Goal: Transaction & Acquisition: Book appointment/travel/reservation

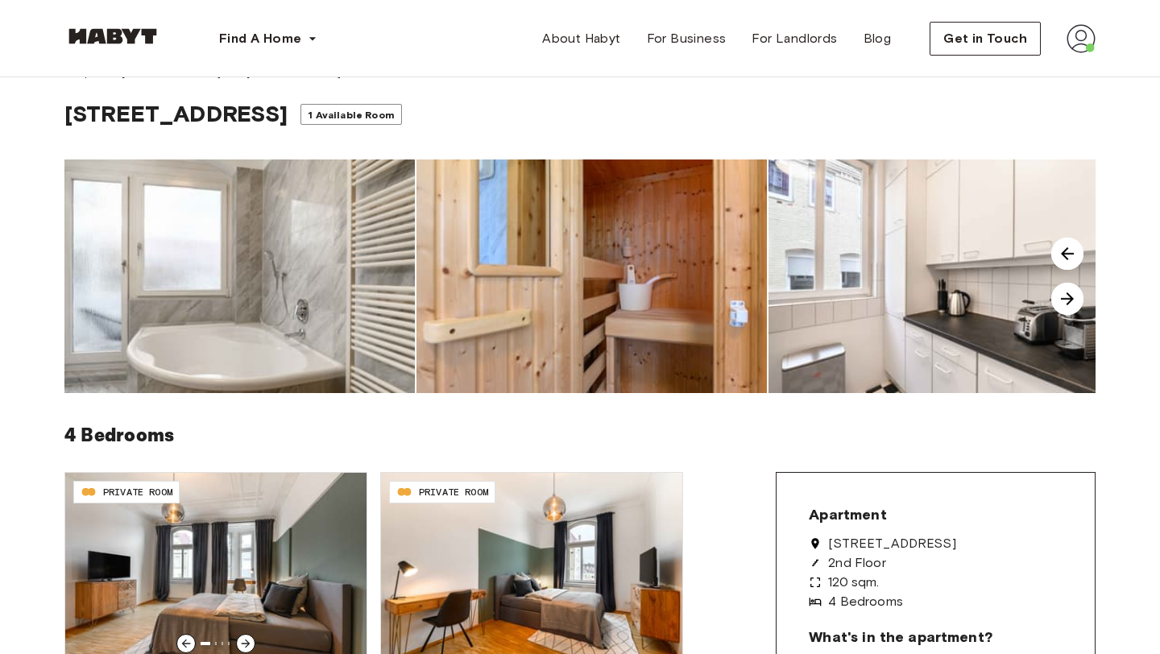
scroll to position [18, 0]
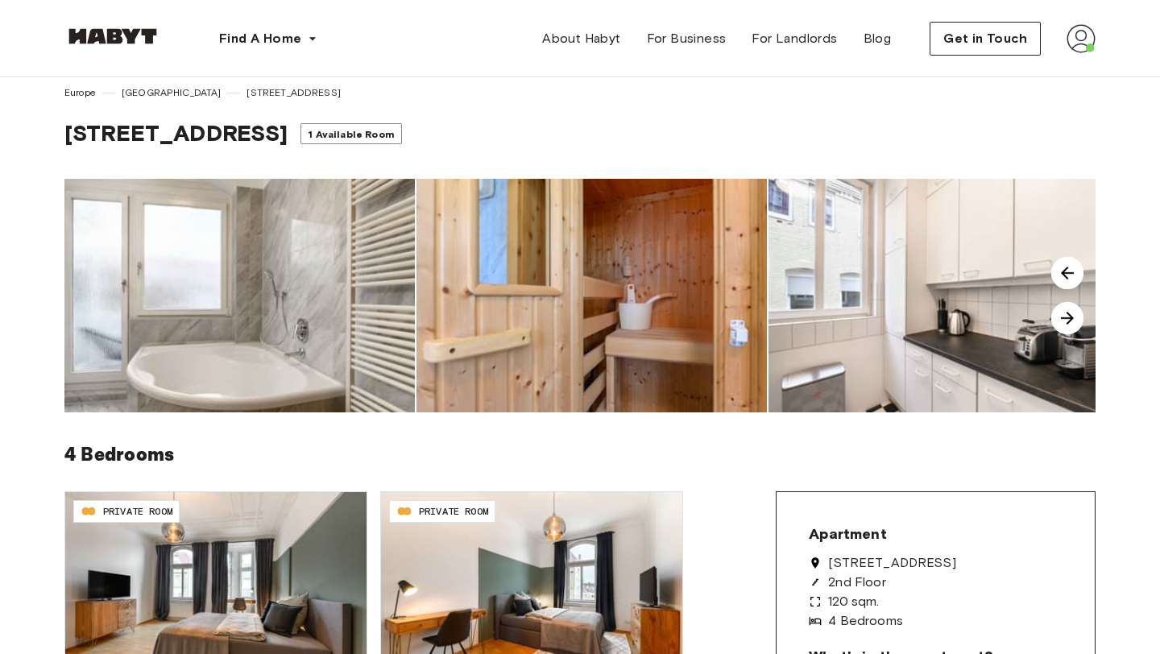
click at [833, 260] on img at bounding box center [943, 296] width 350 height 234
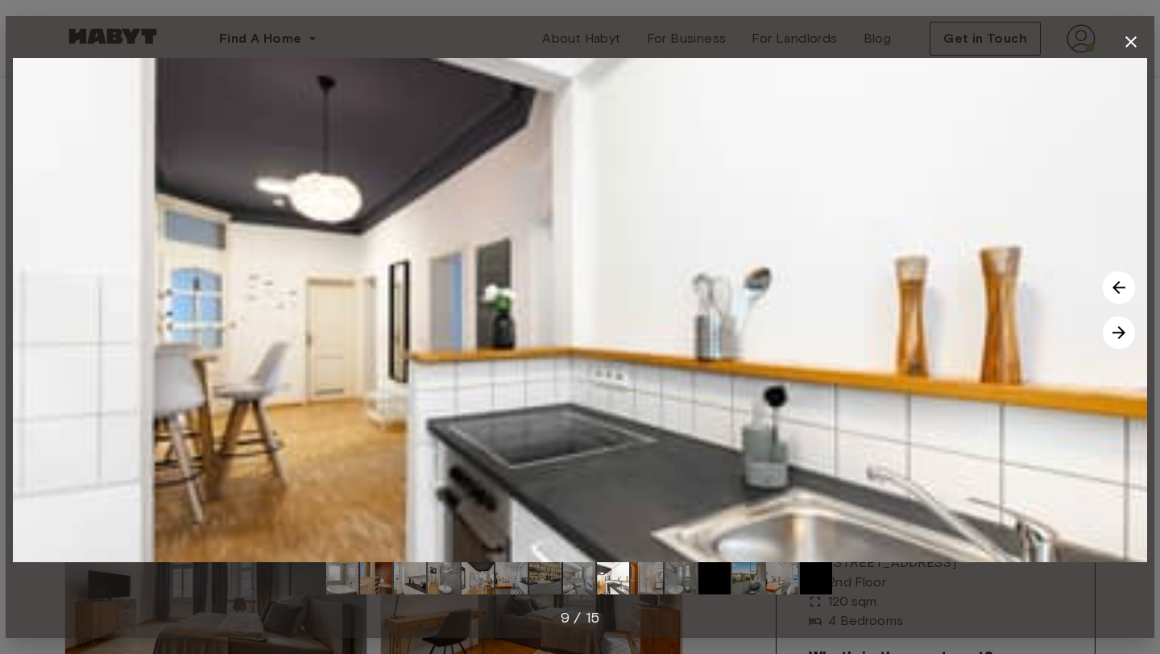
click at [1130, 44] on icon "button" at bounding box center [1130, 41] width 19 height 19
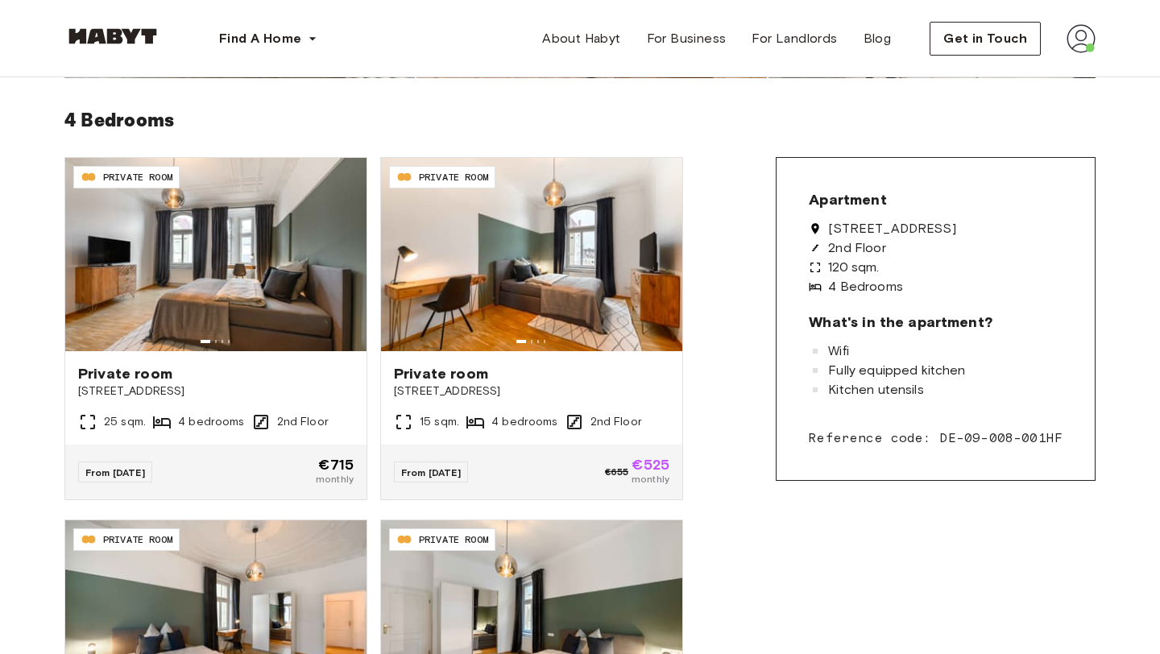
scroll to position [353, 0]
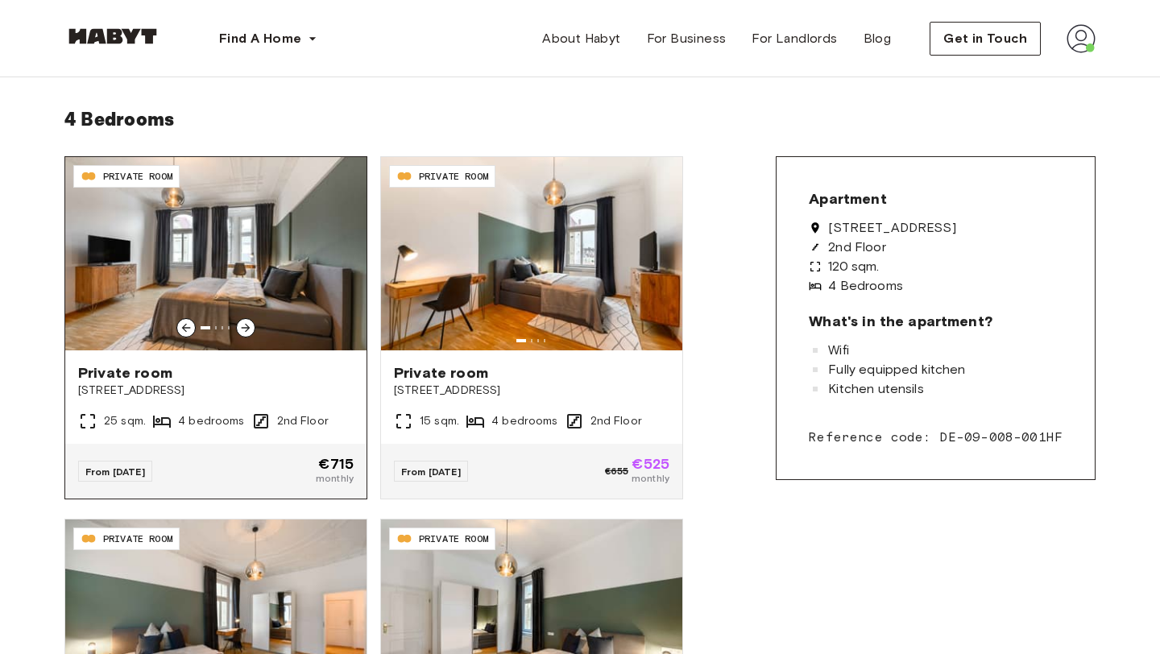
click at [250, 334] on div at bounding box center [245, 327] width 19 height 19
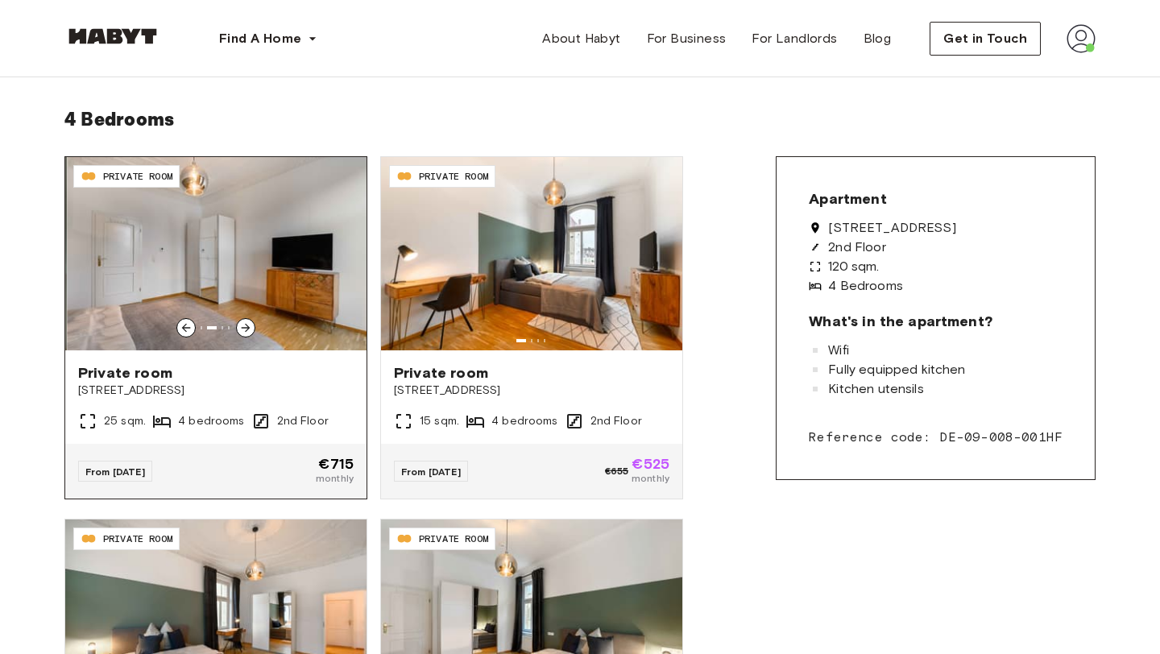
click at [250, 334] on div at bounding box center [245, 327] width 19 height 19
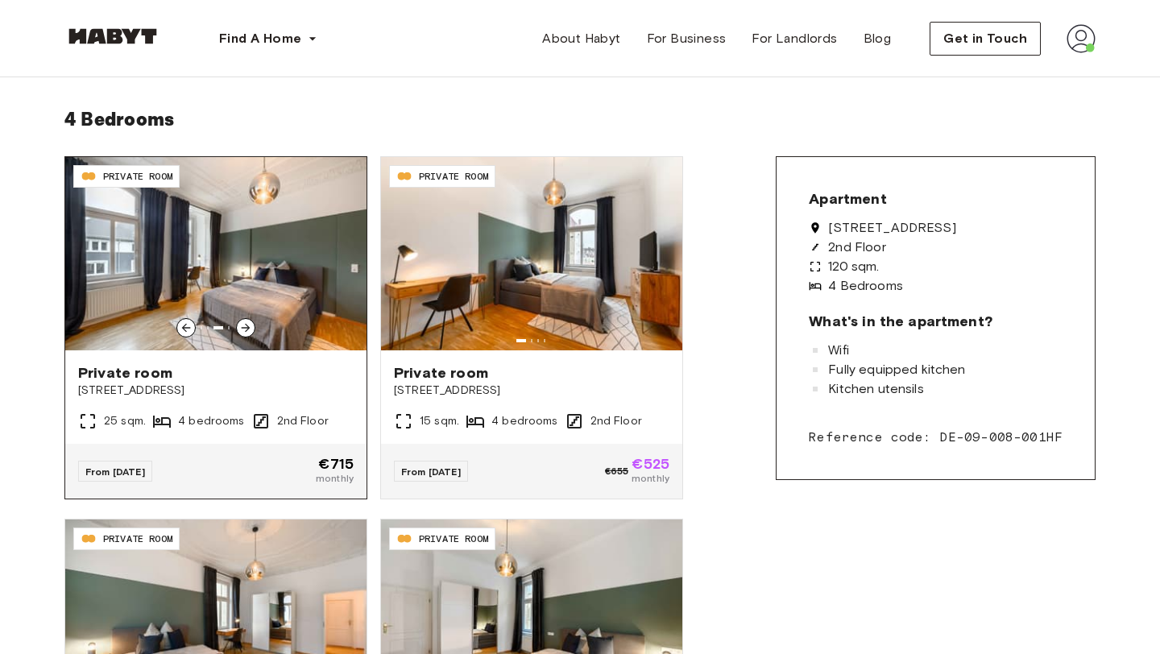
click at [250, 333] on icon at bounding box center [245, 327] width 13 height 13
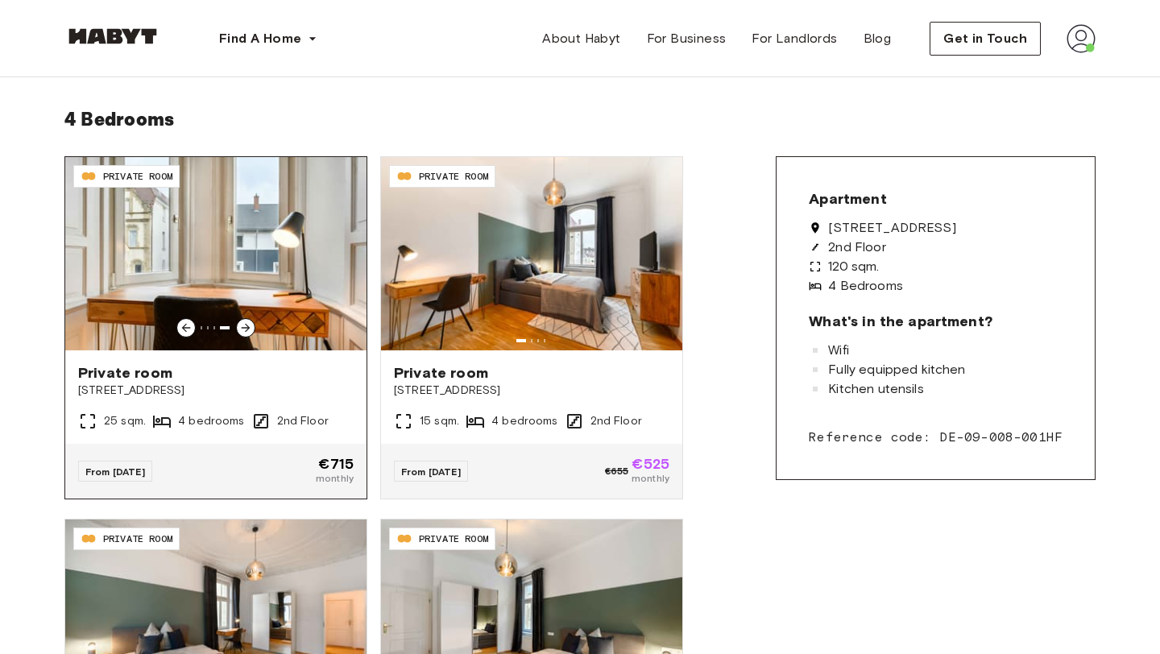
click at [250, 333] on icon at bounding box center [245, 327] width 13 height 13
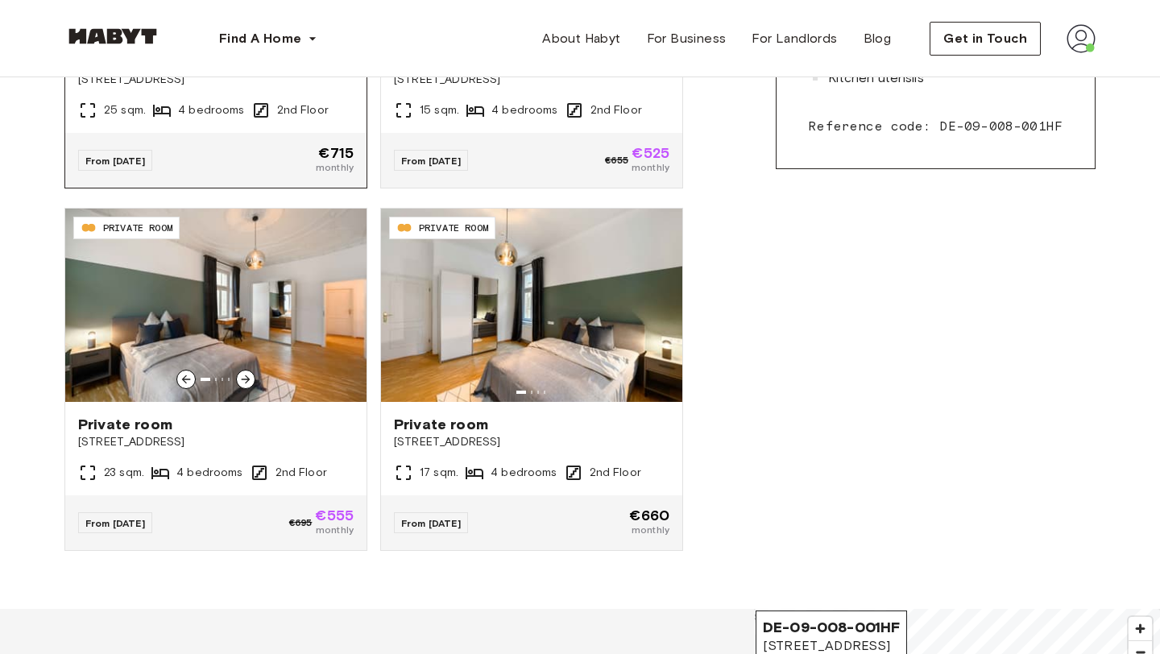
scroll to position [671, 0]
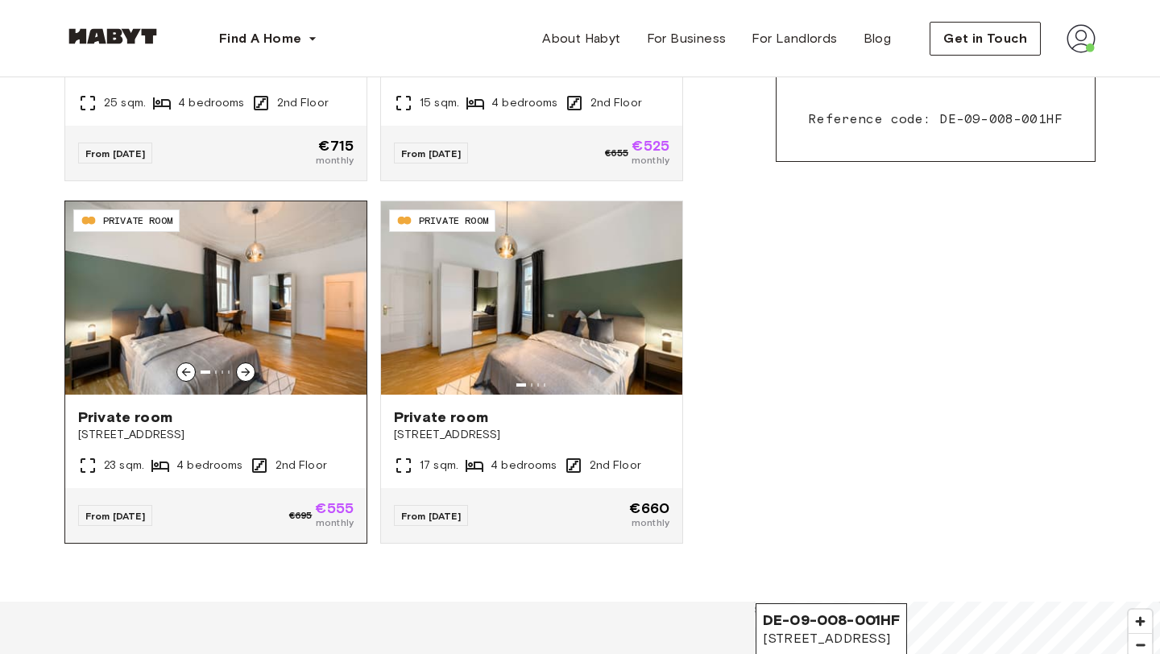
click at [246, 367] on icon at bounding box center [245, 372] width 13 height 13
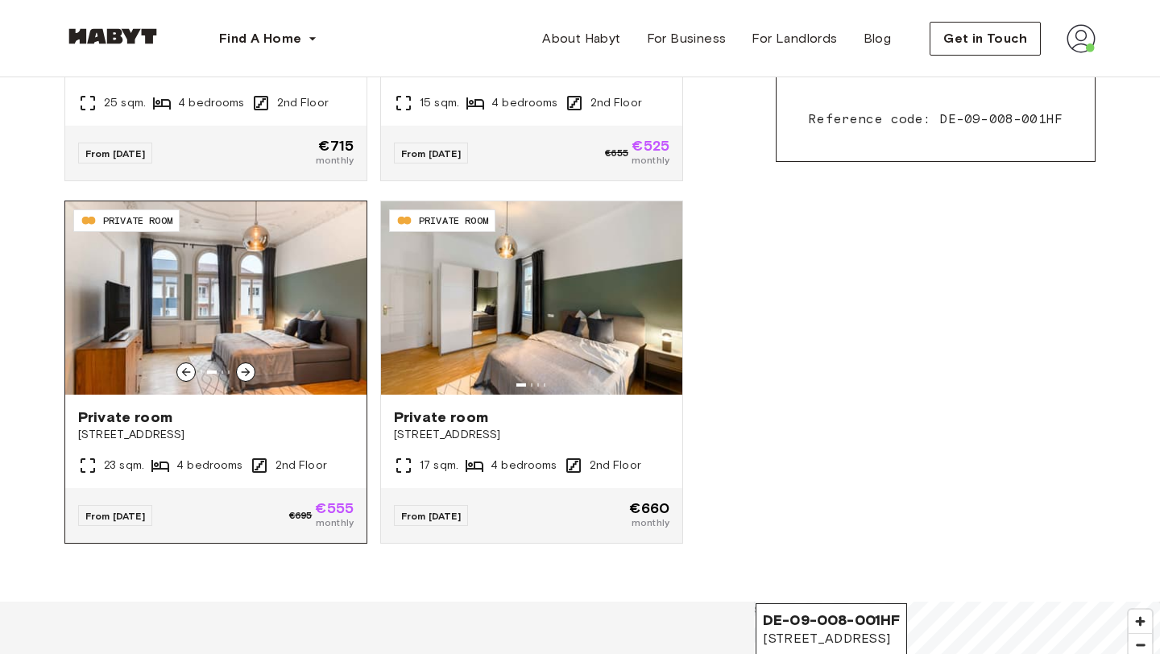
click at [246, 367] on icon at bounding box center [245, 372] width 13 height 13
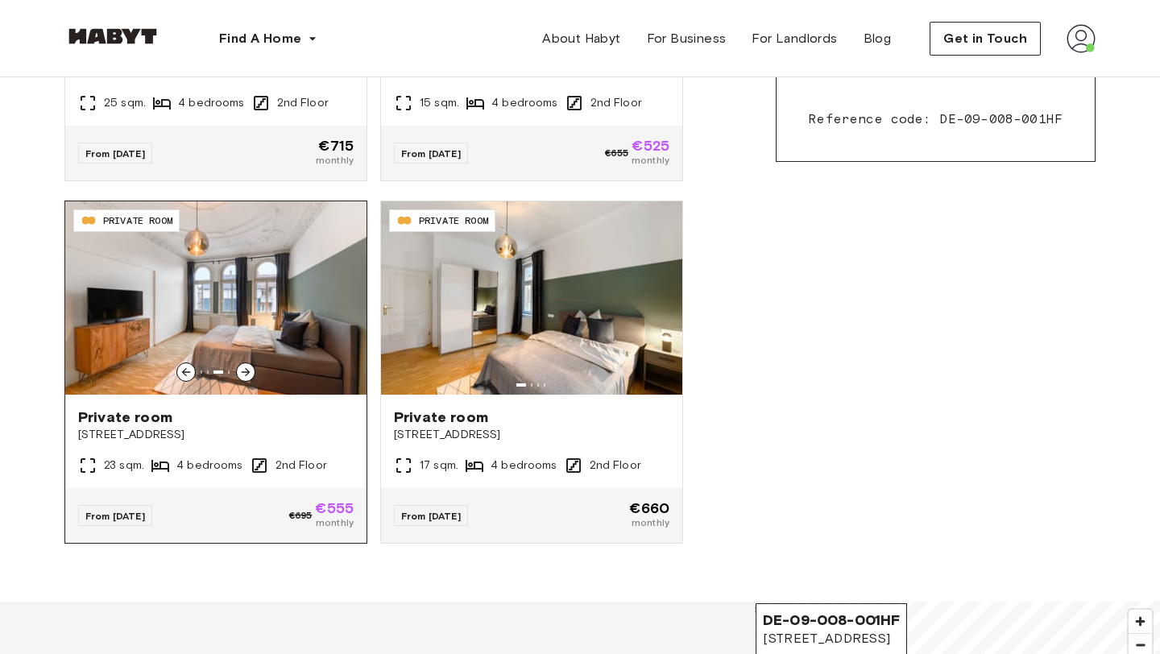
click at [246, 367] on icon at bounding box center [245, 372] width 13 height 13
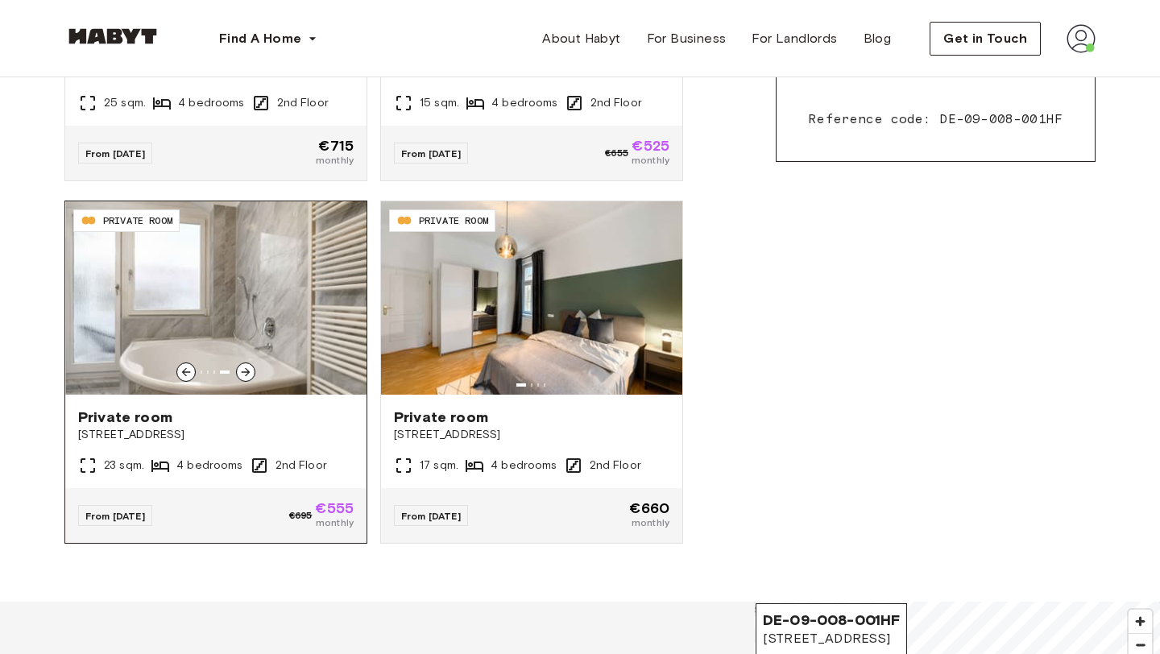
click at [246, 367] on icon at bounding box center [245, 372] width 13 height 13
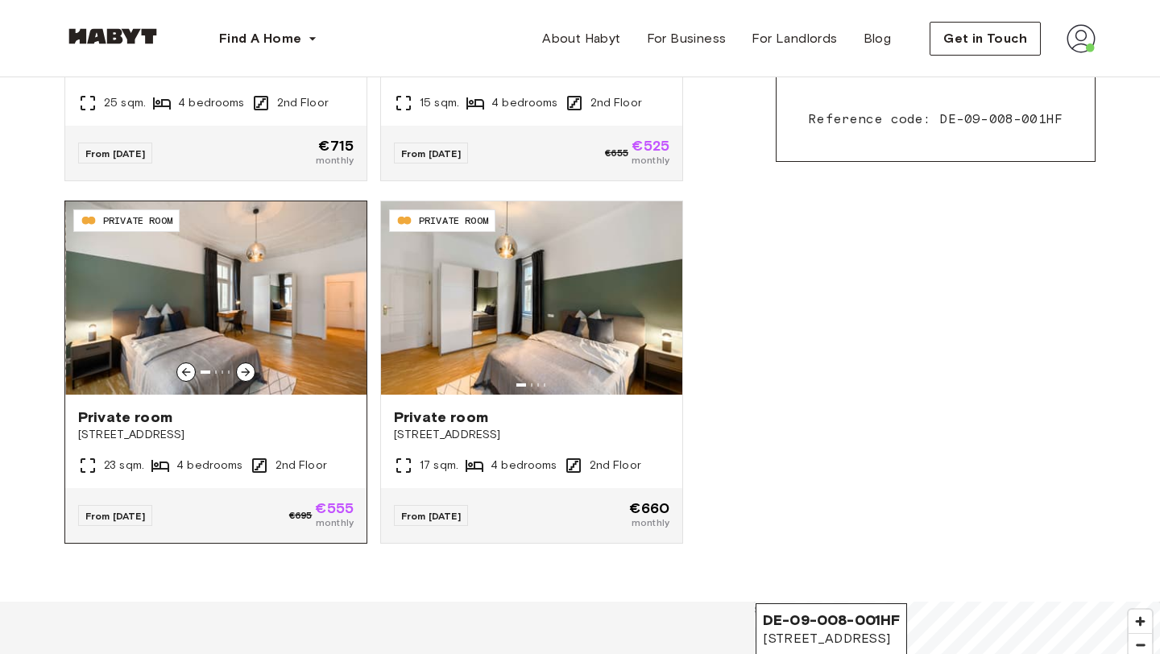
click at [246, 367] on icon at bounding box center [245, 372] width 13 height 13
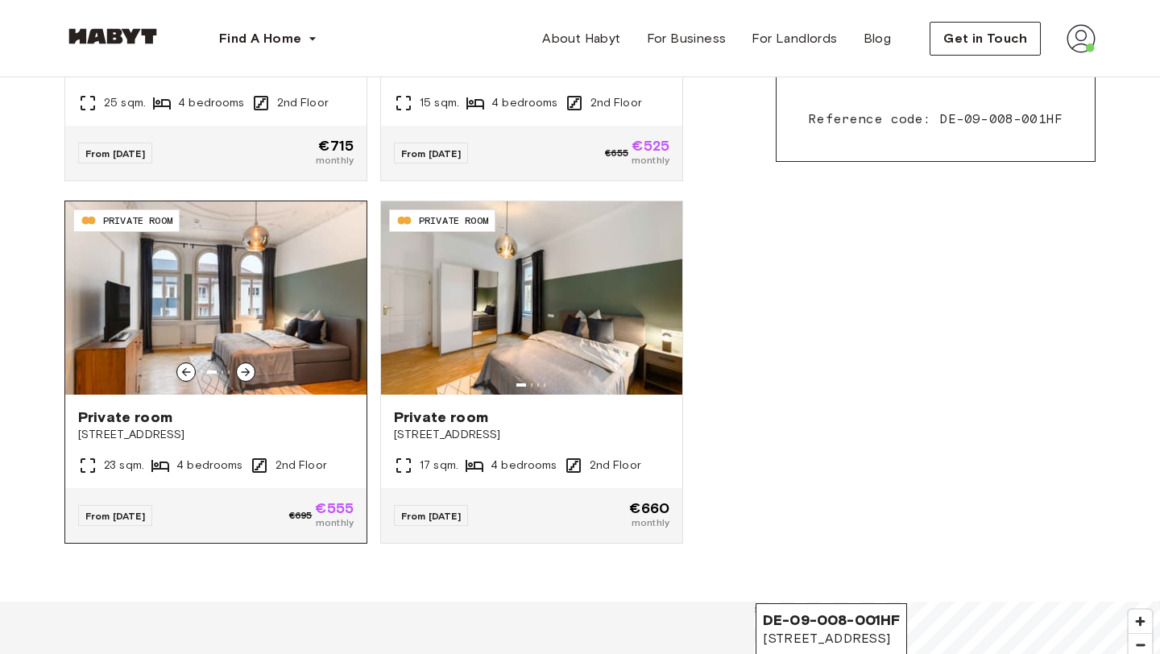
click at [246, 367] on icon at bounding box center [245, 372] width 13 height 13
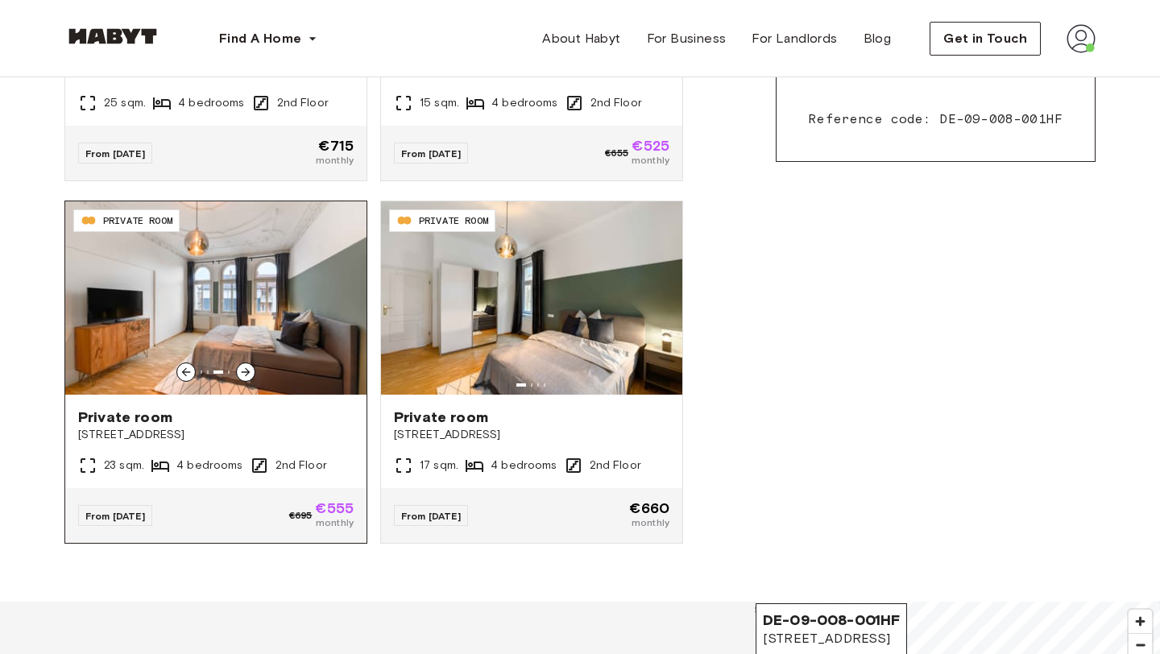
click at [254, 417] on span "Private room" at bounding box center [215, 417] width 275 height 19
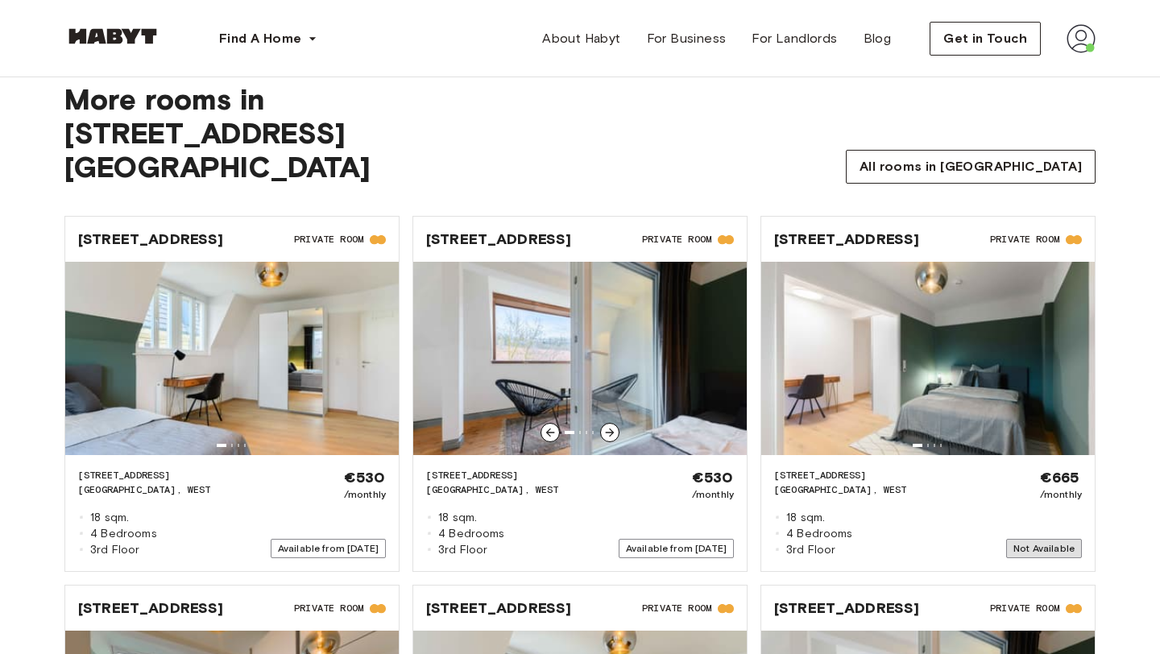
scroll to position [1538, 0]
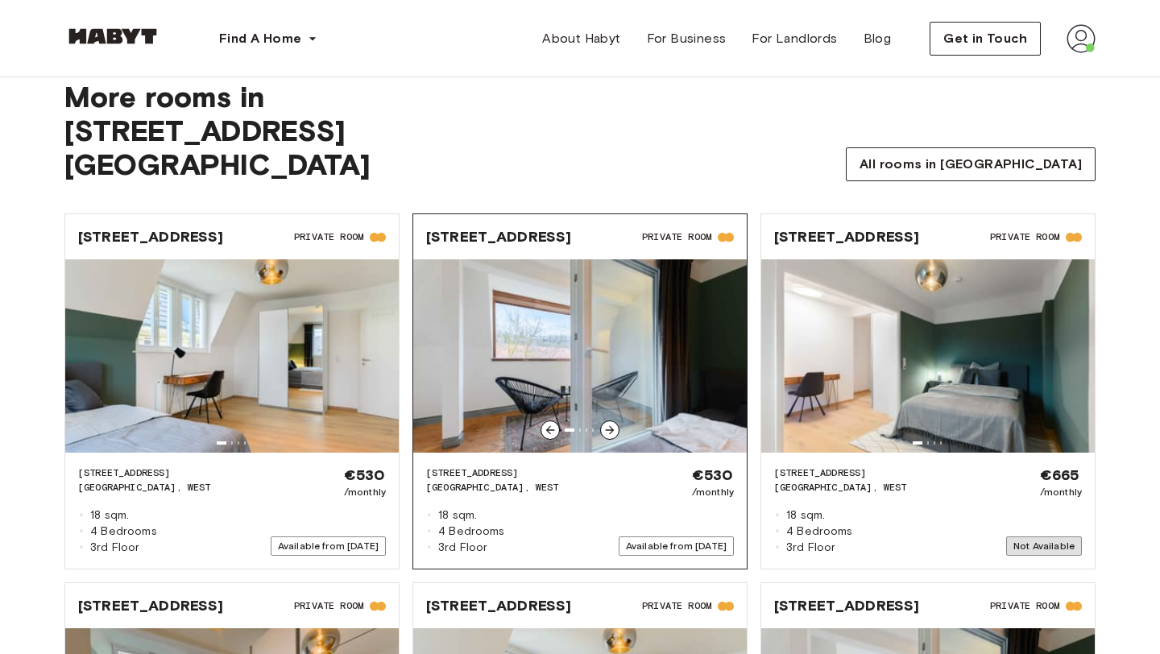
click at [659, 350] on img at bounding box center [579, 355] width 333 height 193
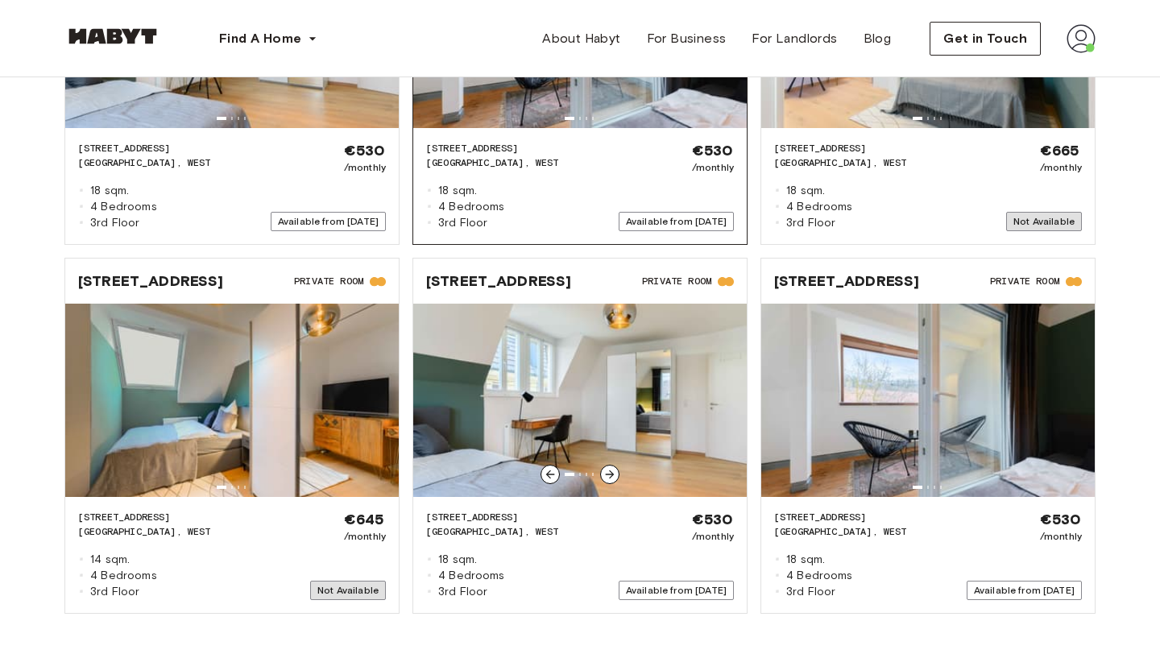
scroll to position [1860, 0]
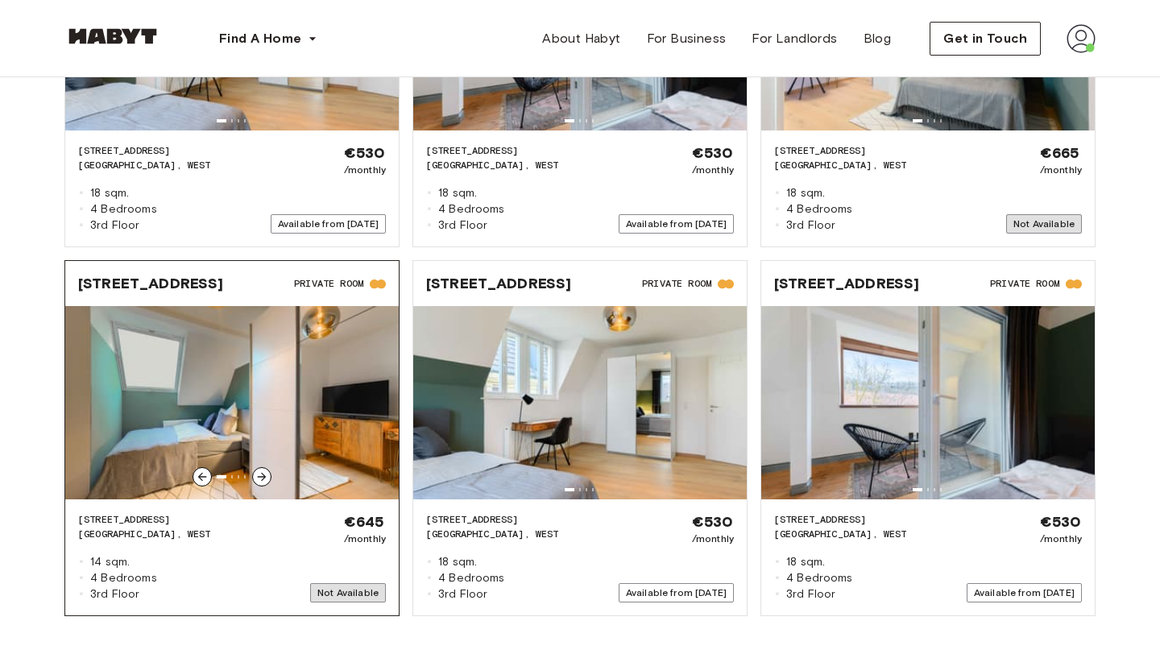
click at [263, 467] on div at bounding box center [261, 476] width 19 height 19
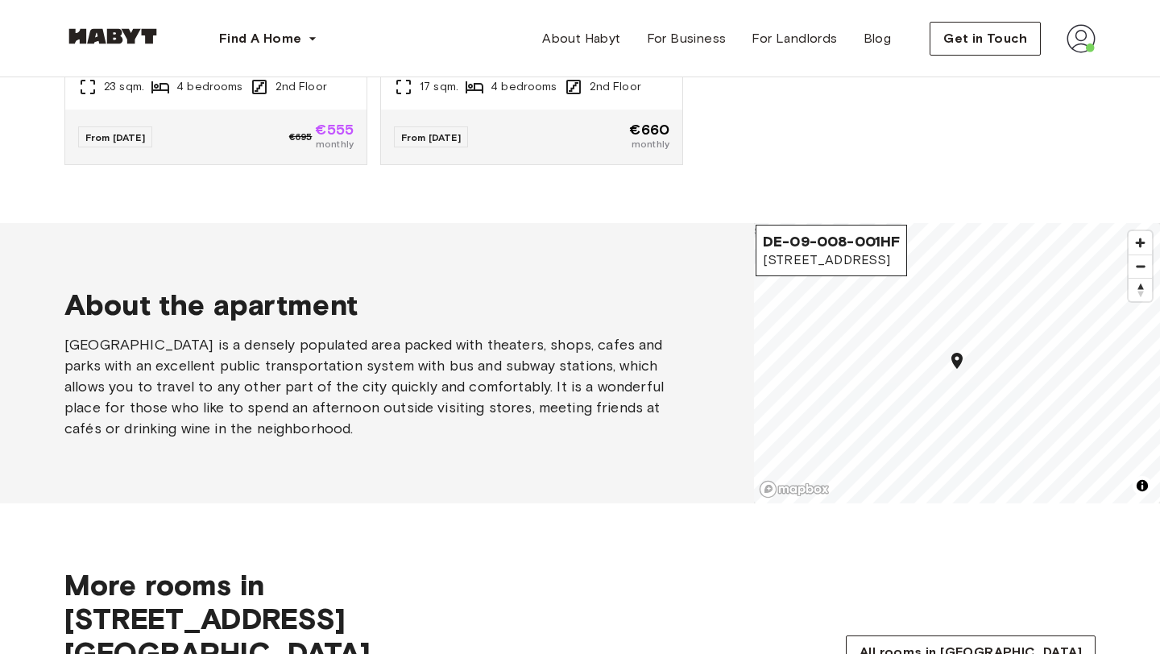
scroll to position [1053, 0]
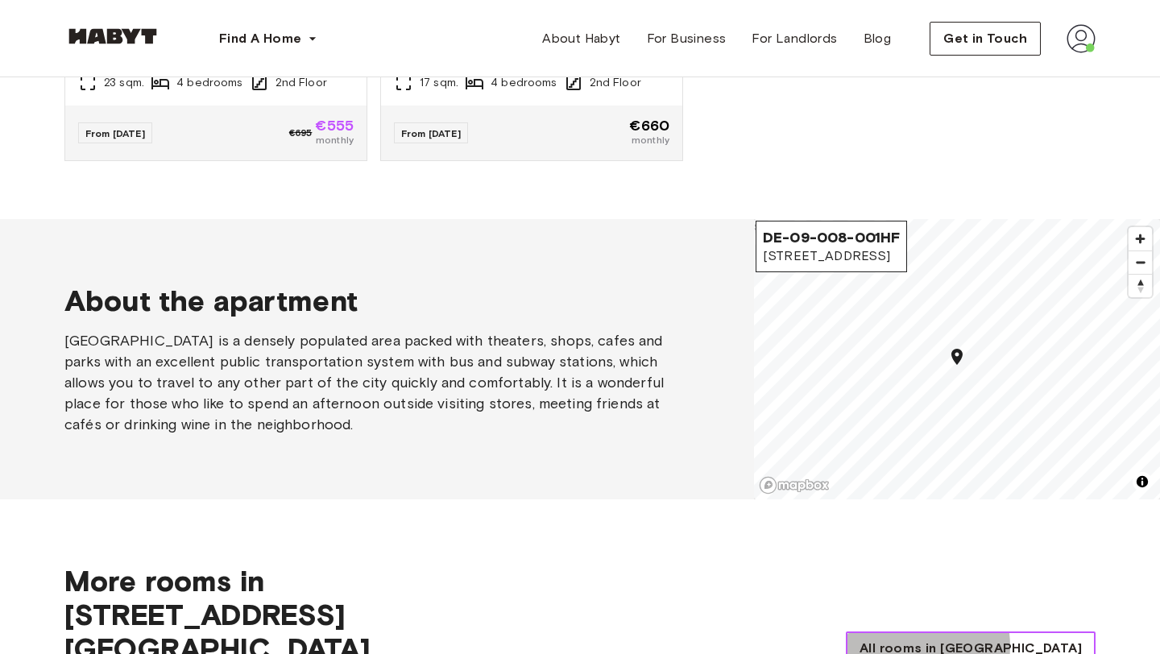
click at [987, 639] on span "All rooms in Stuttgart" at bounding box center [970, 648] width 222 height 19
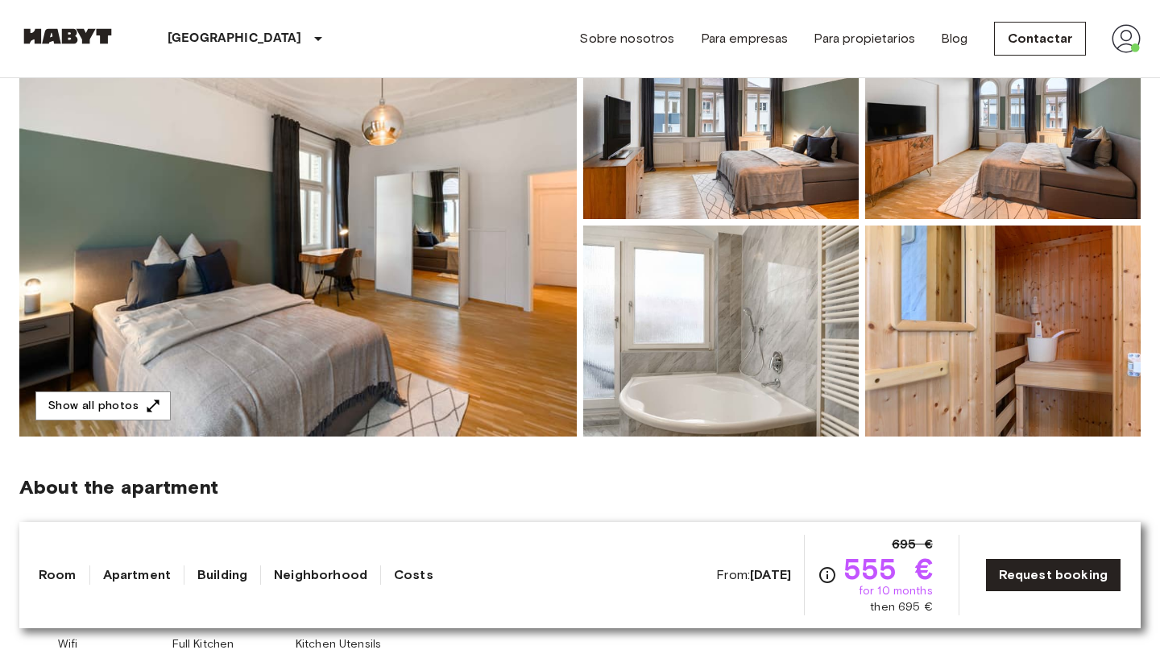
scroll to position [218, 0]
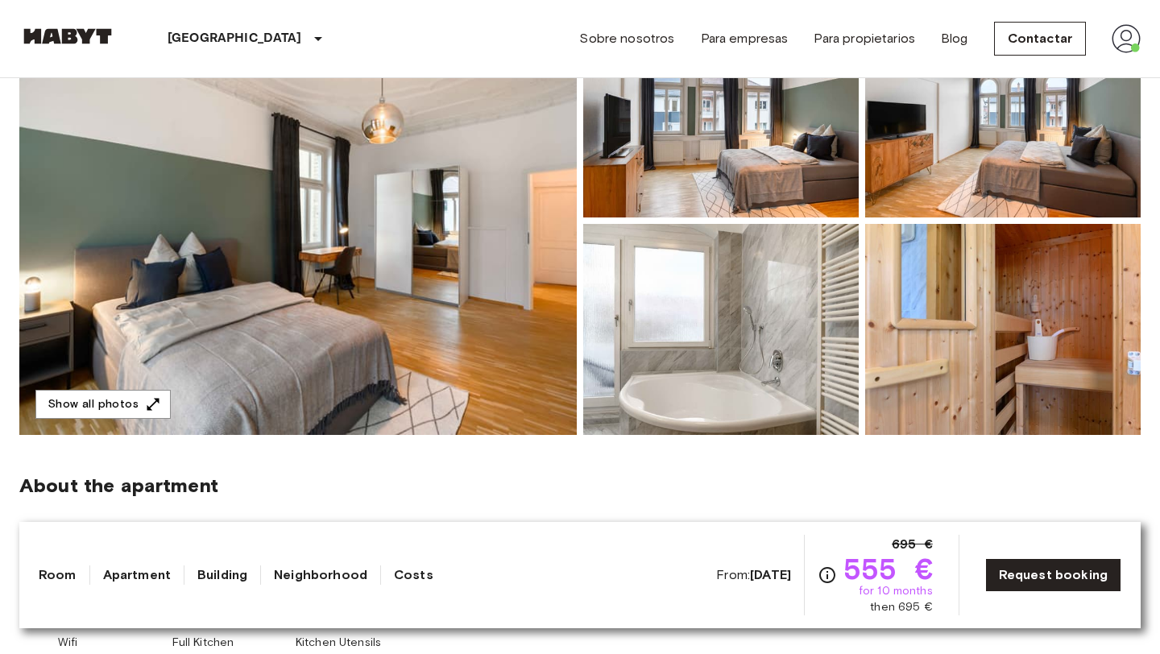
click at [281, 350] on img at bounding box center [297, 220] width 557 height 428
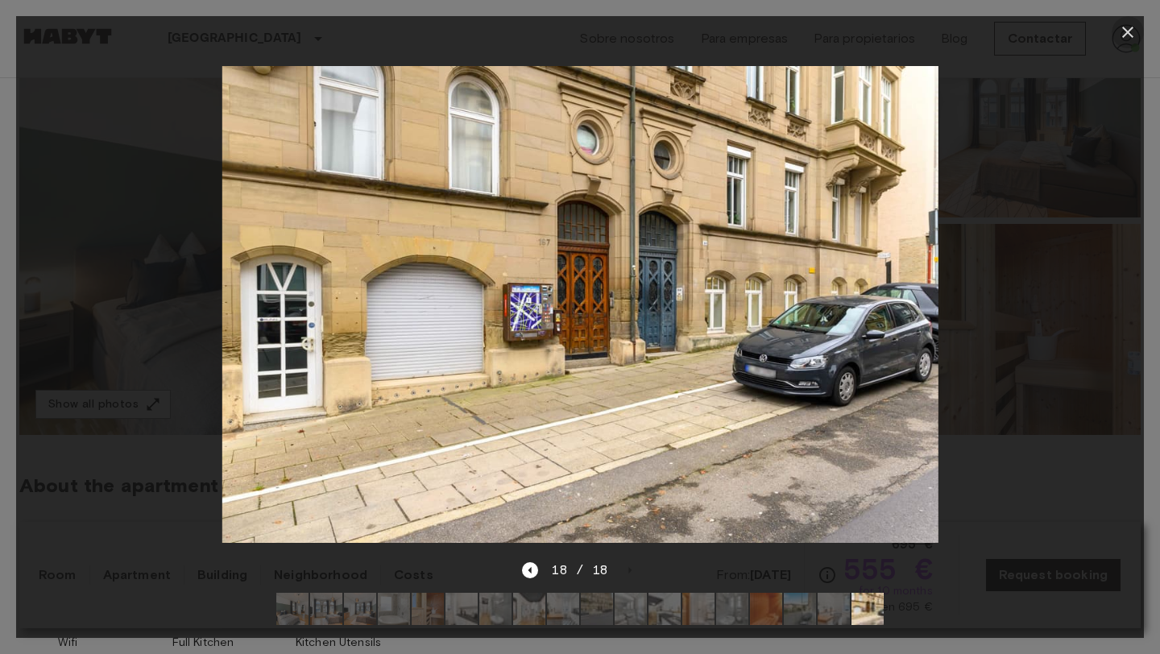
click at [1126, 39] on icon "button" at bounding box center [1127, 32] width 19 height 19
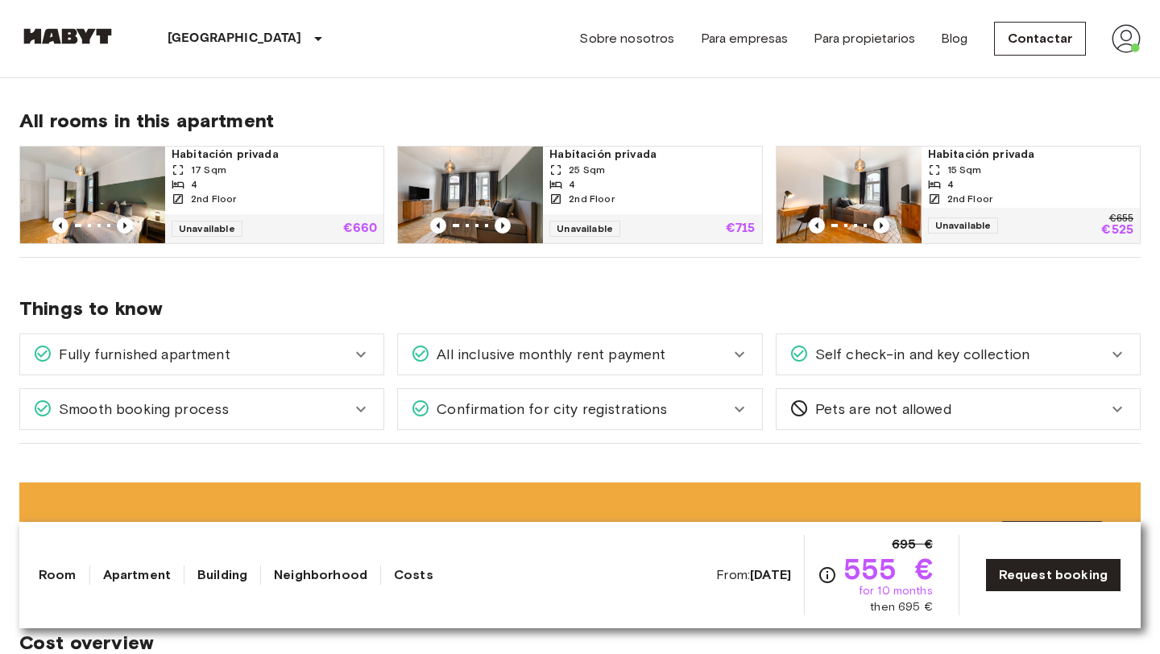
scroll to position [828, 0]
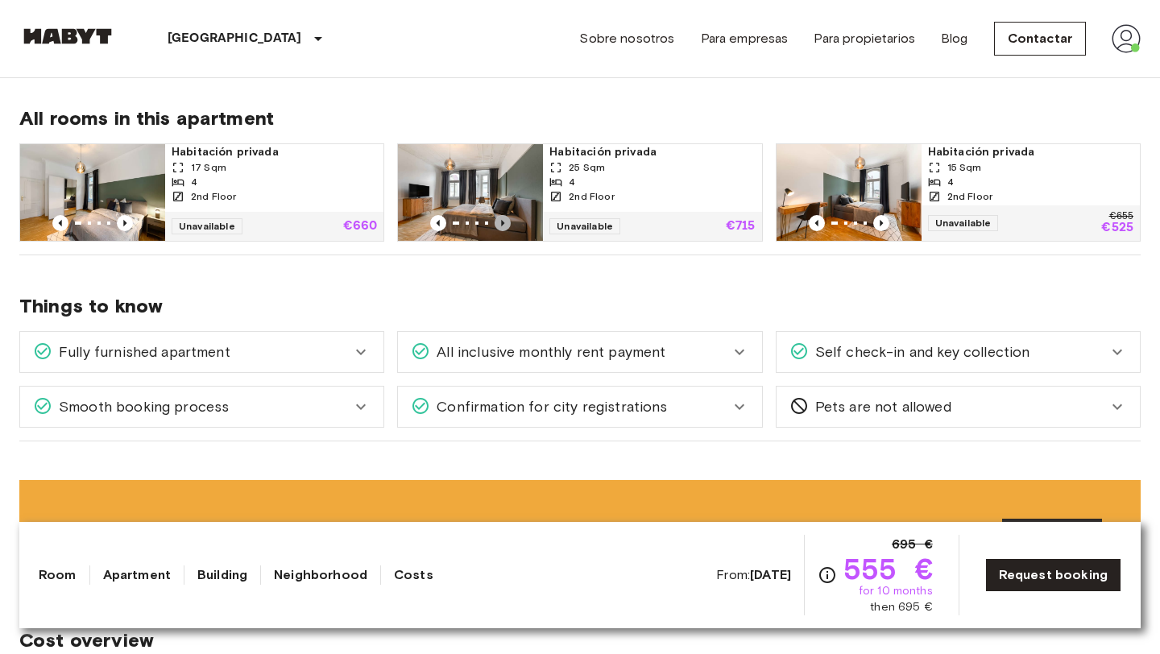
click at [500, 228] on icon "Previous image" at bounding box center [503, 223] width 16 height 16
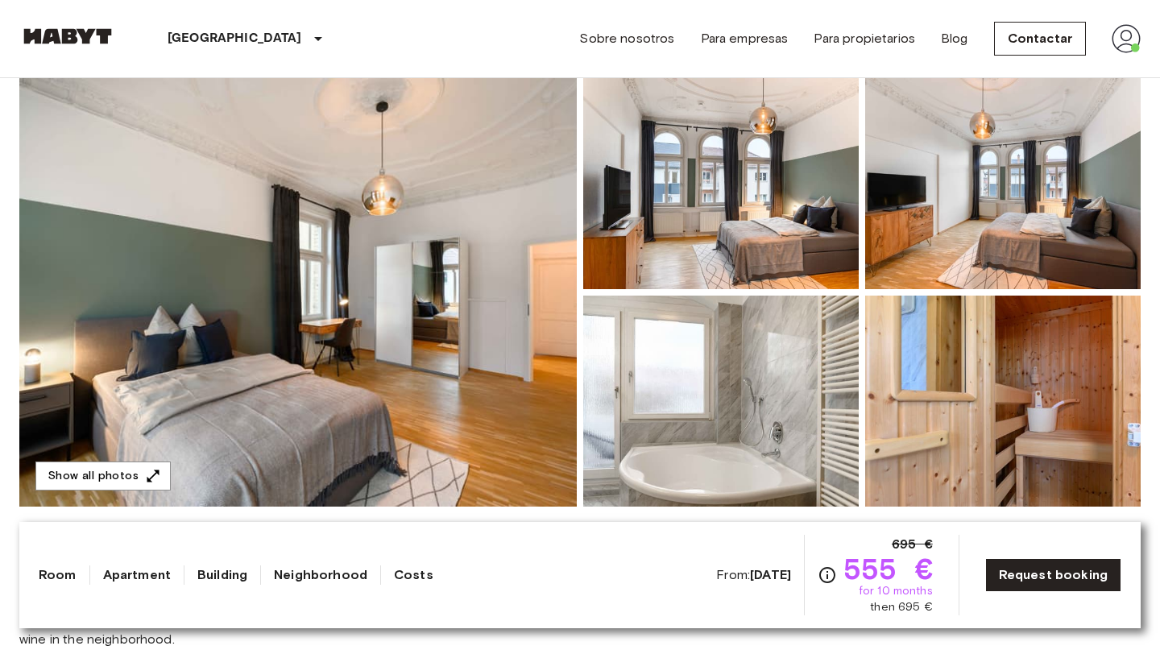
scroll to position [186, 0]
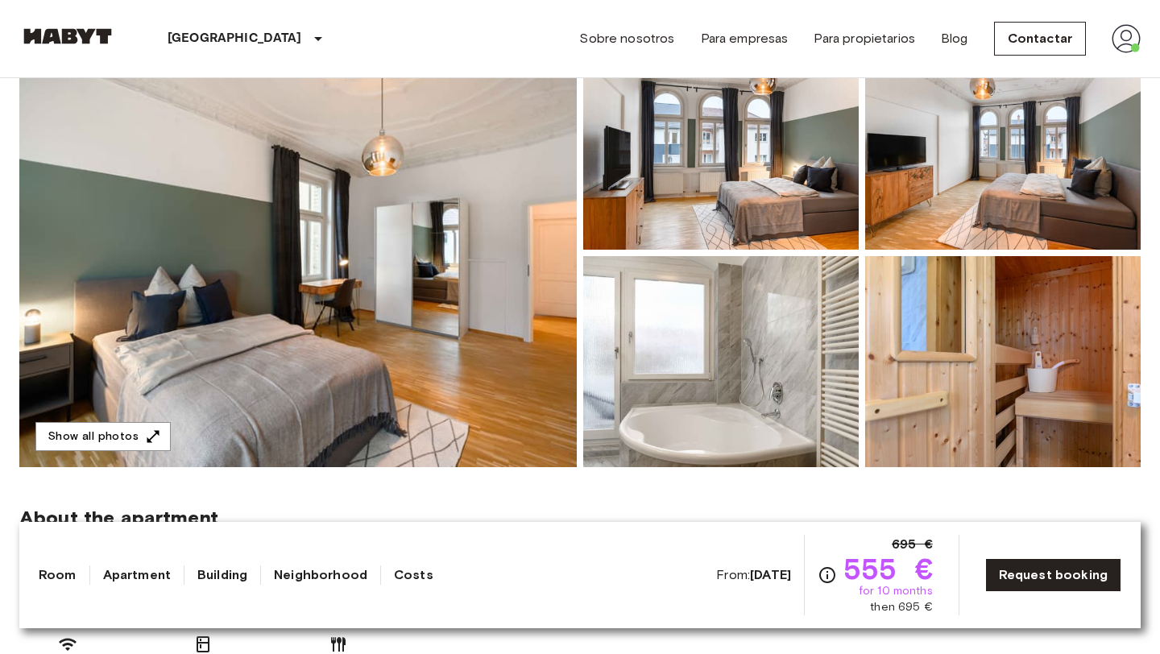
click at [380, 318] on img at bounding box center [297, 253] width 557 height 428
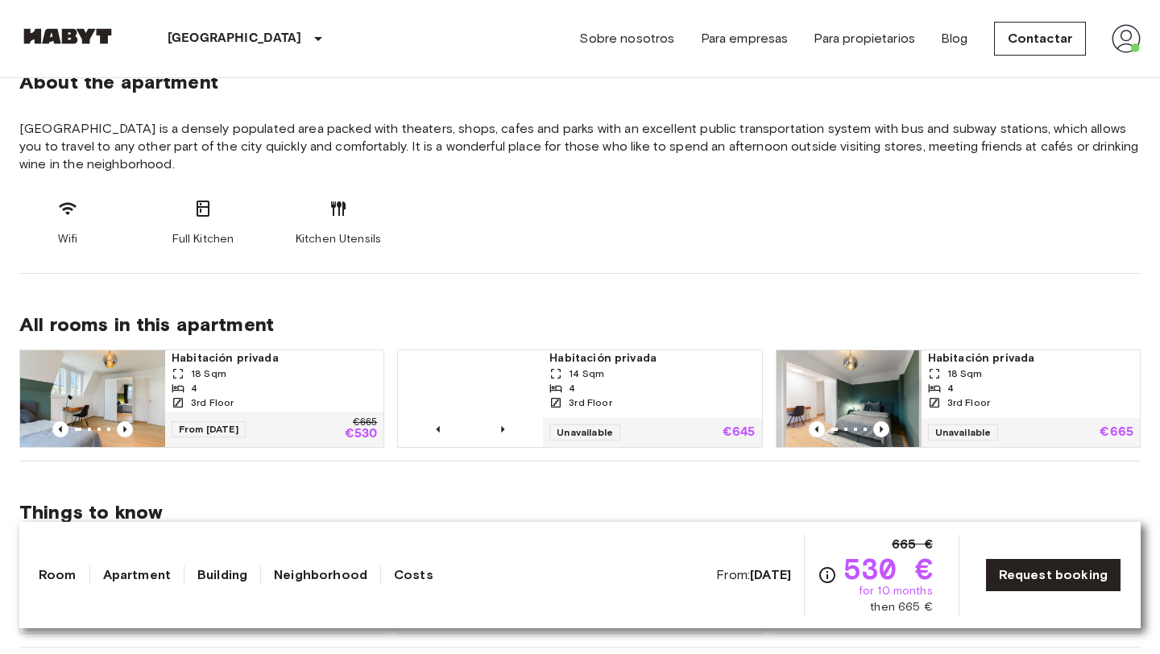
scroll to position [625, 0]
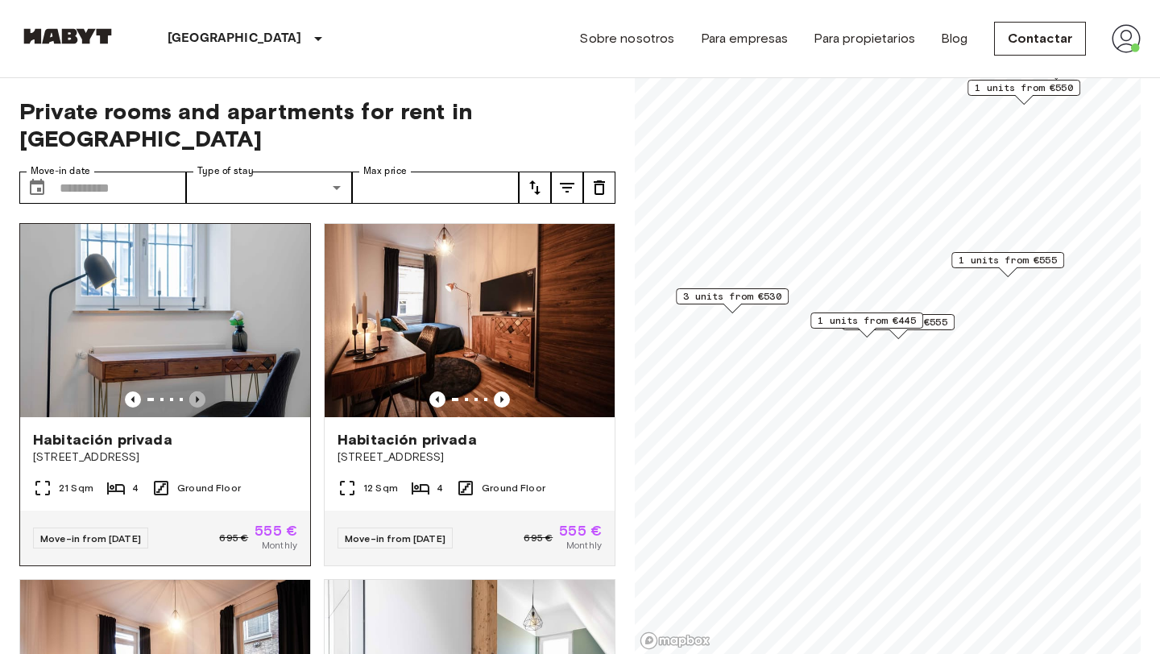
click at [193, 391] on icon "Previous image" at bounding box center [197, 399] width 16 height 16
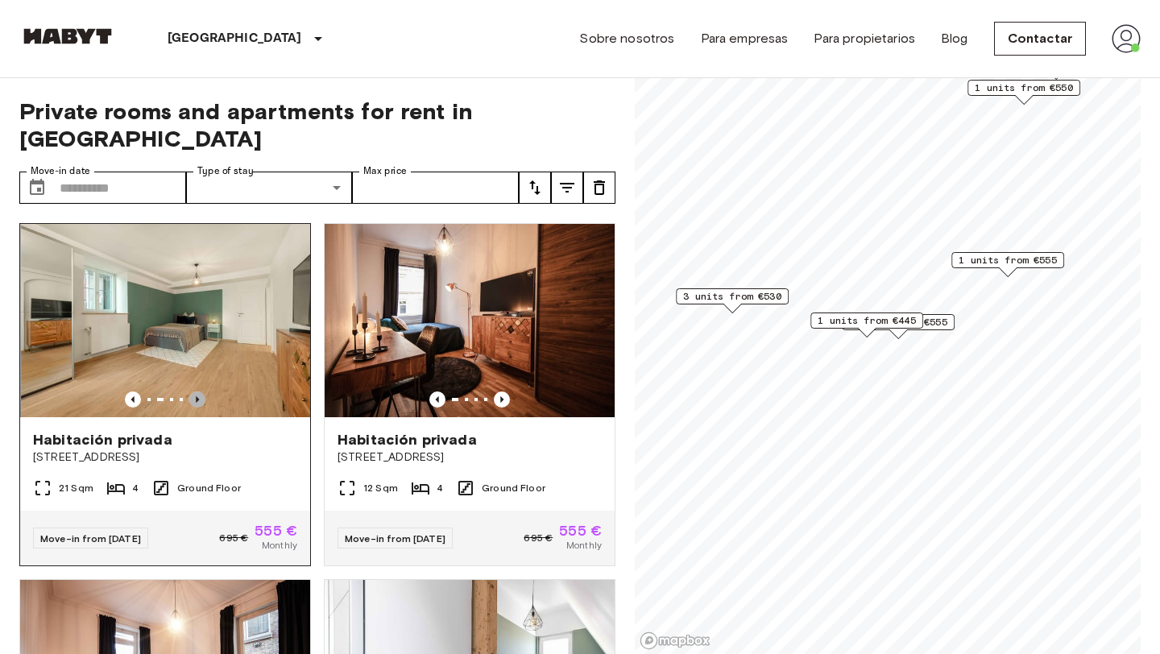
click at [193, 391] on icon "Previous image" at bounding box center [197, 399] width 16 height 16
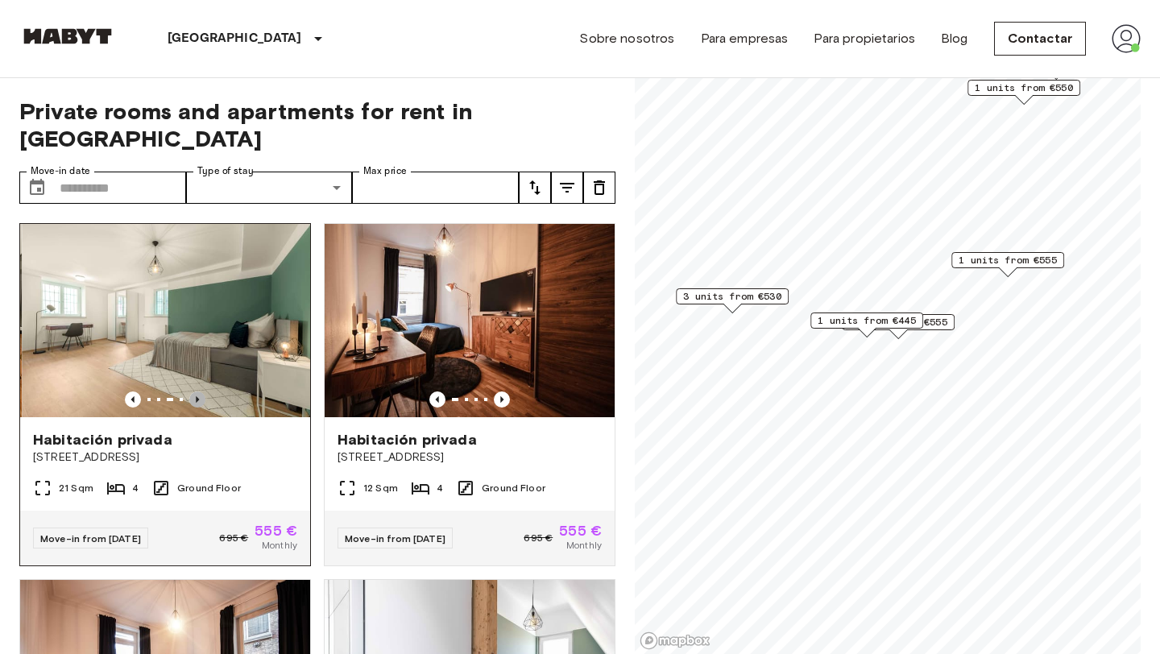
click at [193, 391] on icon "Previous image" at bounding box center [197, 399] width 16 height 16
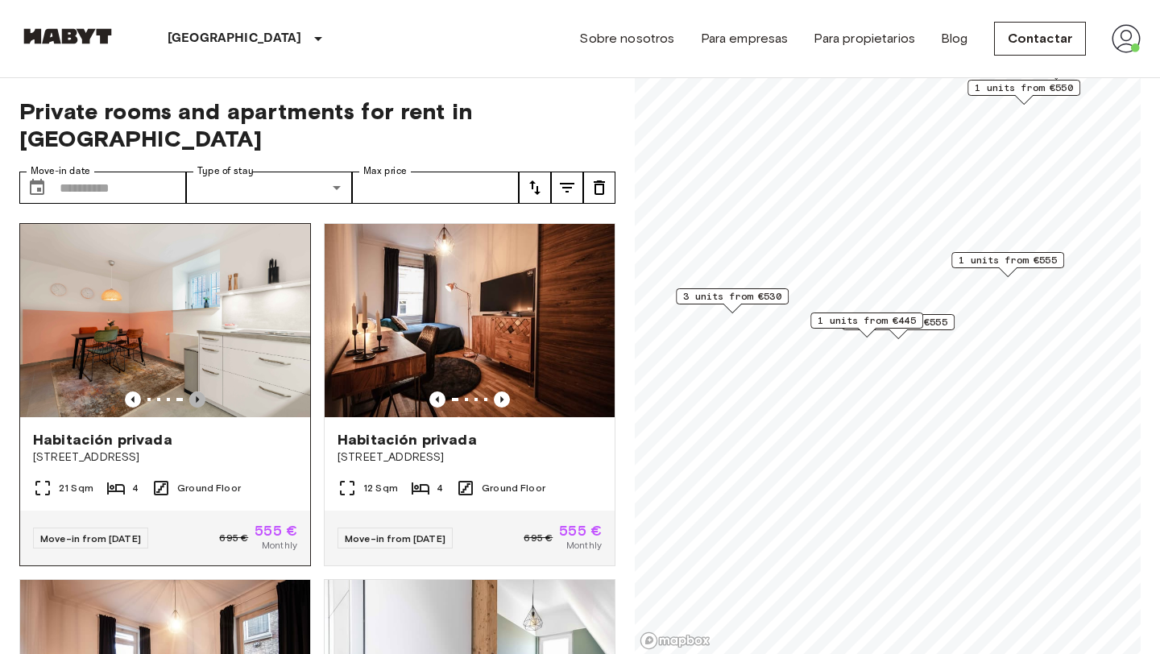
click at [193, 391] on icon "Previous image" at bounding box center [197, 399] width 16 height 16
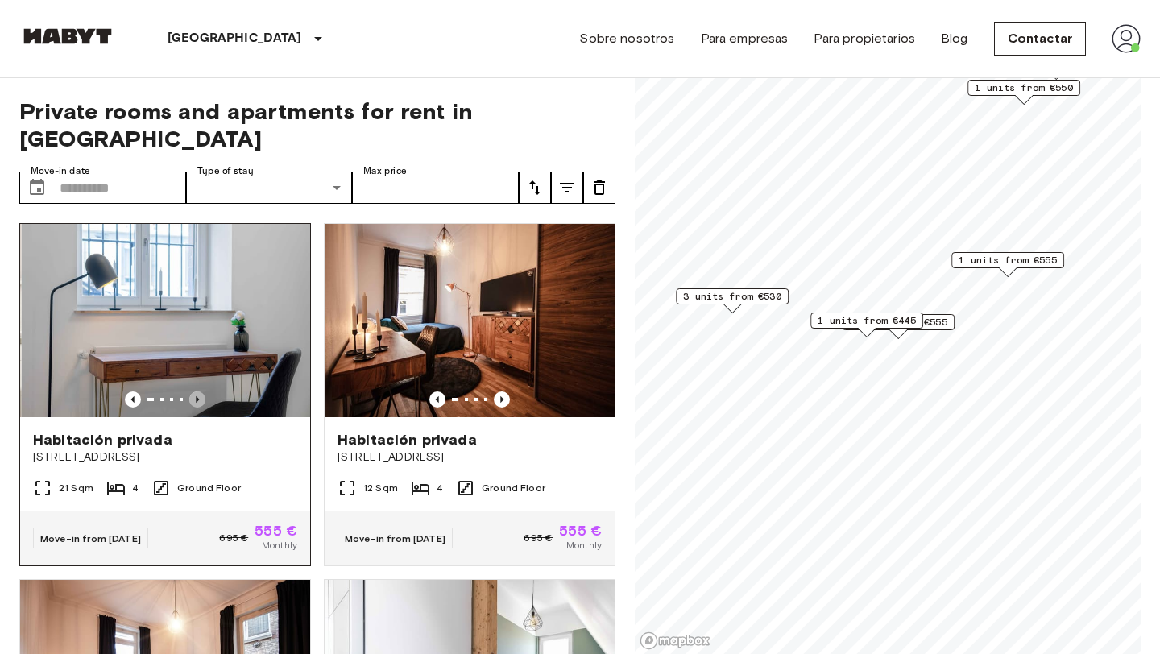
click at [193, 391] on icon "Previous image" at bounding box center [197, 399] width 16 height 16
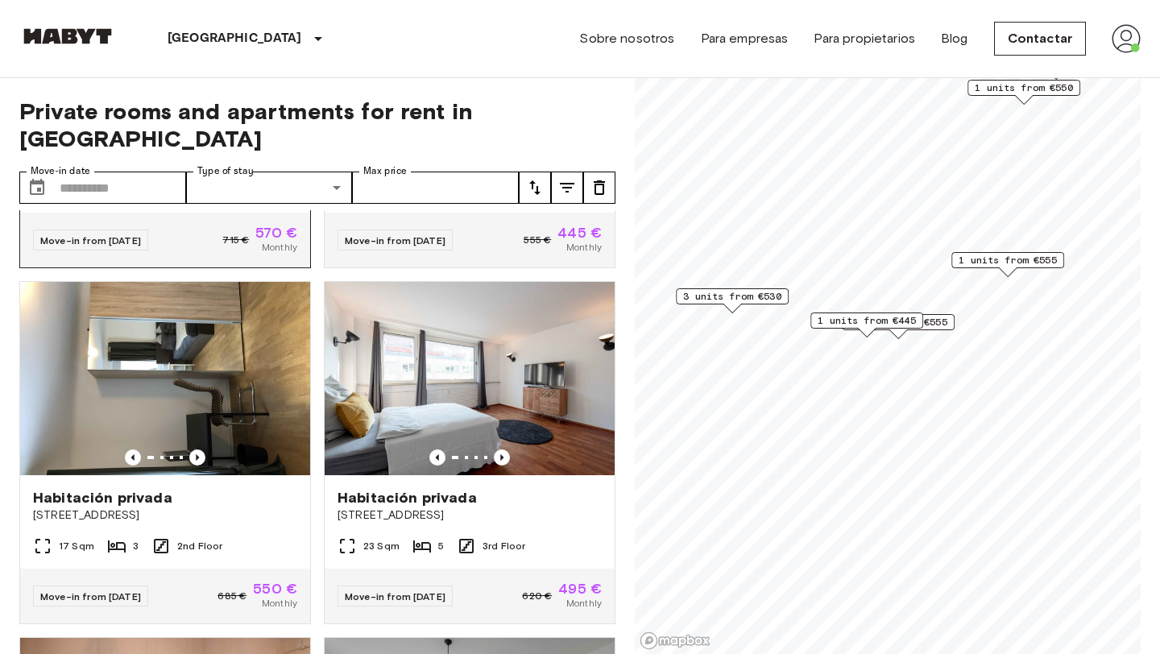
scroll to position [656, 0]
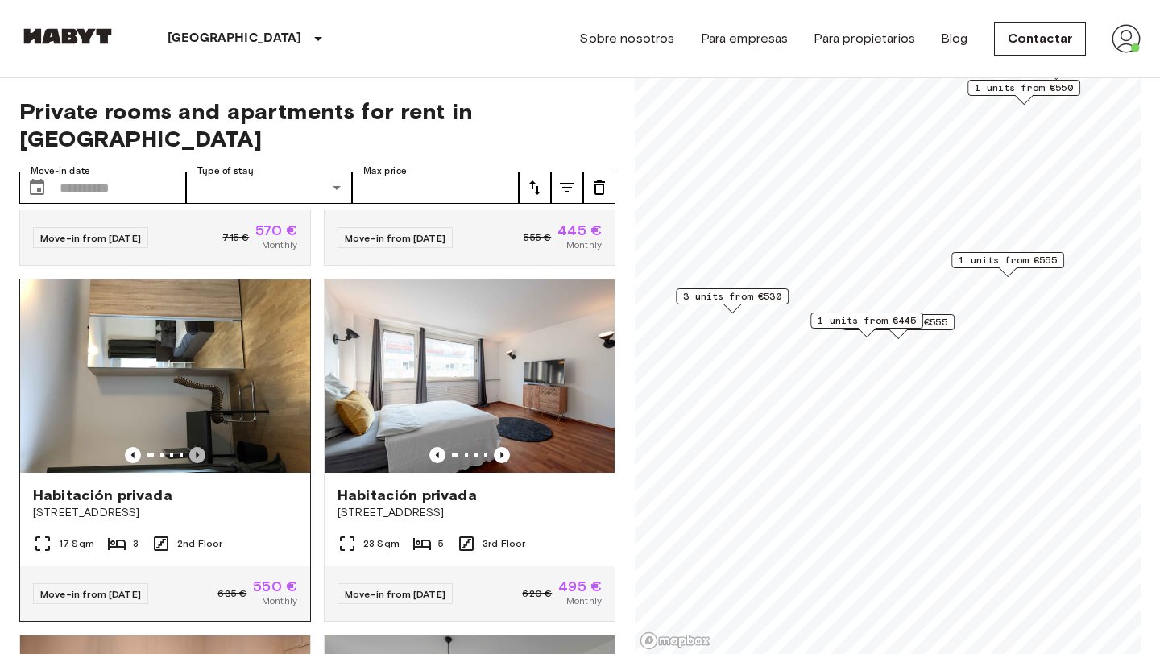
click at [196, 447] on icon "Previous image" at bounding box center [197, 455] width 16 height 16
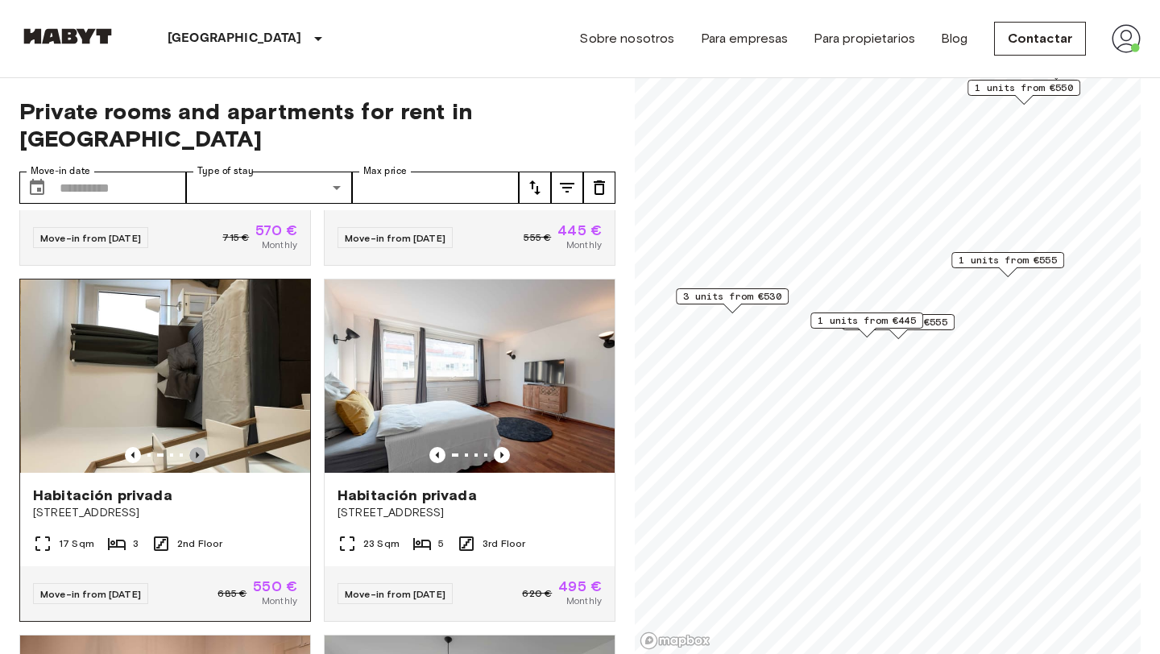
click at [196, 447] on icon "Previous image" at bounding box center [197, 455] width 16 height 16
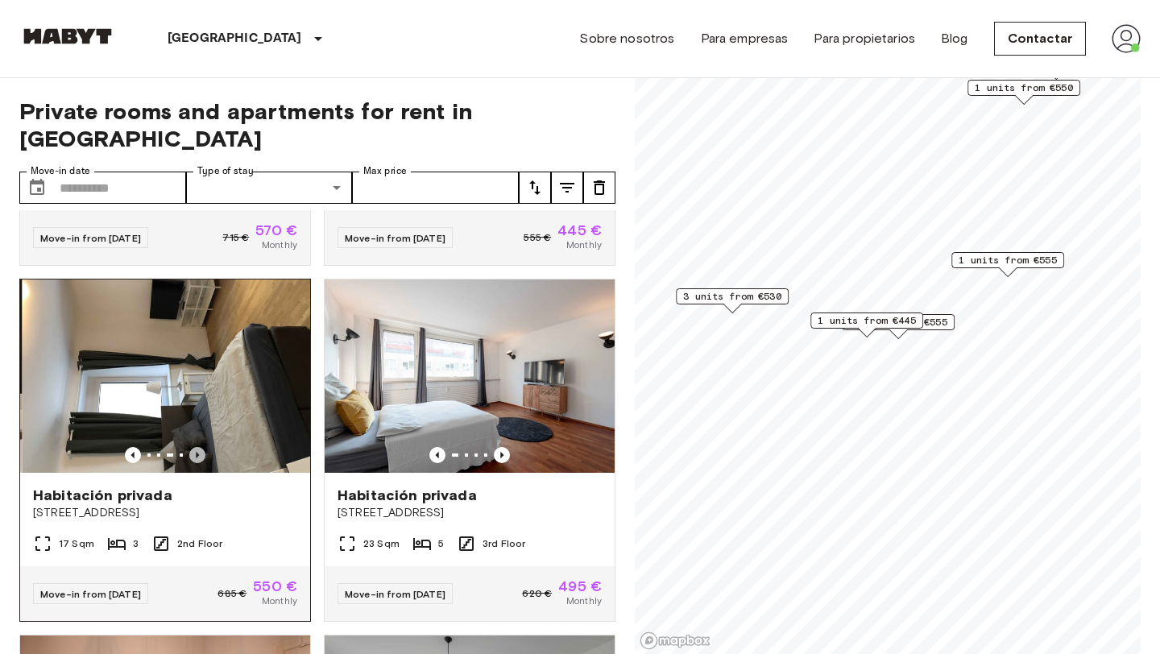
click at [196, 447] on icon "Previous image" at bounding box center [197, 455] width 16 height 16
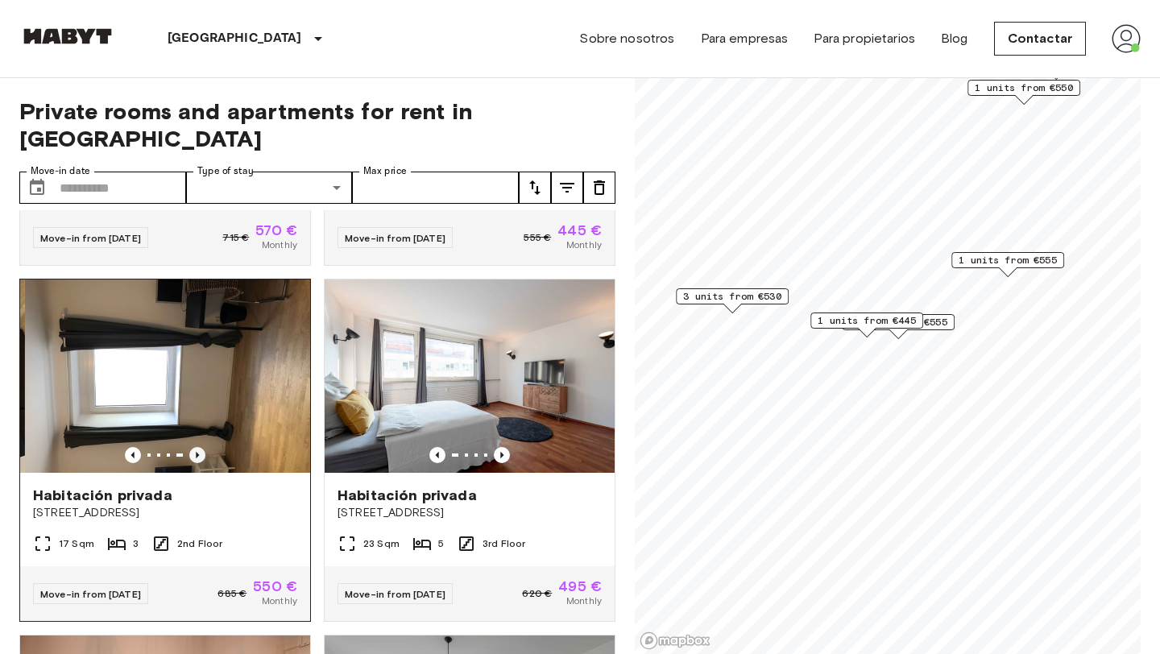
click at [196, 447] on icon "Previous image" at bounding box center [197, 455] width 16 height 16
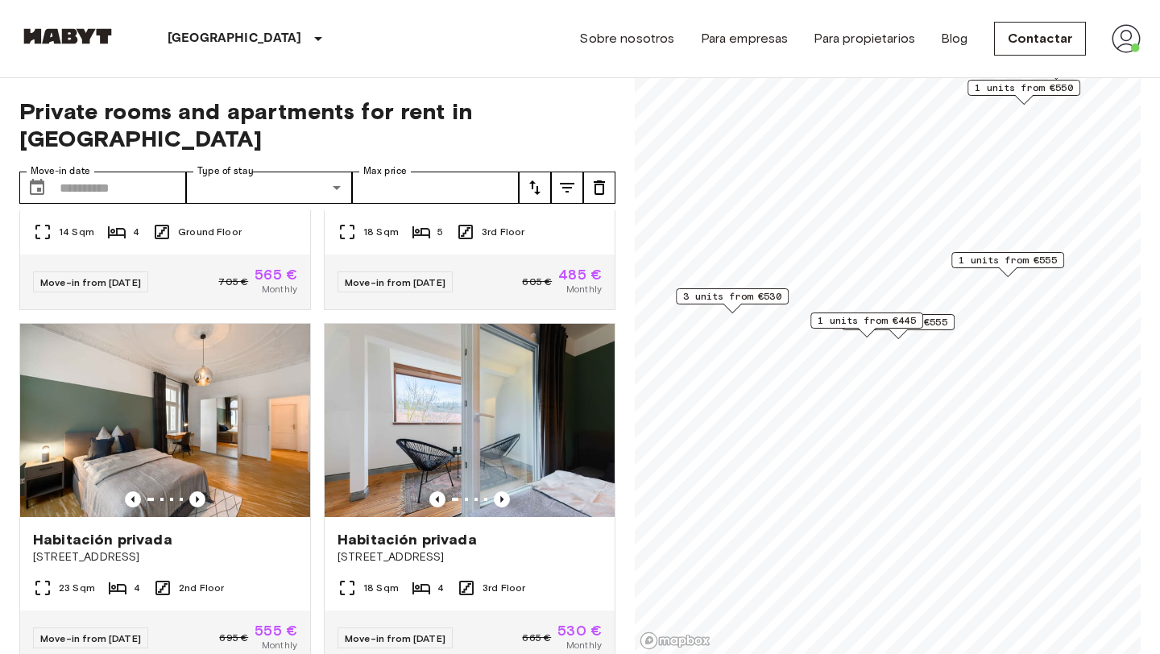
scroll to position [1377, 0]
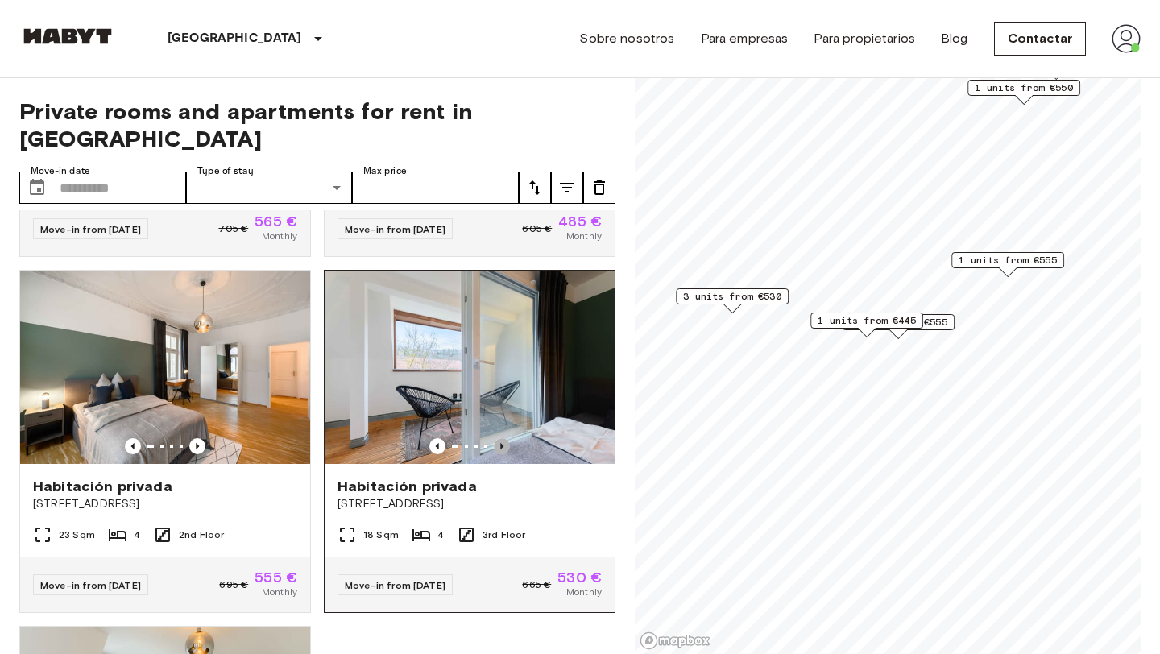
click at [507, 438] on icon "Previous image" at bounding box center [502, 446] width 16 height 16
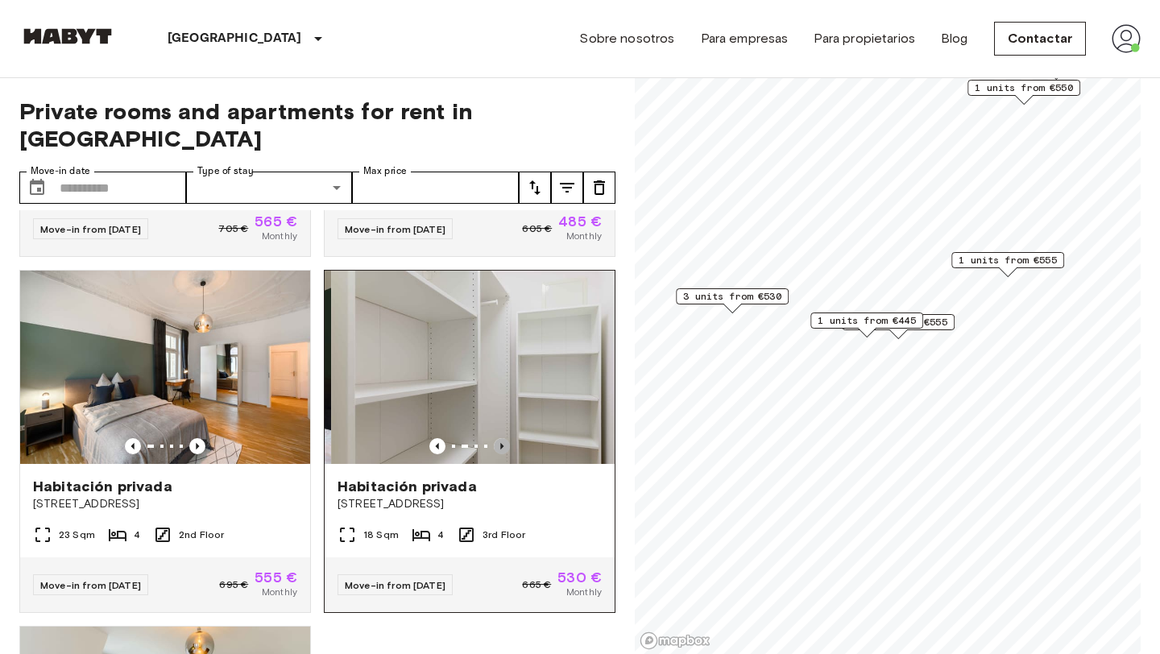
click at [507, 438] on icon "Previous image" at bounding box center [502, 446] width 16 height 16
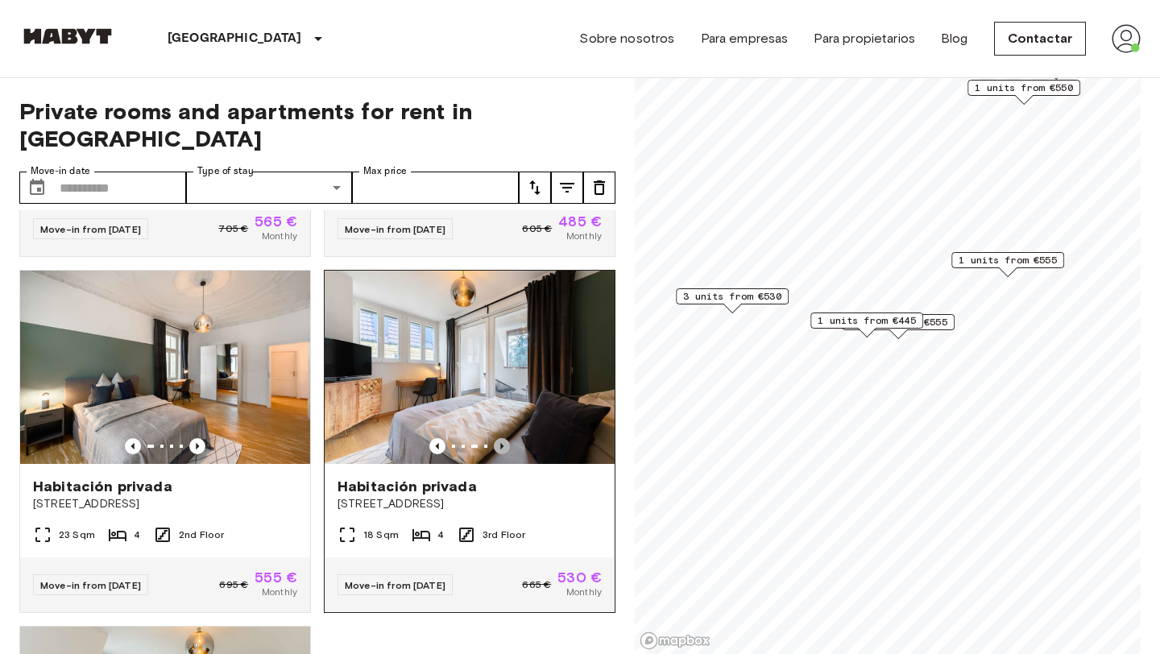
click at [507, 438] on icon "Previous image" at bounding box center [502, 446] width 16 height 16
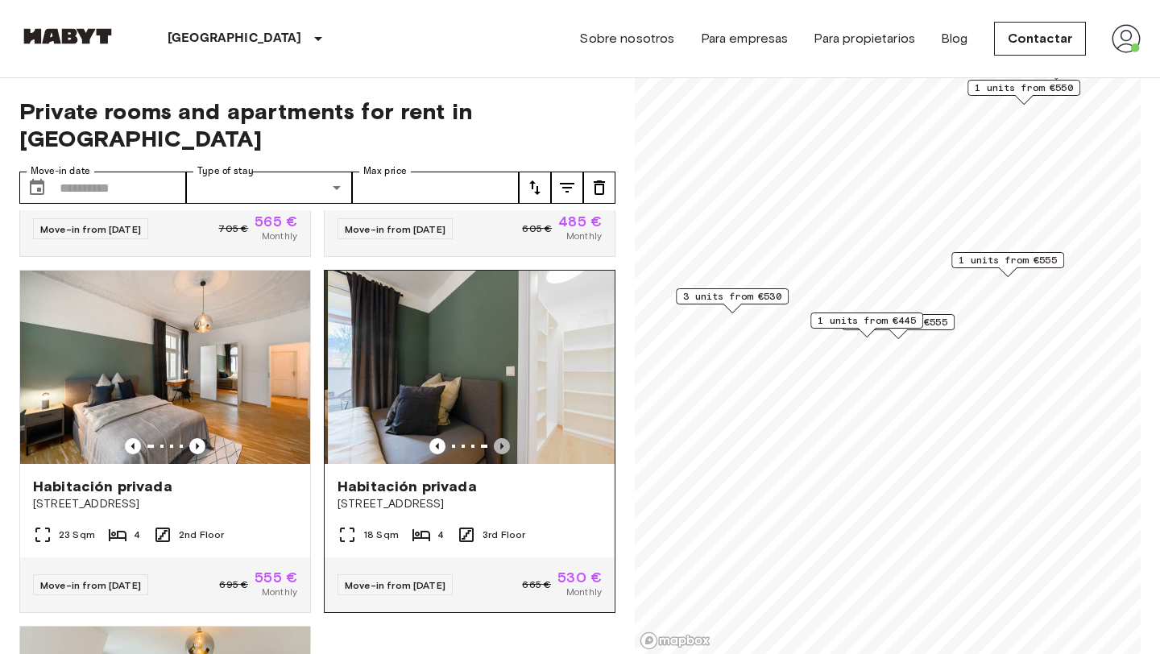
click at [507, 438] on icon "Previous image" at bounding box center [502, 446] width 16 height 16
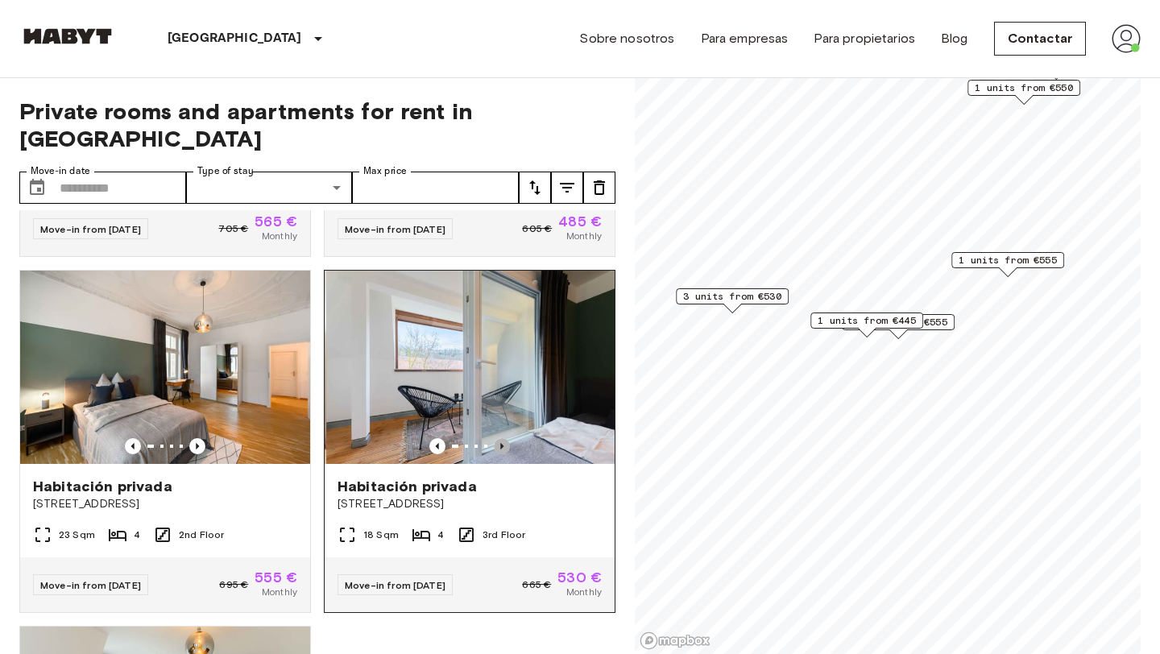
click at [507, 438] on icon "Previous image" at bounding box center [502, 446] width 16 height 16
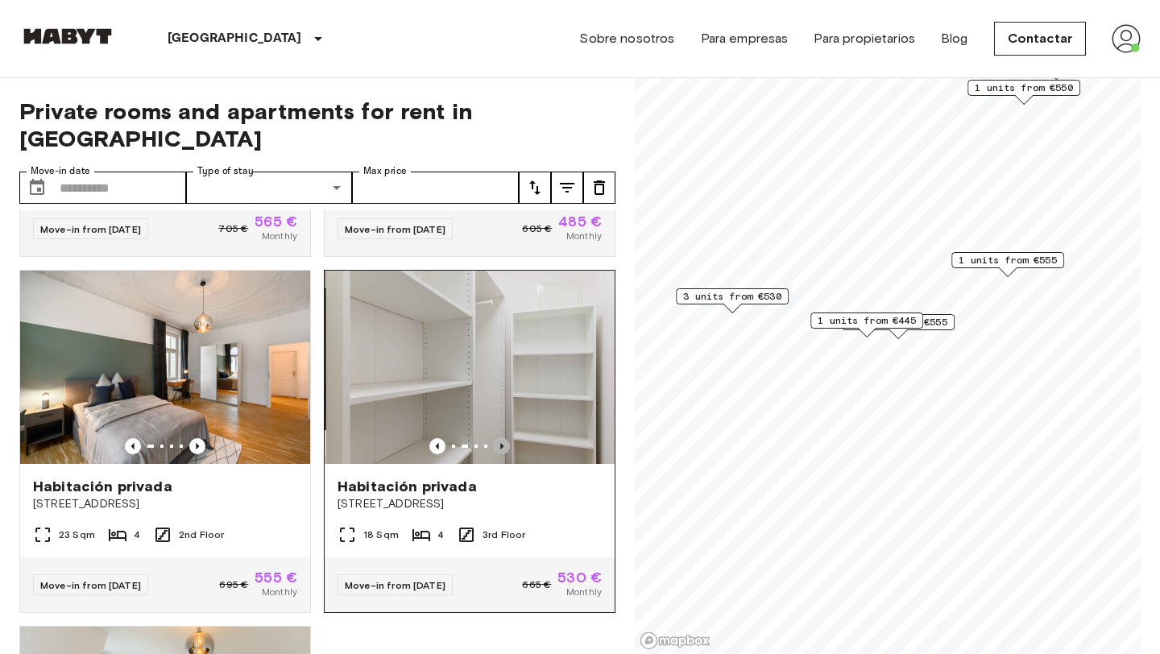
click at [507, 438] on icon "Previous image" at bounding box center [502, 446] width 16 height 16
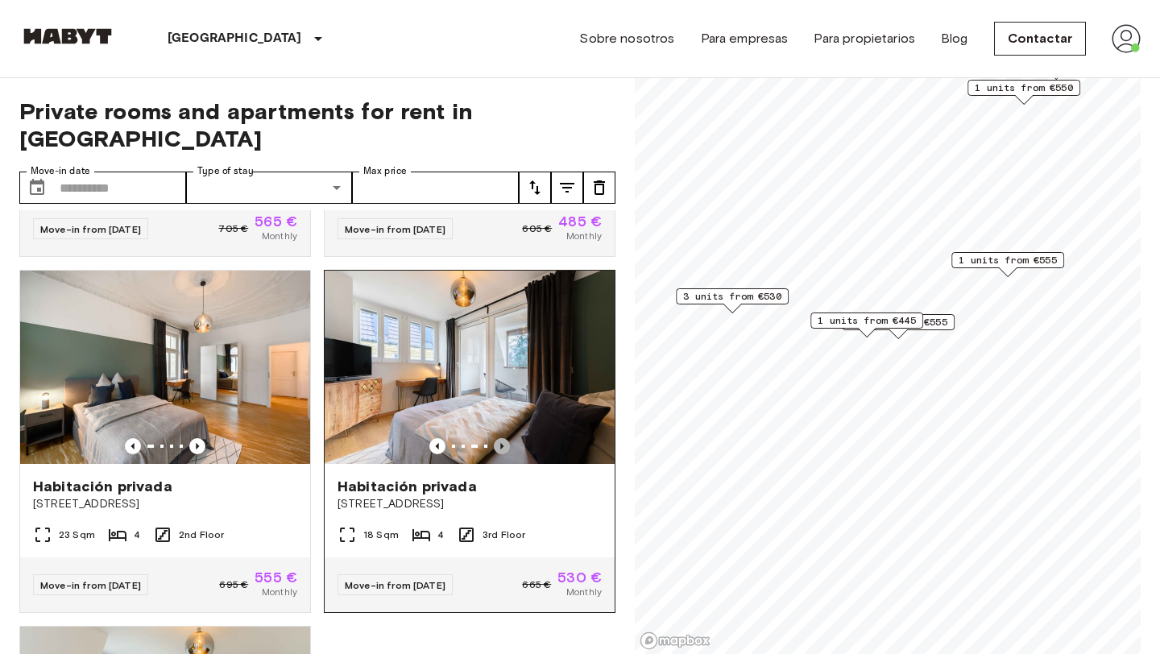
click at [507, 438] on icon "Previous image" at bounding box center [502, 446] width 16 height 16
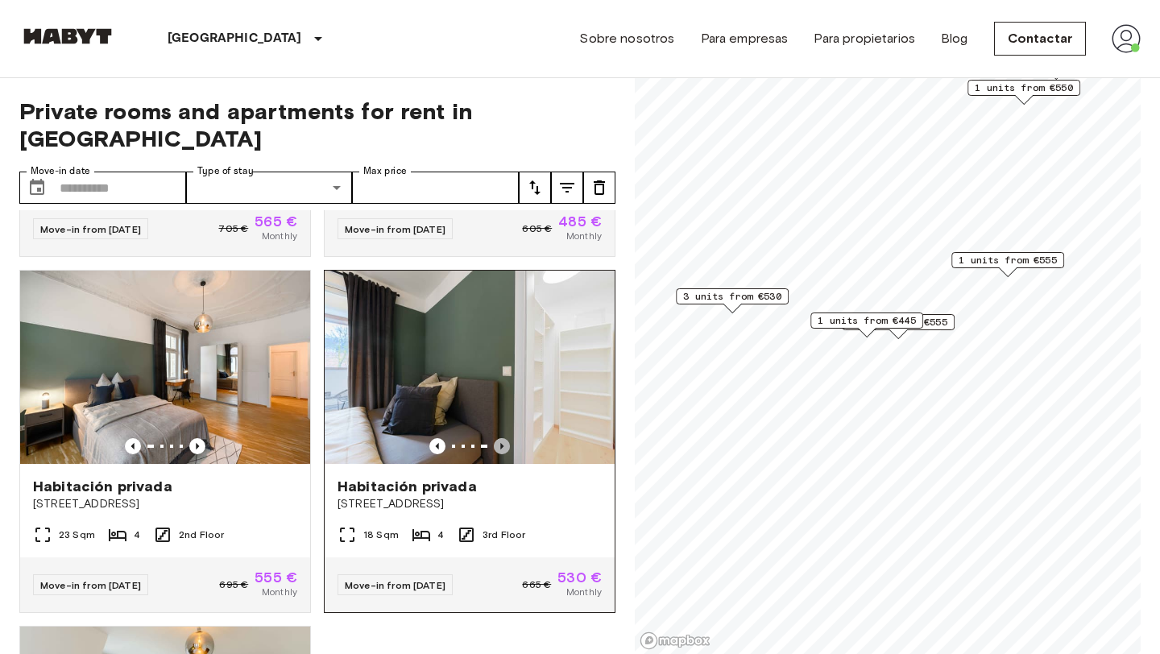
click at [507, 438] on icon "Previous image" at bounding box center [502, 446] width 16 height 16
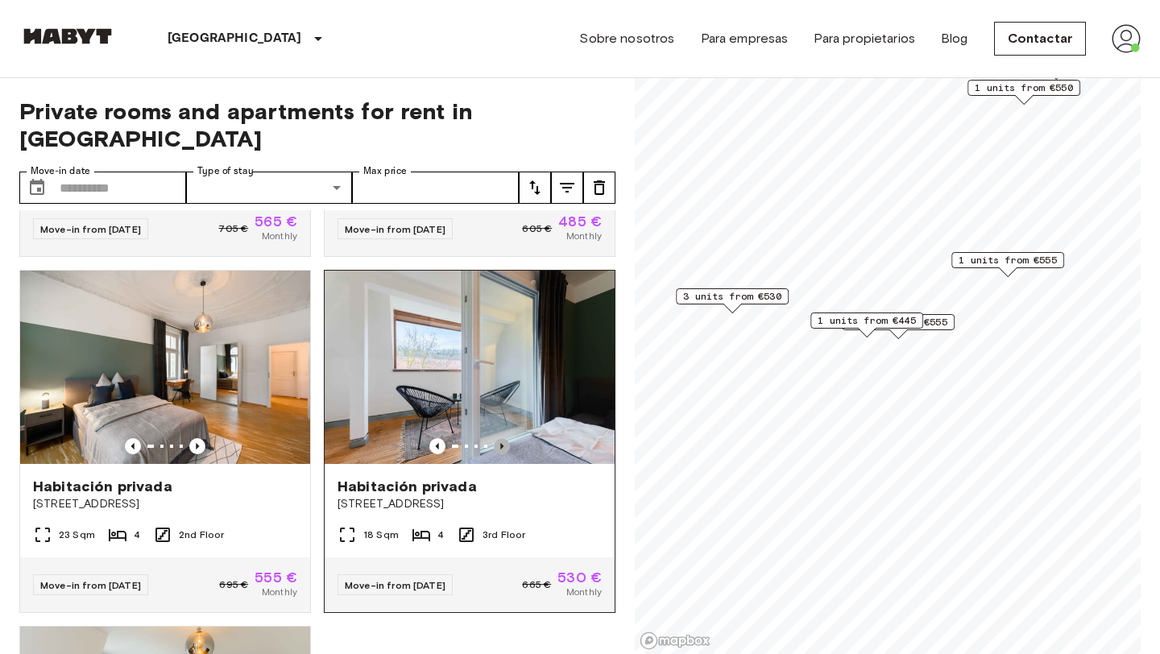
click at [507, 438] on icon "Previous image" at bounding box center [502, 446] width 16 height 16
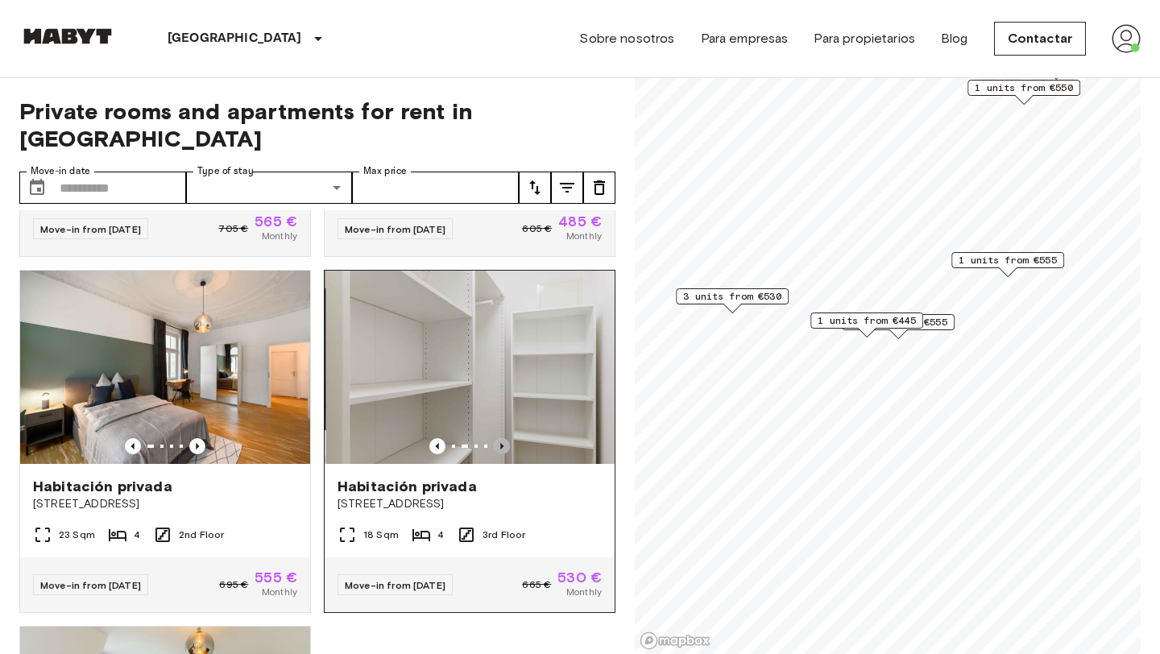
click at [507, 438] on icon "Previous image" at bounding box center [502, 446] width 16 height 16
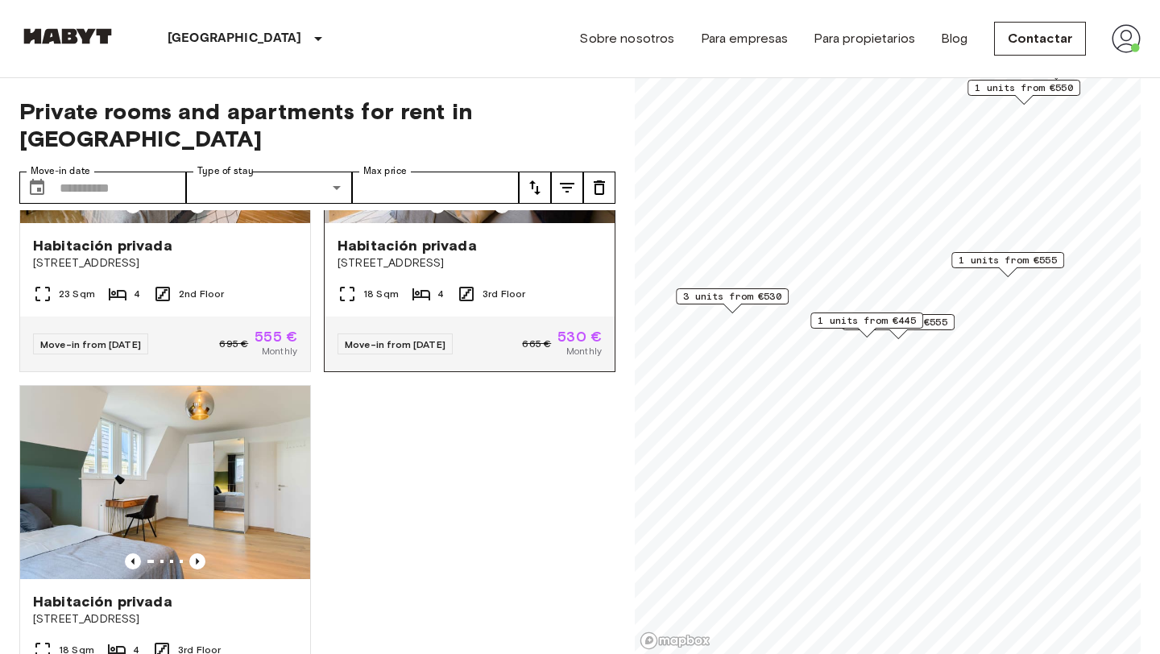
scroll to position [1696, 0]
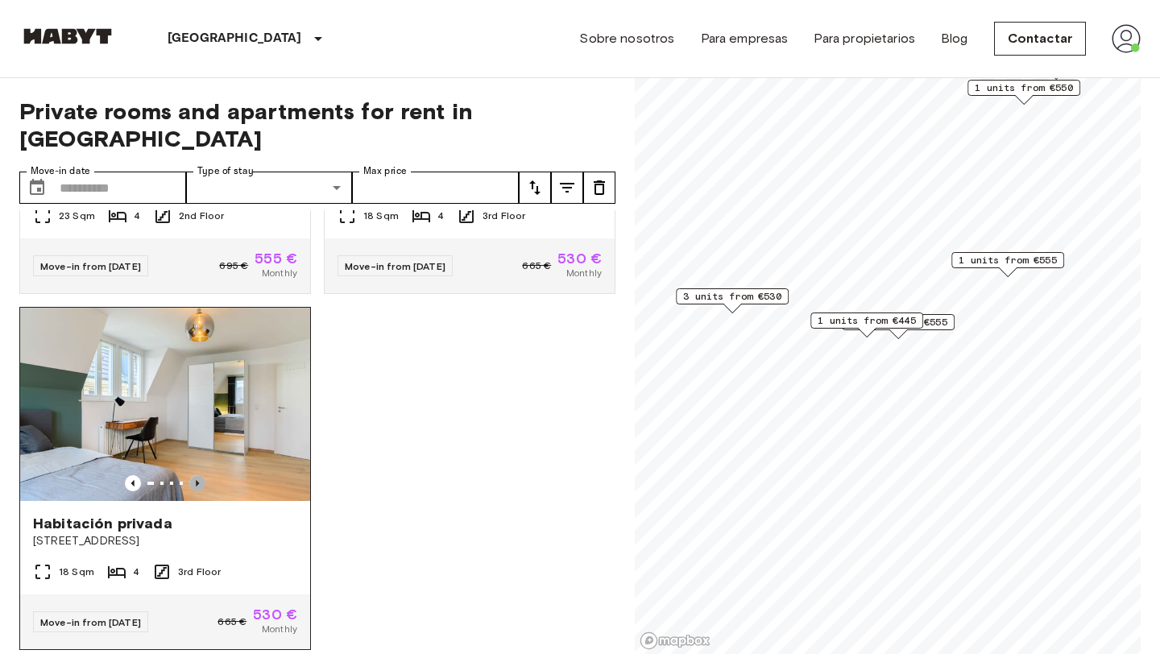
click at [197, 480] on icon "Previous image" at bounding box center [197, 483] width 3 height 6
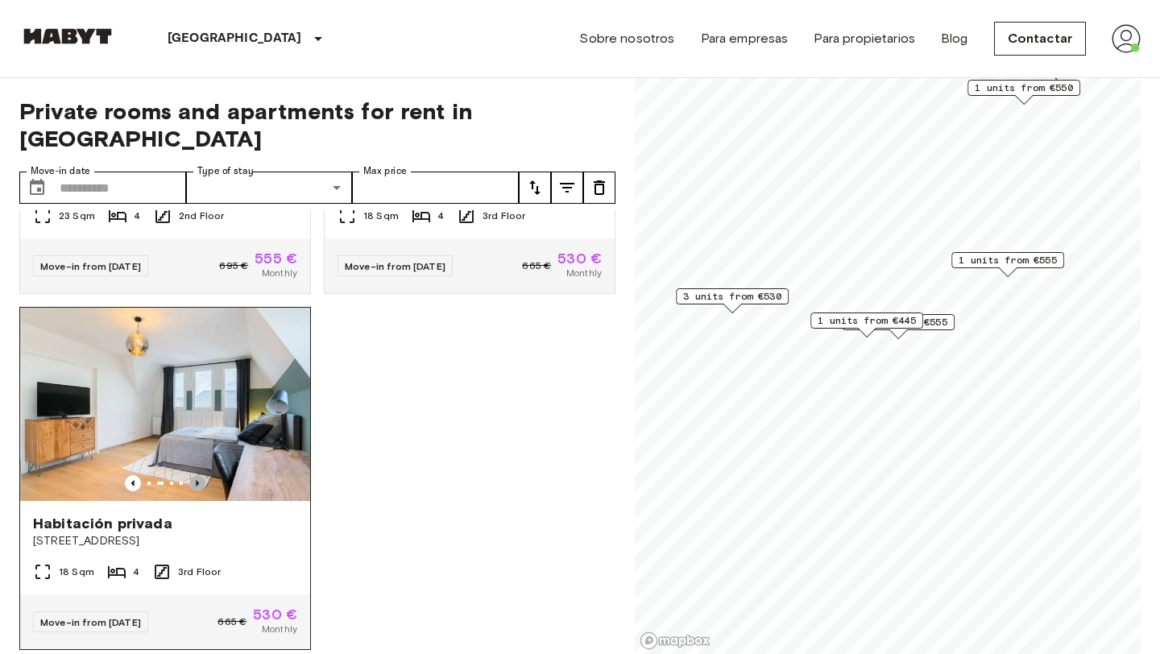
click at [197, 480] on icon "Previous image" at bounding box center [197, 483] width 3 height 6
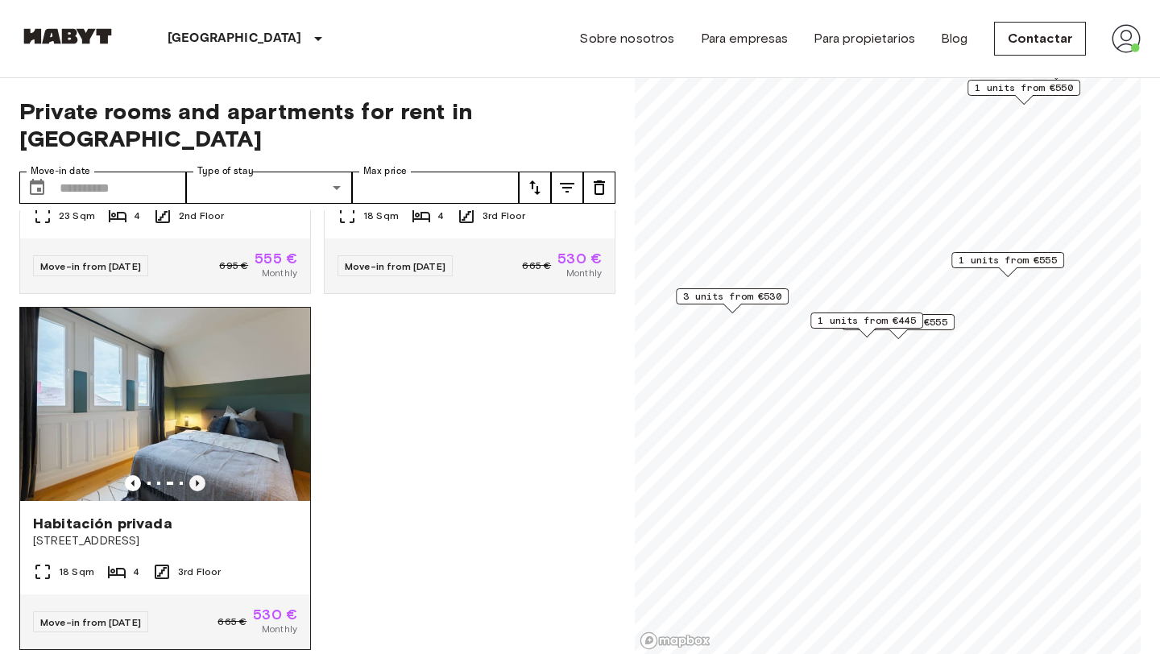
click at [197, 480] on icon "Previous image" at bounding box center [197, 483] width 3 height 6
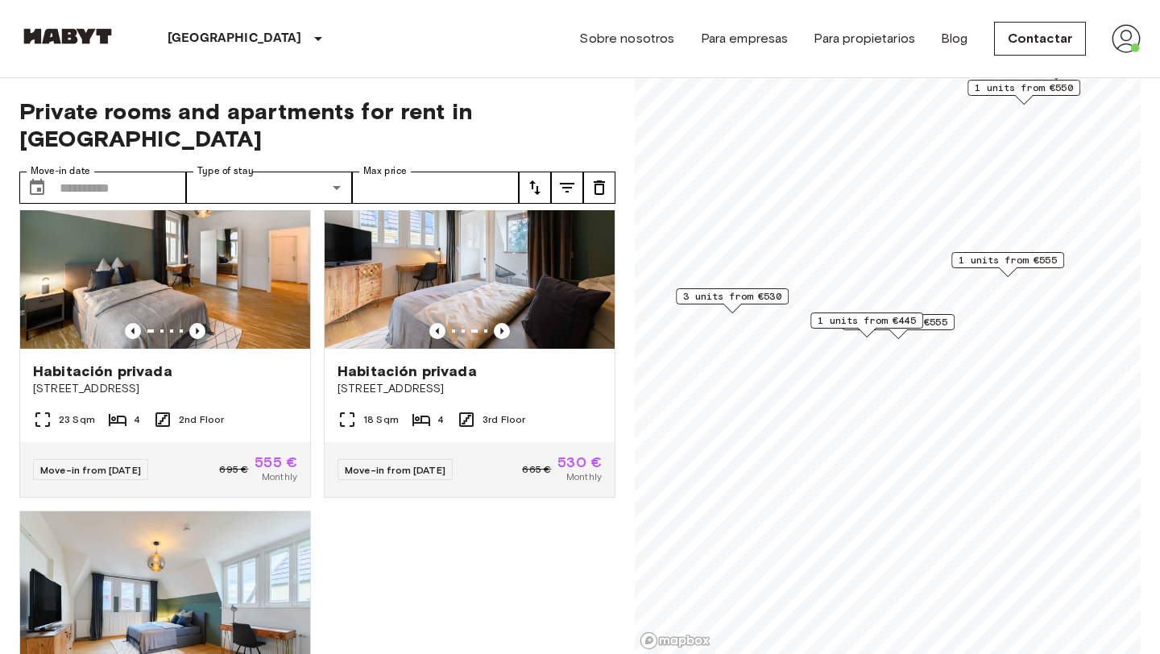
scroll to position [1481, 0]
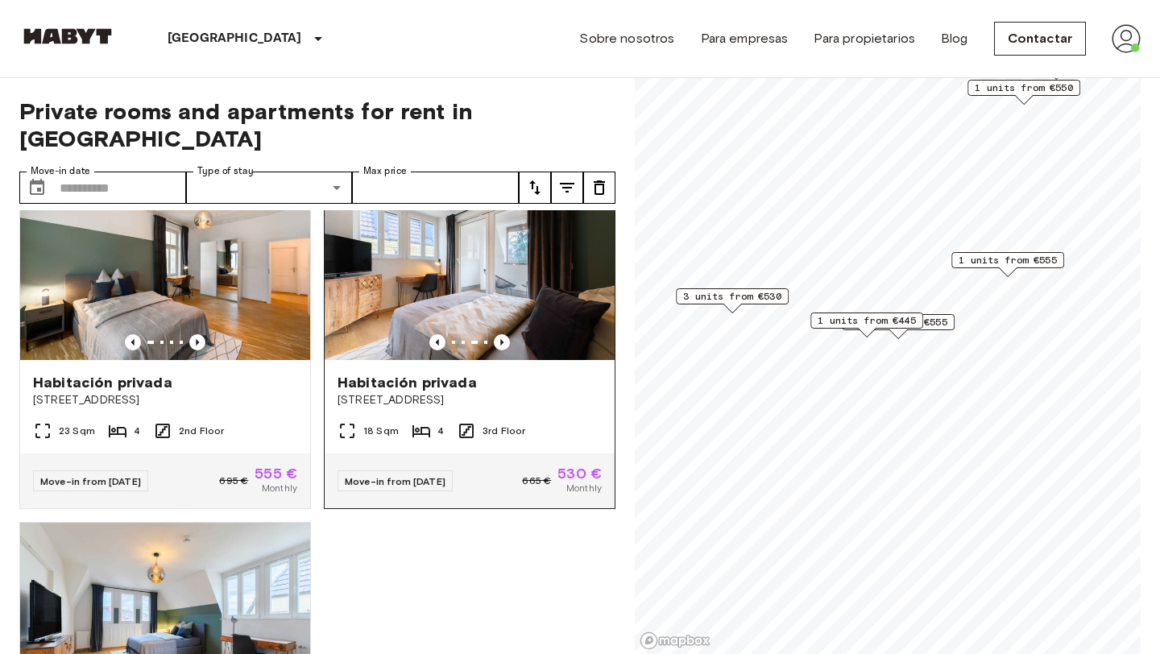
click at [380, 373] on span "Habitación privada" at bounding box center [406, 382] width 139 height 19
click at [1016, 267] on span "1 units from €555" at bounding box center [1007, 260] width 98 height 14
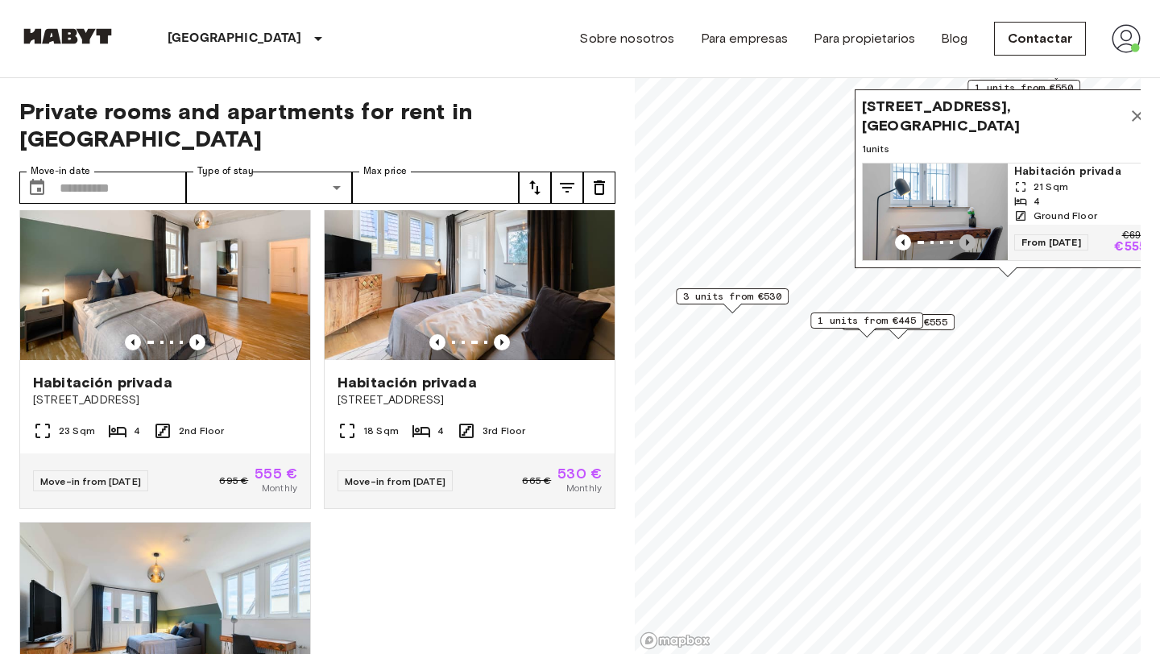
click at [970, 245] on icon "Previous image" at bounding box center [967, 242] width 16 height 16
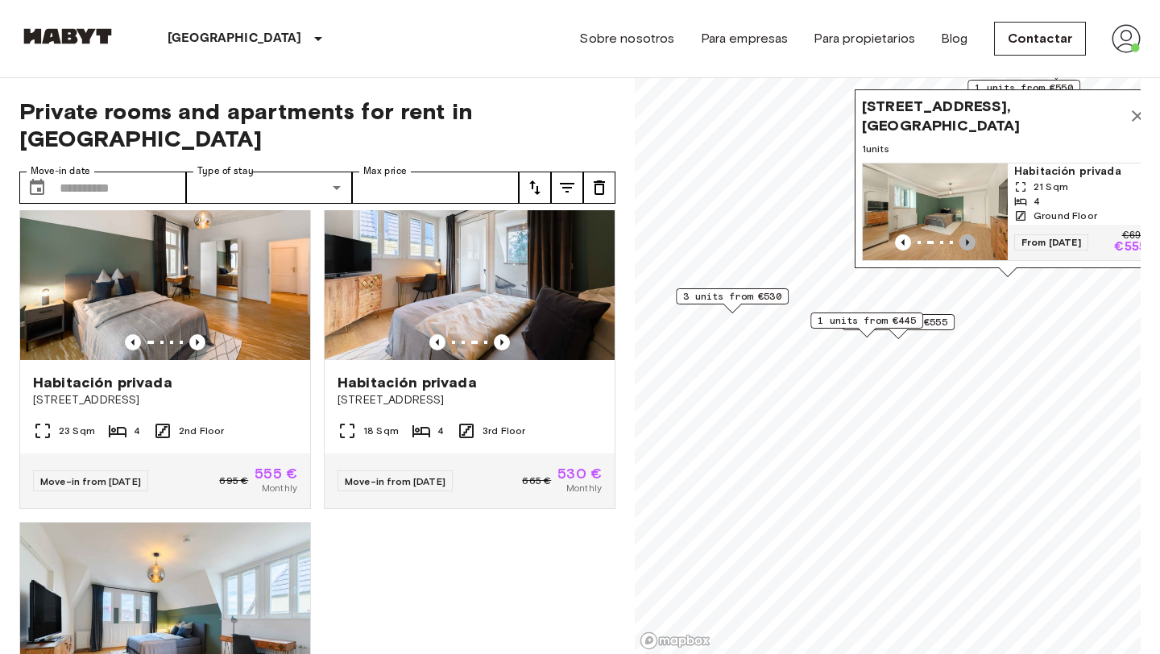
click at [970, 245] on icon "Previous image" at bounding box center [967, 242] width 16 height 16
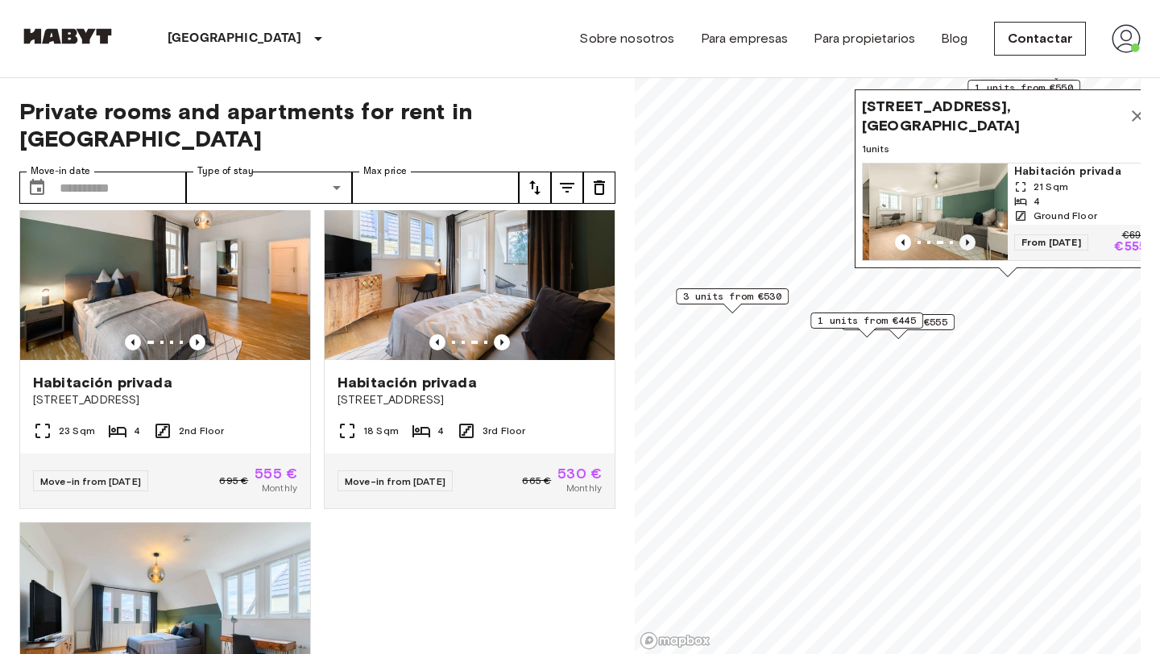
click at [970, 245] on icon "Previous image" at bounding box center [967, 242] width 16 height 16
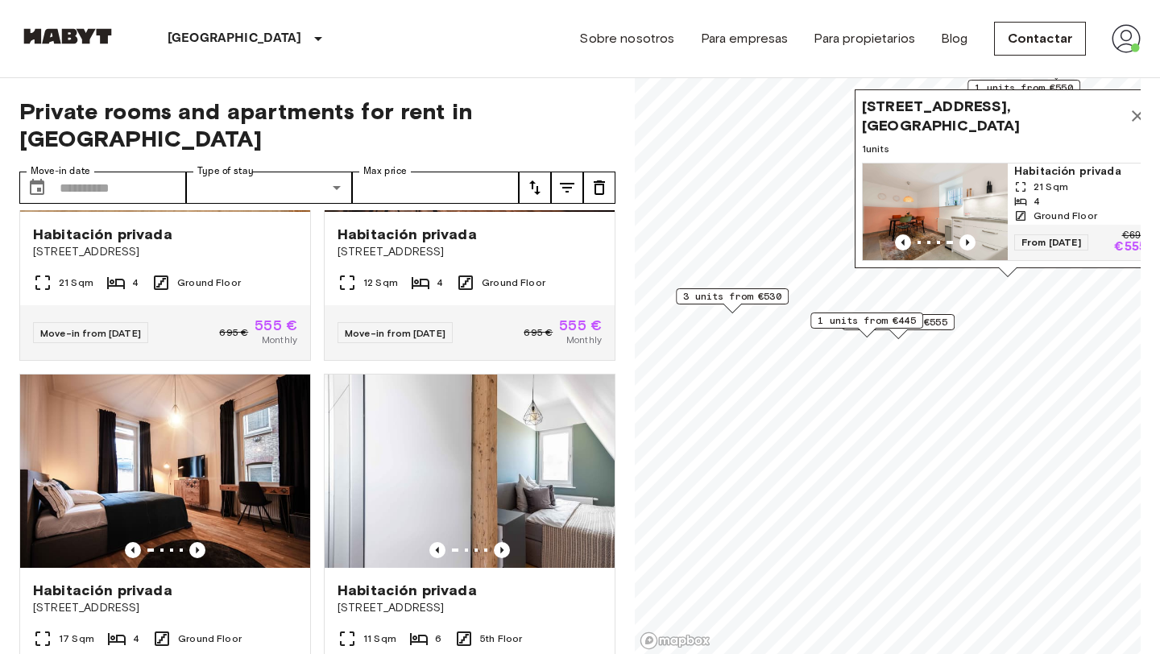
scroll to position [0, 0]
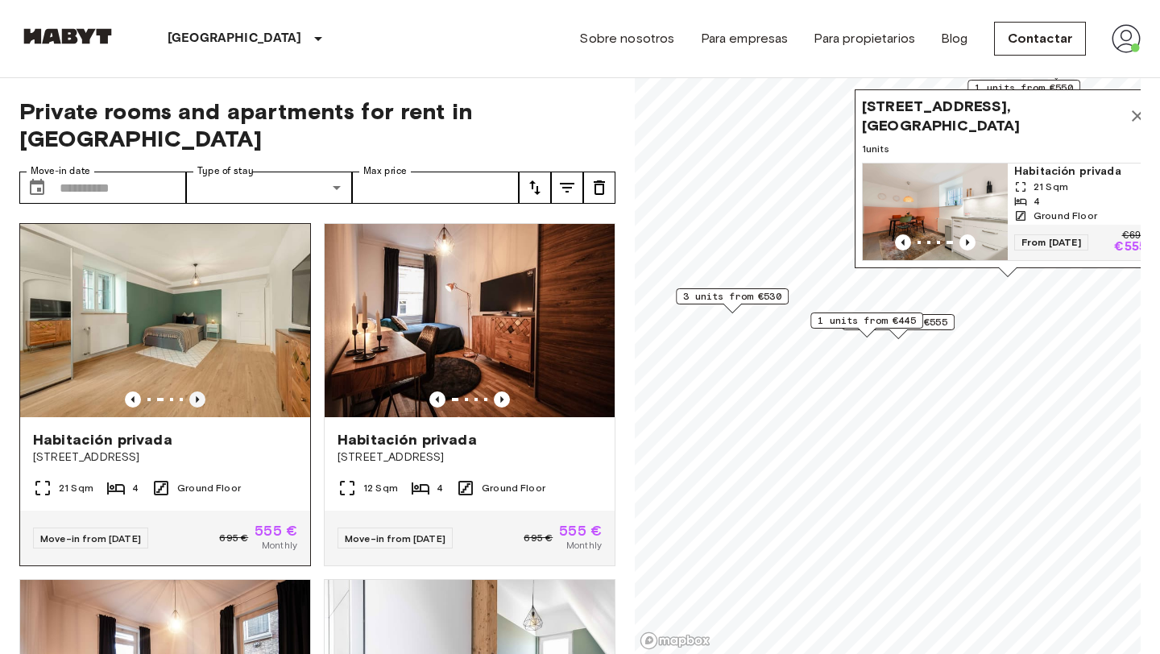
click at [205, 391] on icon "Previous image" at bounding box center [197, 399] width 16 height 16
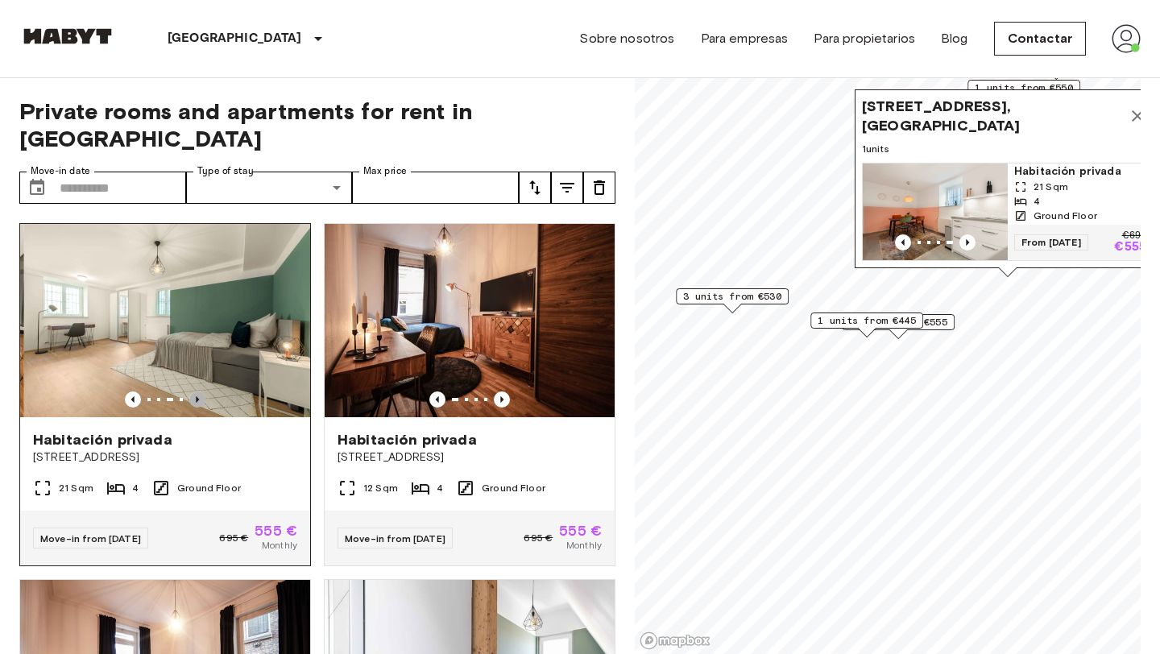
click at [205, 391] on icon "Previous image" at bounding box center [197, 399] width 16 height 16
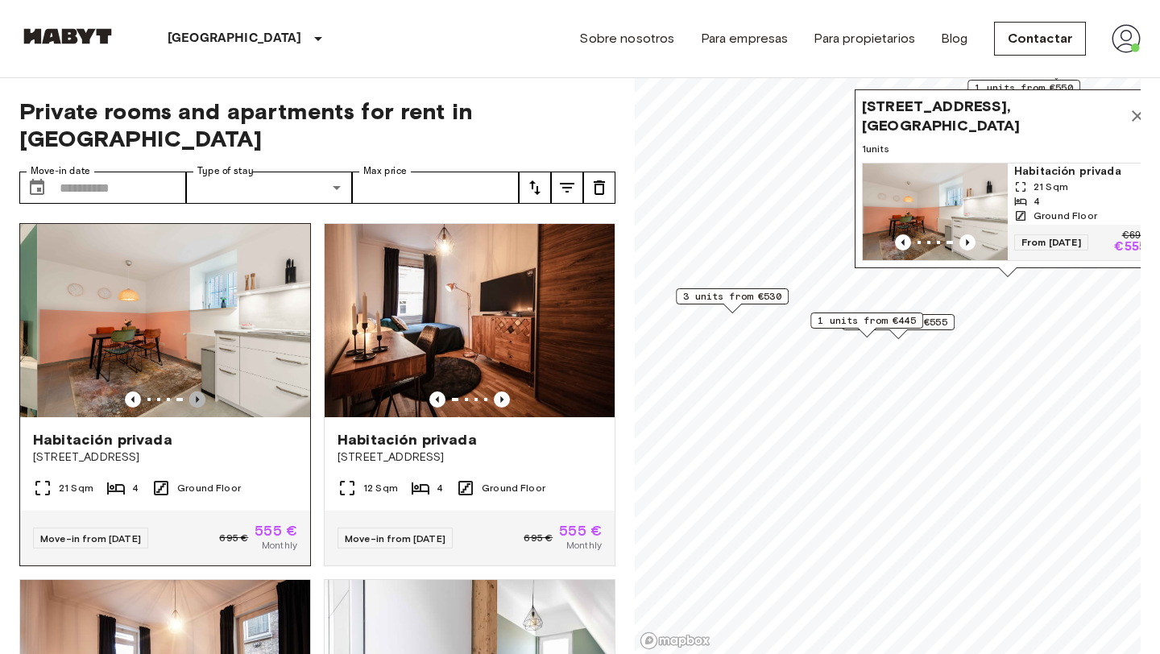
click at [205, 391] on icon "Previous image" at bounding box center [197, 399] width 16 height 16
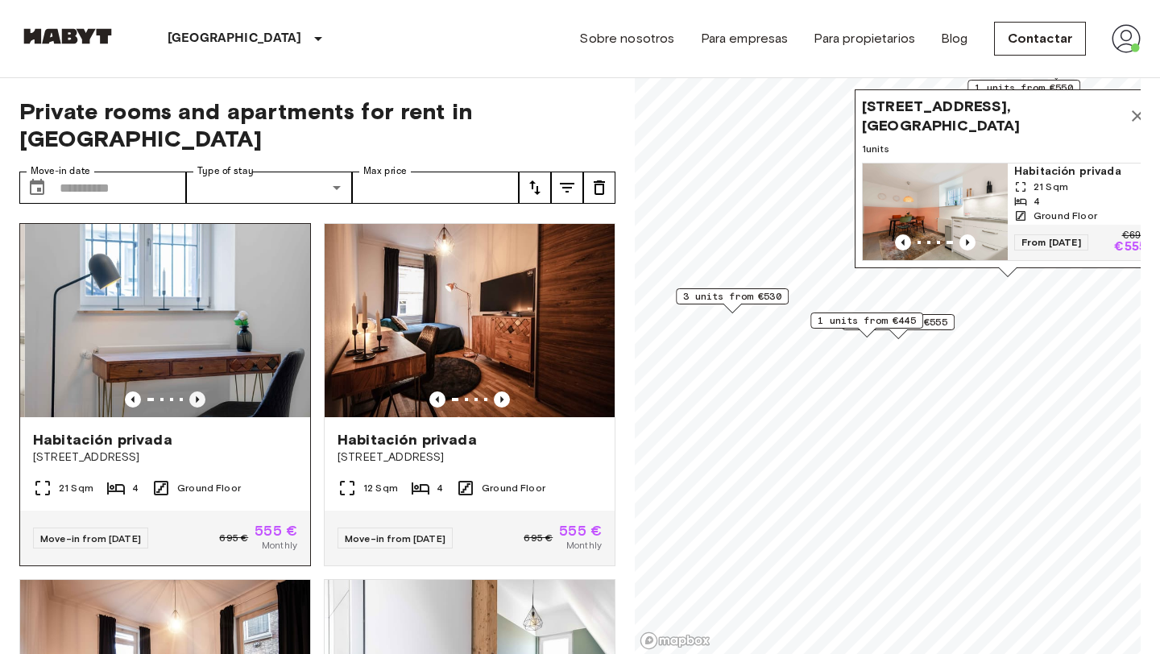
click at [205, 391] on icon "Previous image" at bounding box center [197, 399] width 16 height 16
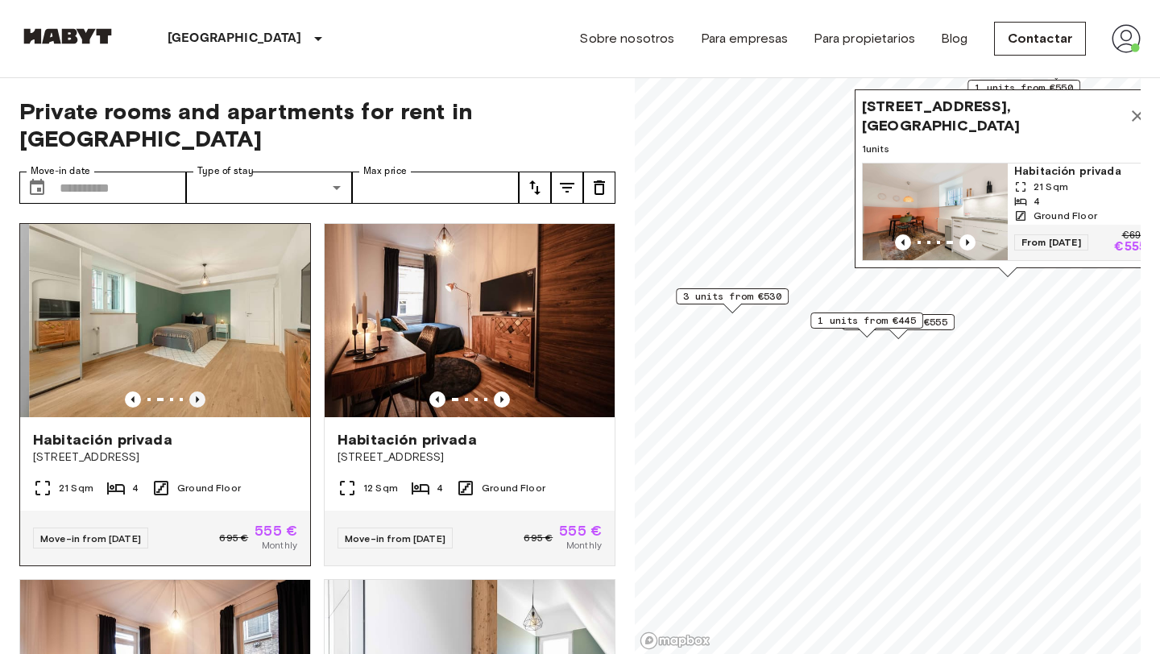
click at [205, 391] on icon "Previous image" at bounding box center [197, 399] width 16 height 16
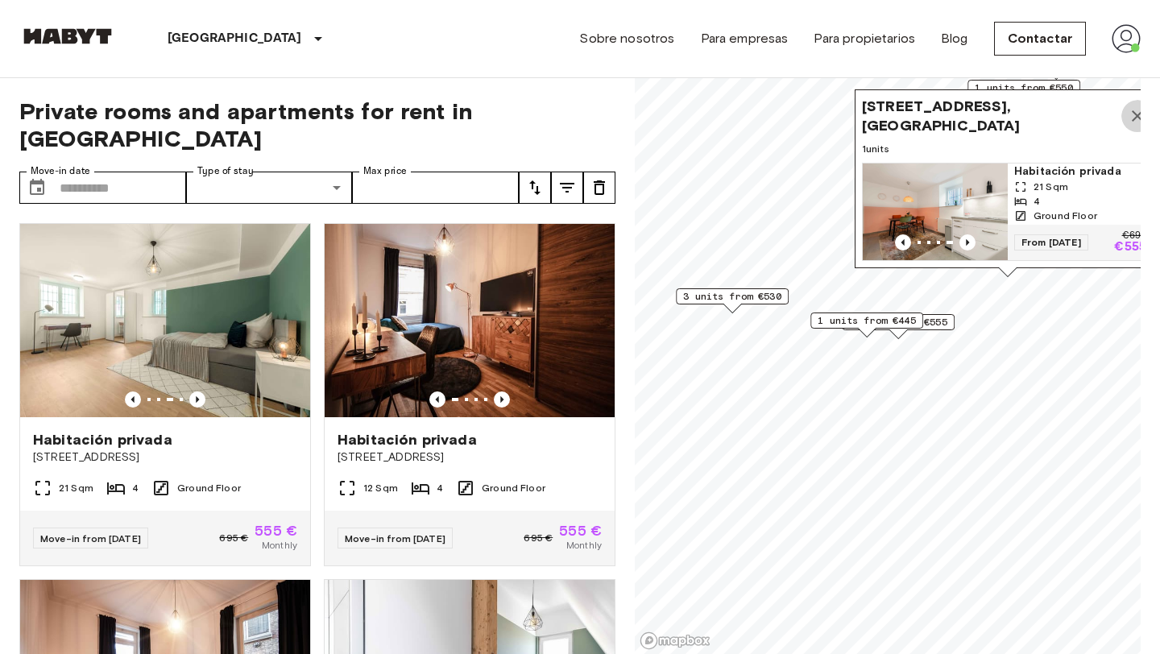
click at [1131, 124] on icon "Map marker" at bounding box center [1137, 115] width 19 height 19
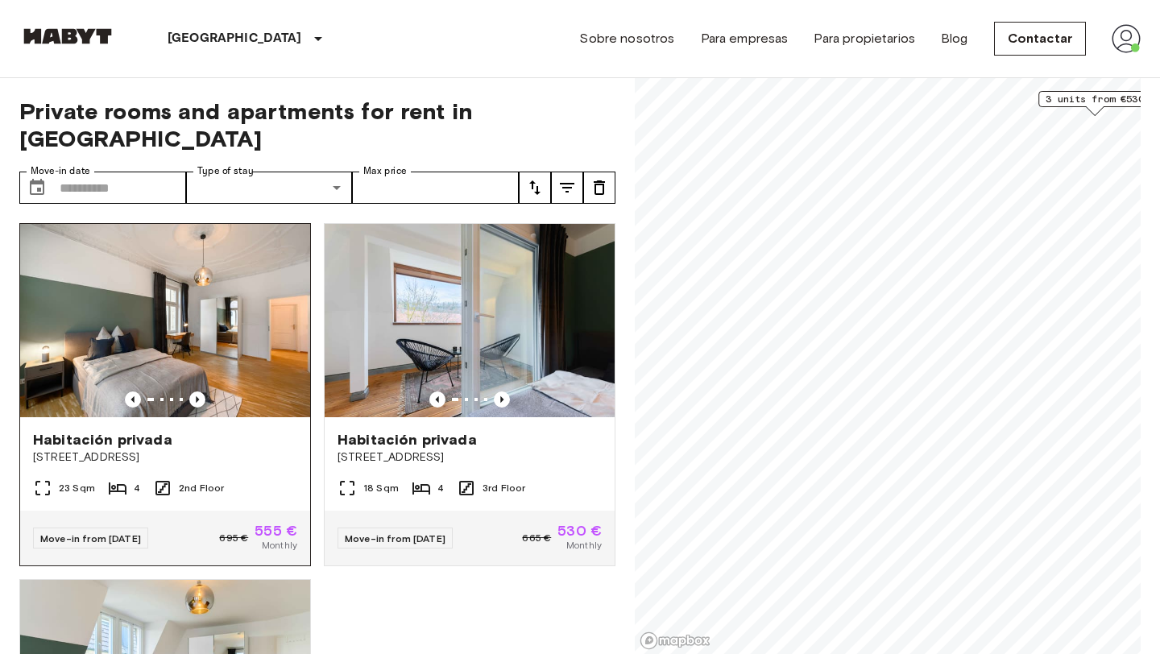
click at [196, 360] on img at bounding box center [165, 320] width 290 height 193
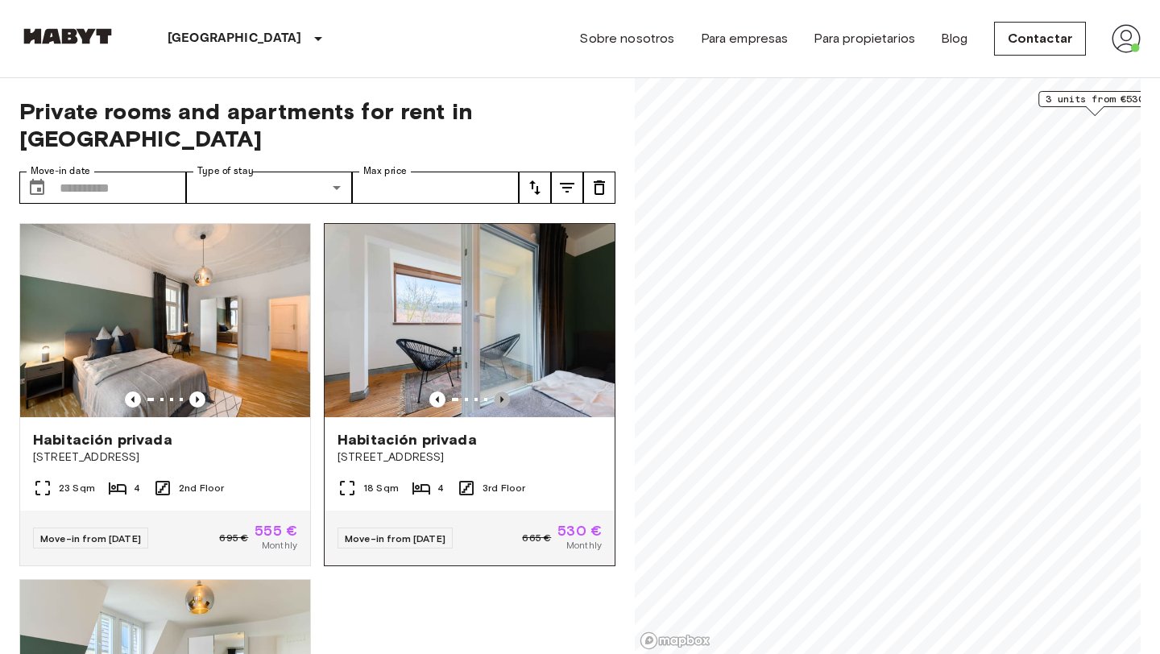
click at [505, 391] on icon "Previous image" at bounding box center [502, 399] width 16 height 16
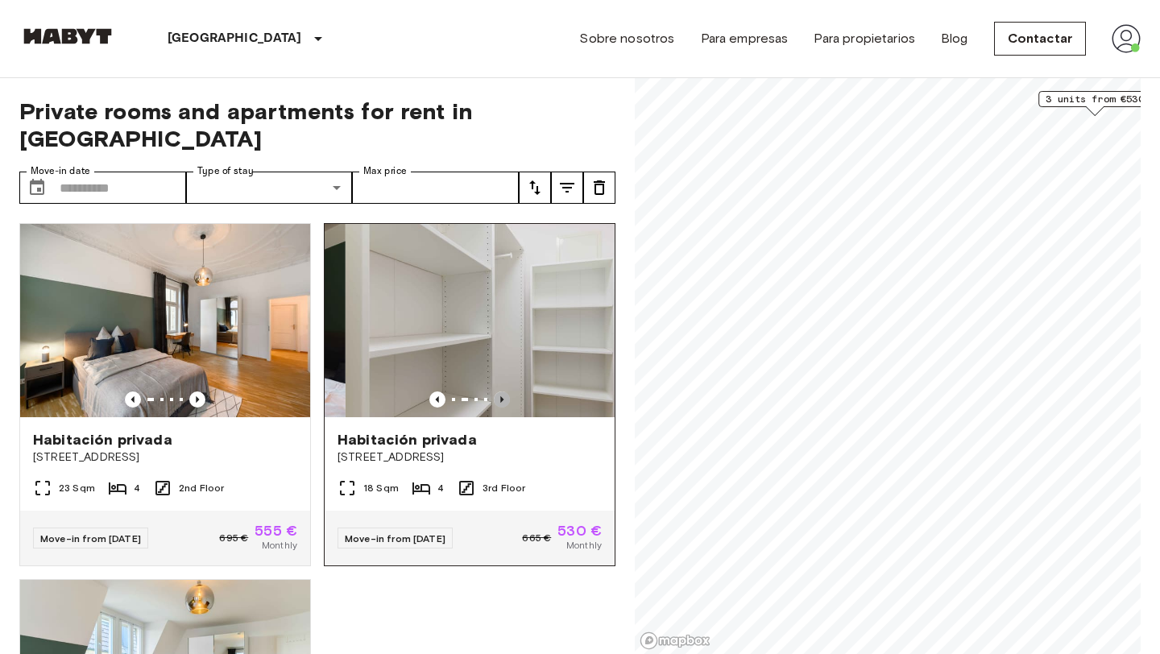
click at [505, 391] on icon "Previous image" at bounding box center [502, 399] width 16 height 16
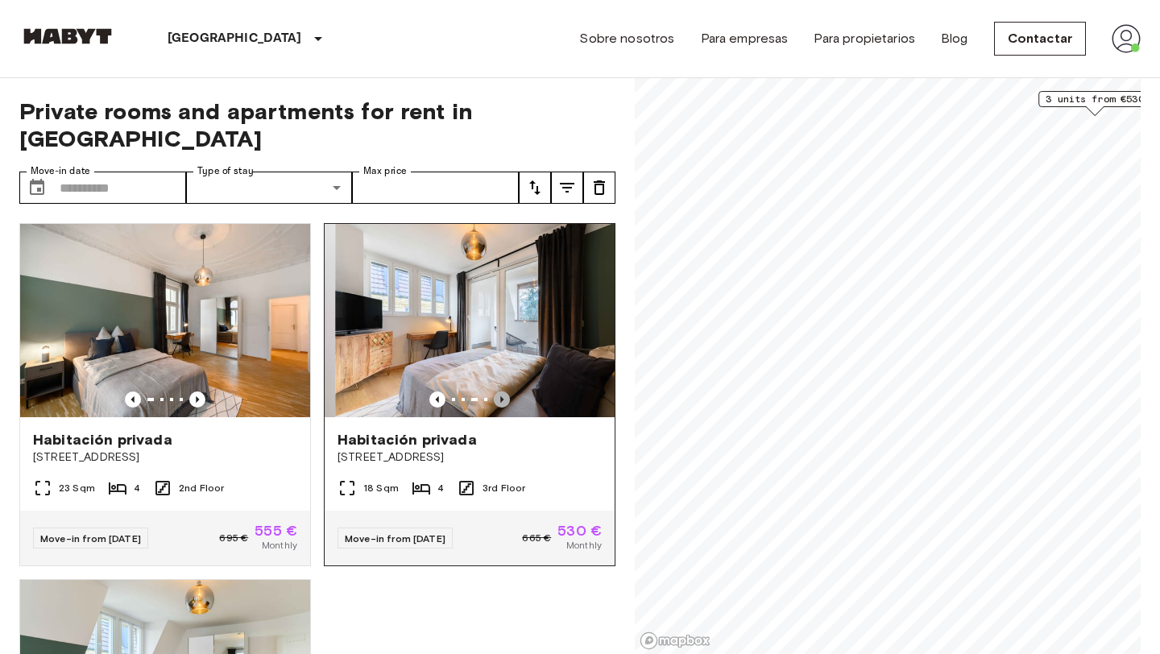
click at [505, 391] on icon "Previous image" at bounding box center [502, 399] width 16 height 16
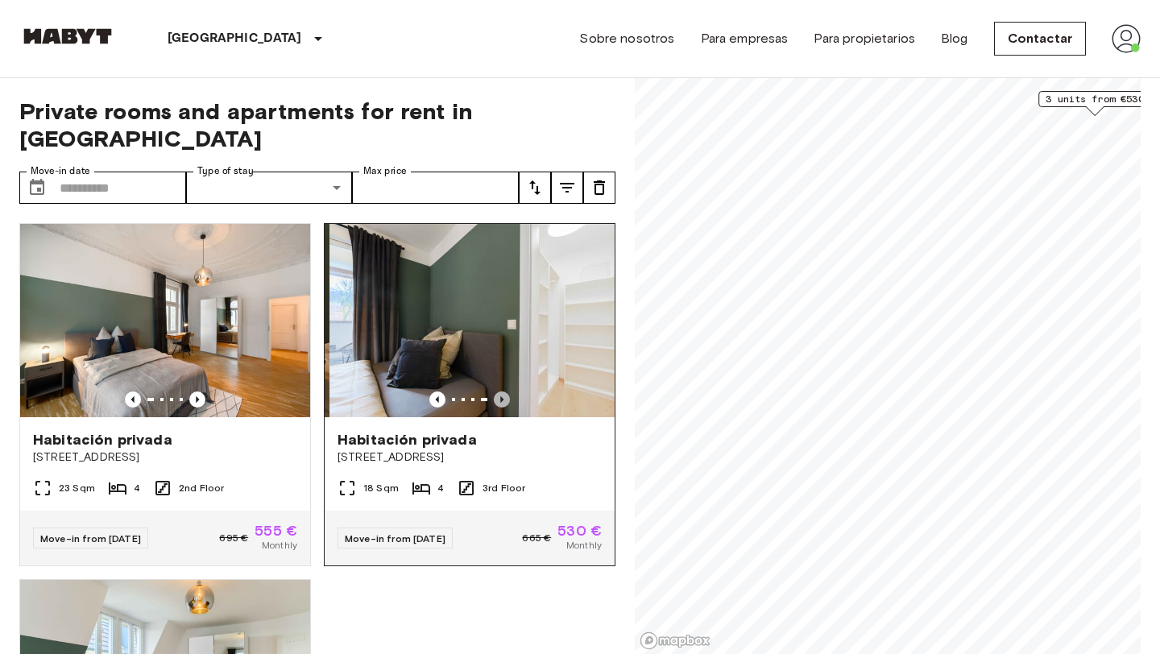
click at [505, 391] on icon "Previous image" at bounding box center [502, 399] width 16 height 16
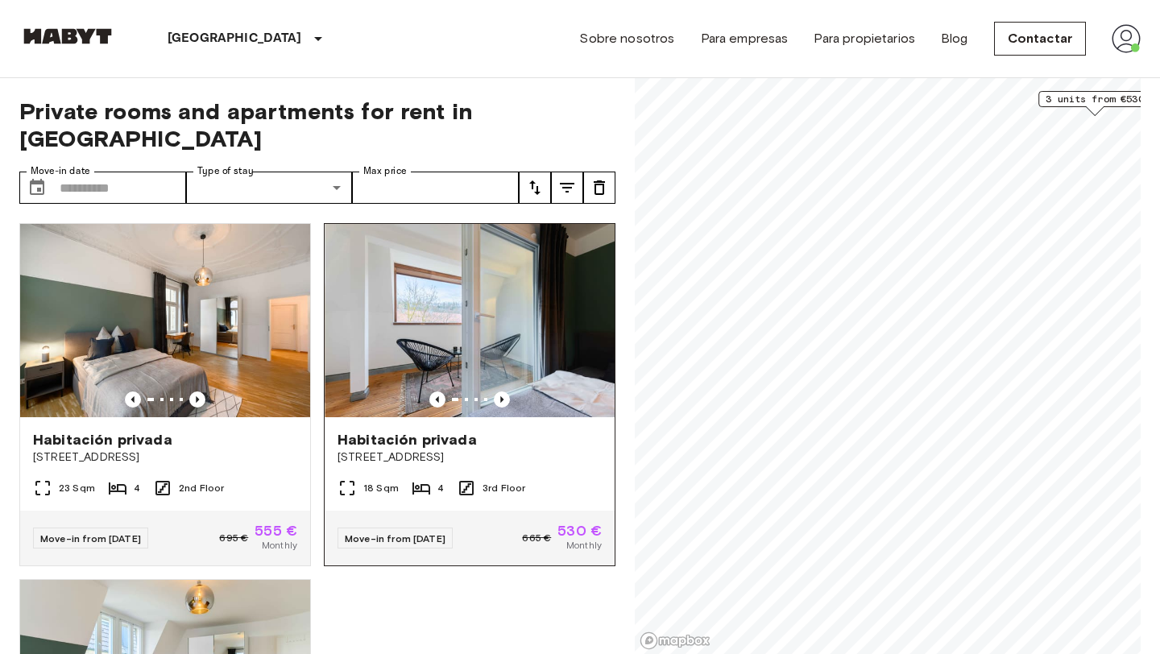
click at [468, 449] on span "[STREET_ADDRESS]" at bounding box center [469, 457] width 264 height 16
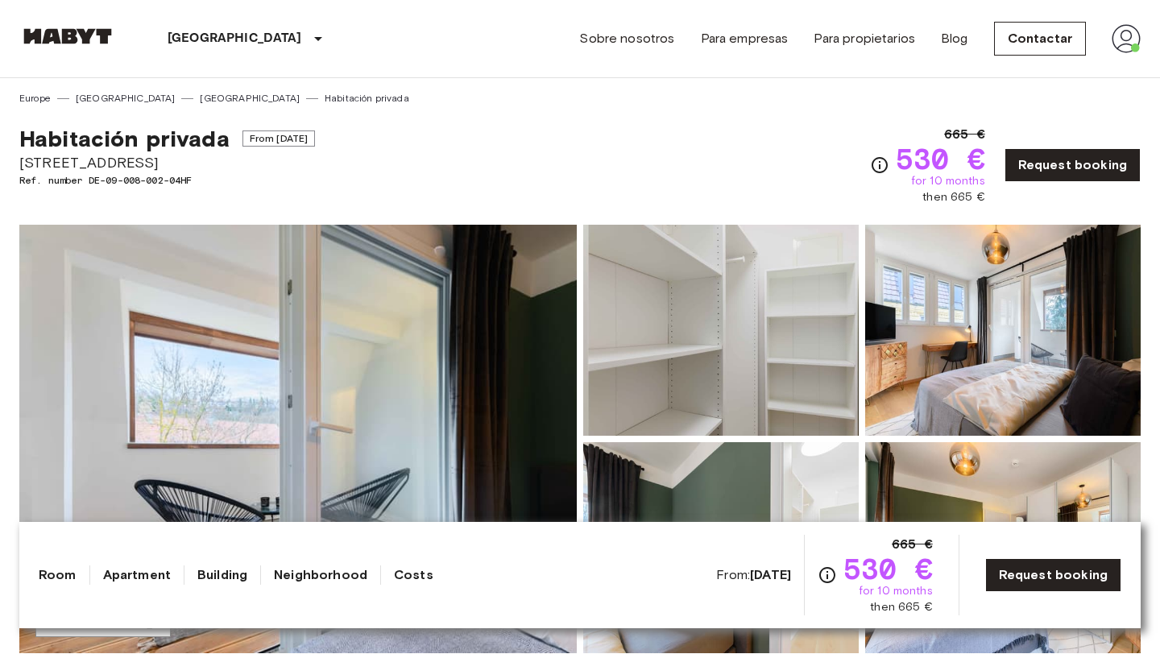
scroll to position [24, 0]
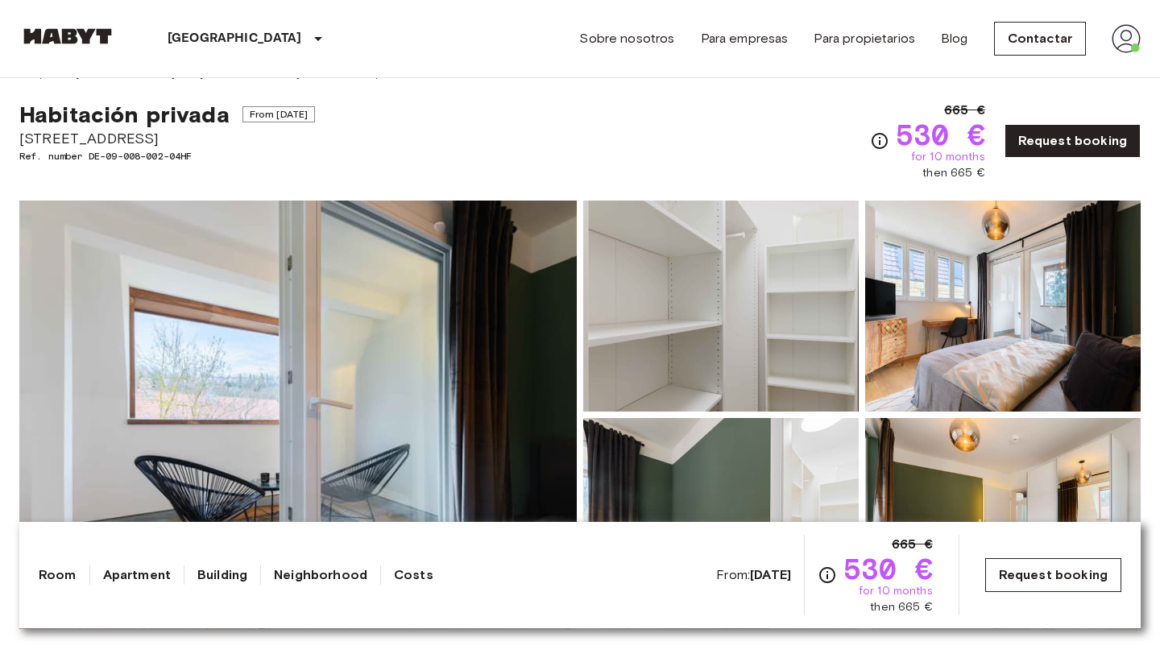
click at [1091, 571] on link "Request booking" at bounding box center [1053, 575] width 136 height 34
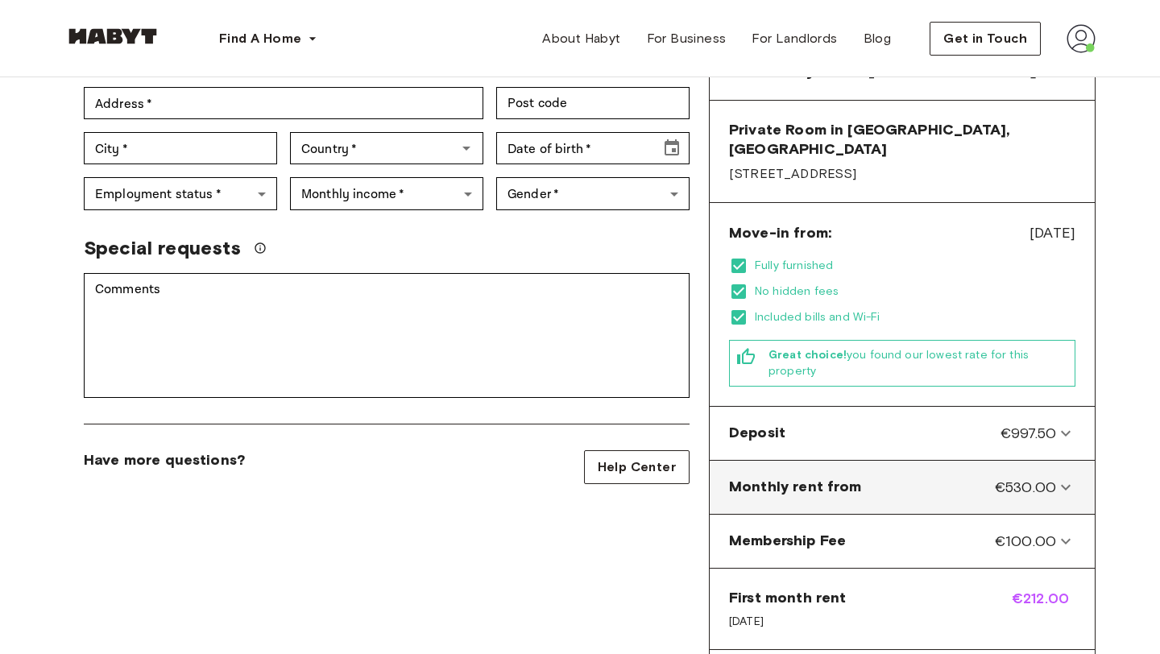
scroll to position [334, 0]
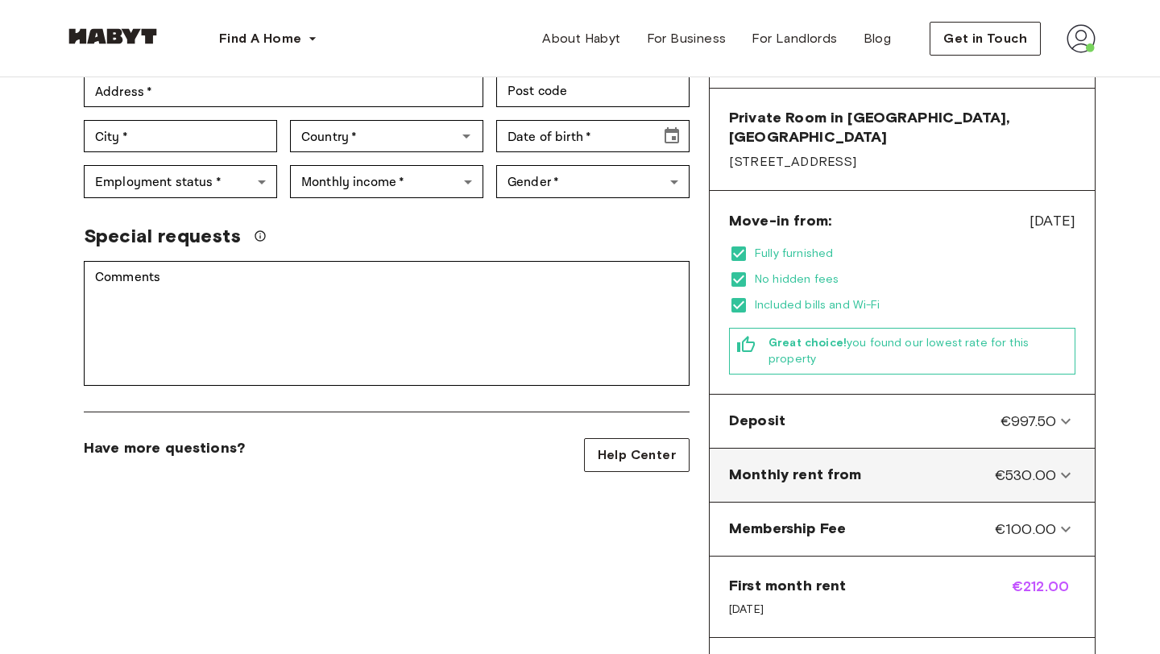
click at [1069, 466] on icon at bounding box center [1065, 475] width 19 height 19
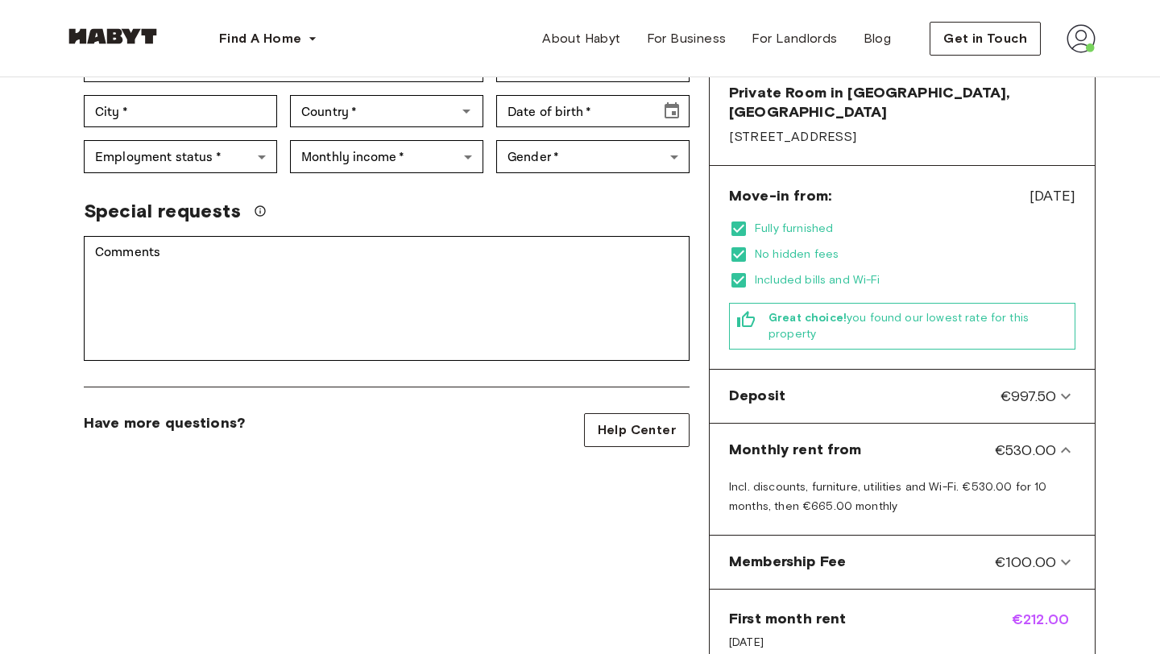
scroll to position [0, 0]
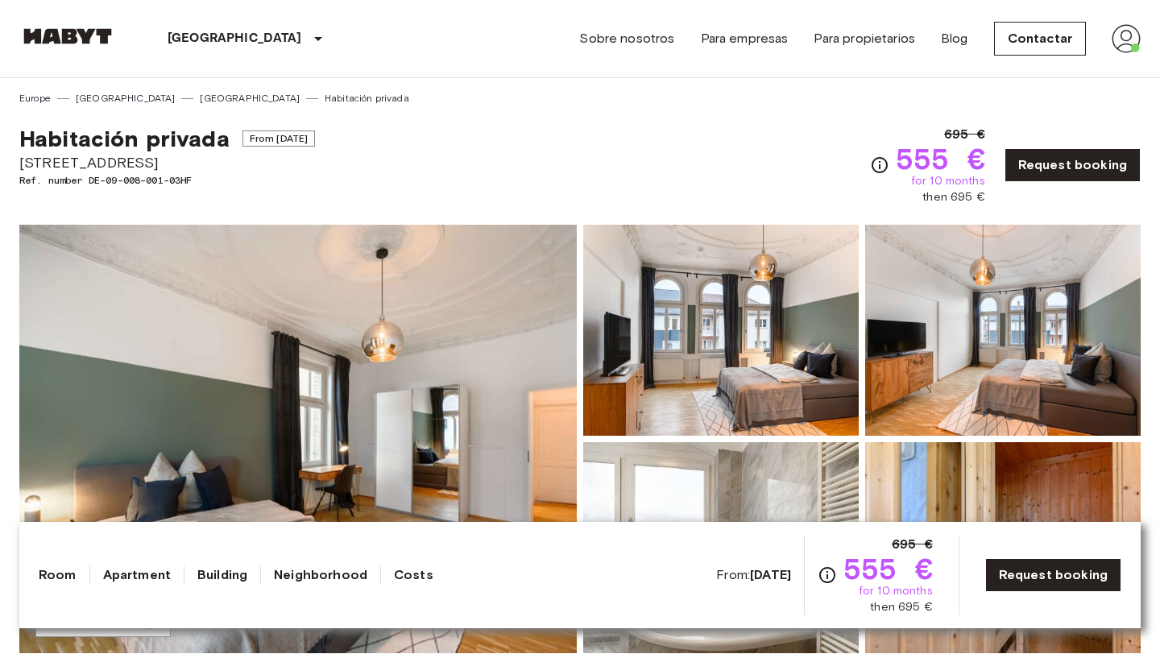
click at [340, 338] on img at bounding box center [297, 439] width 557 height 428
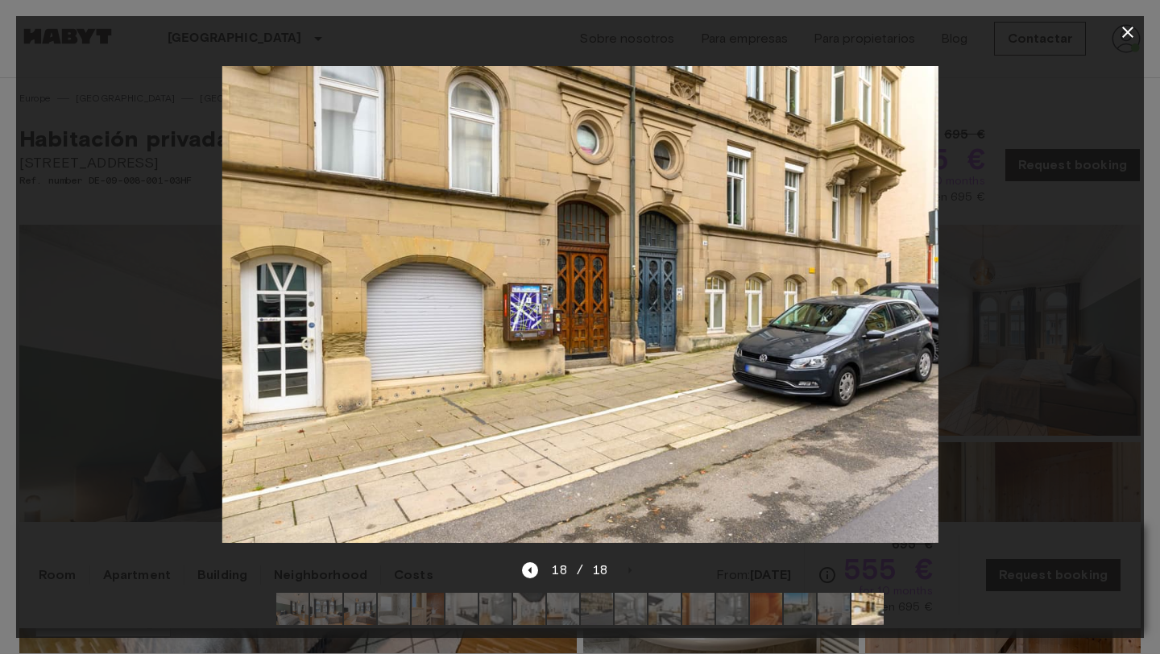
click at [1128, 34] on icon "button" at bounding box center [1127, 32] width 19 height 19
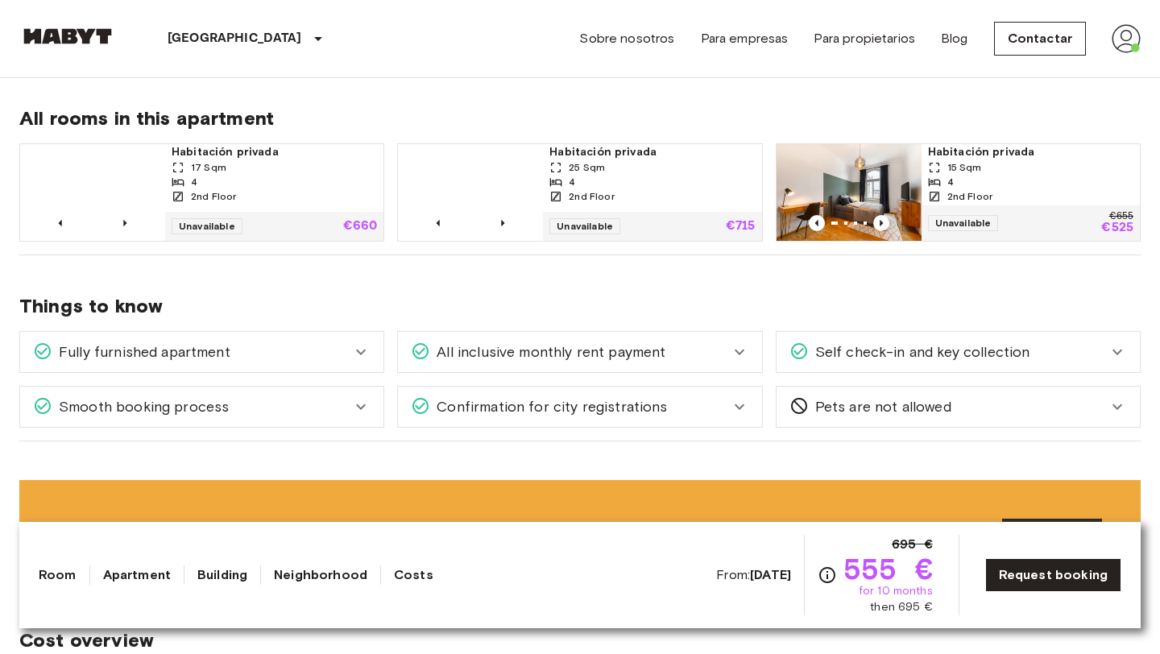
scroll to position [834, 0]
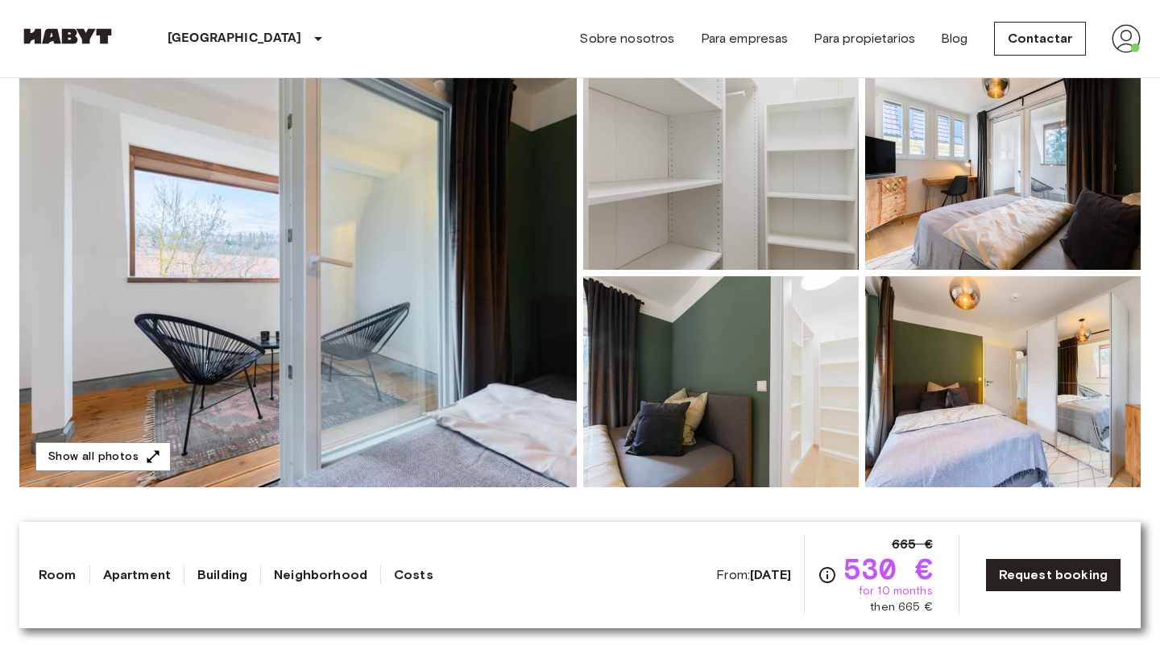
scroll to position [180, 0]
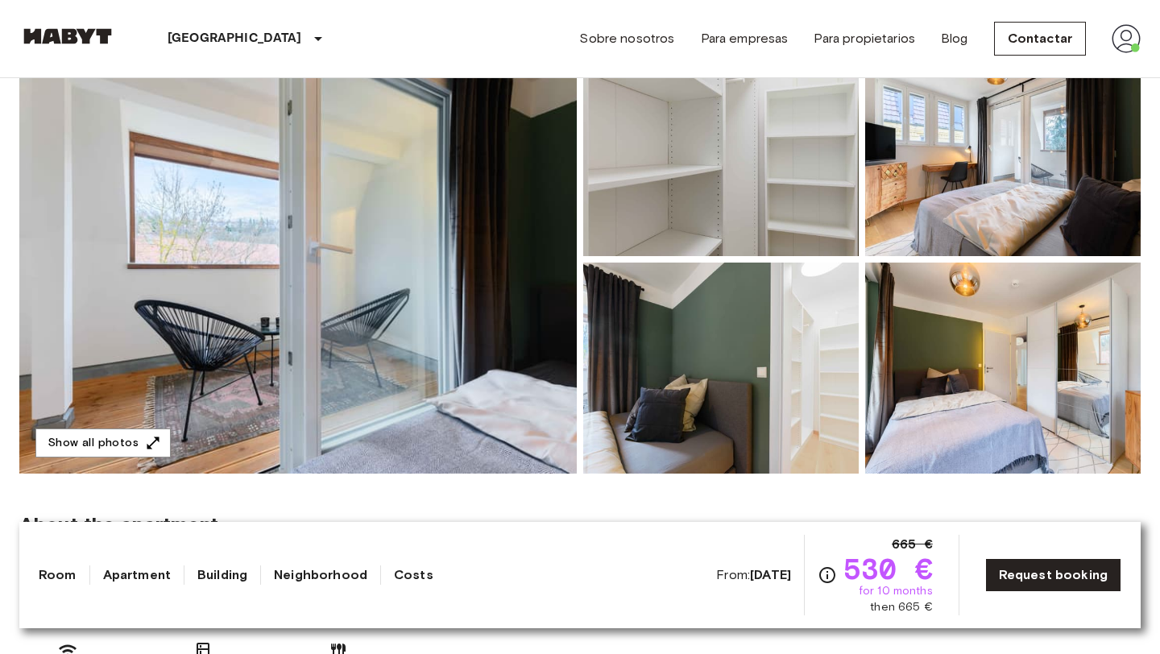
click at [150, 569] on link "Apartment" at bounding box center [137, 574] width 68 height 19
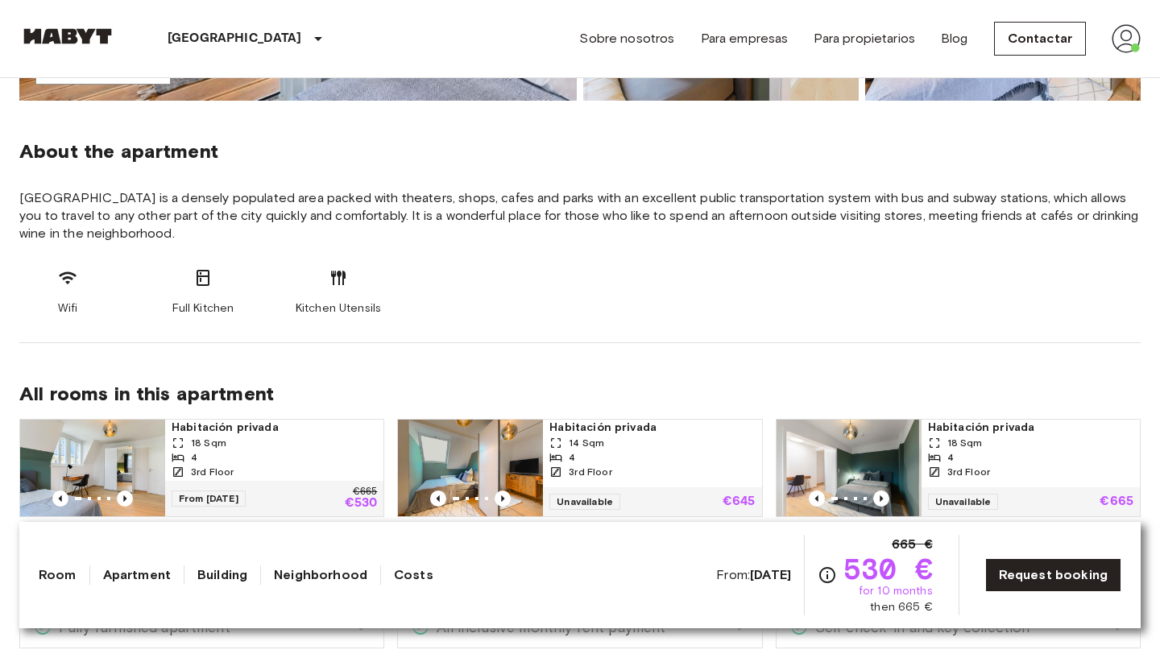
scroll to position [576, 0]
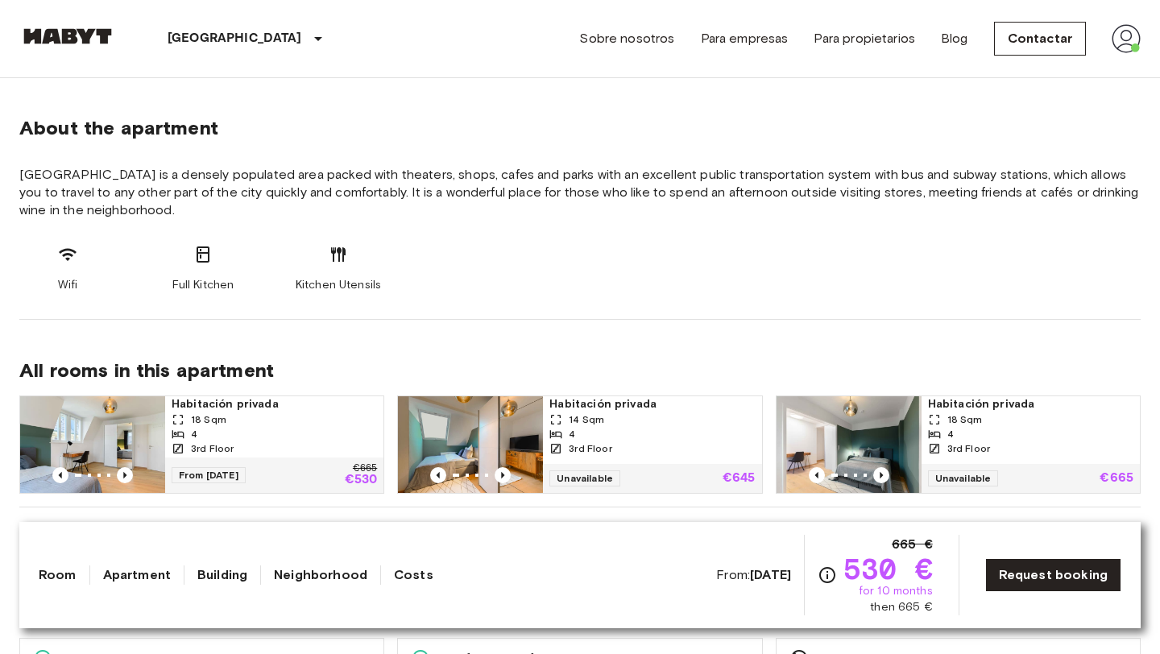
click at [238, 575] on link "Building" at bounding box center [222, 574] width 50 height 19
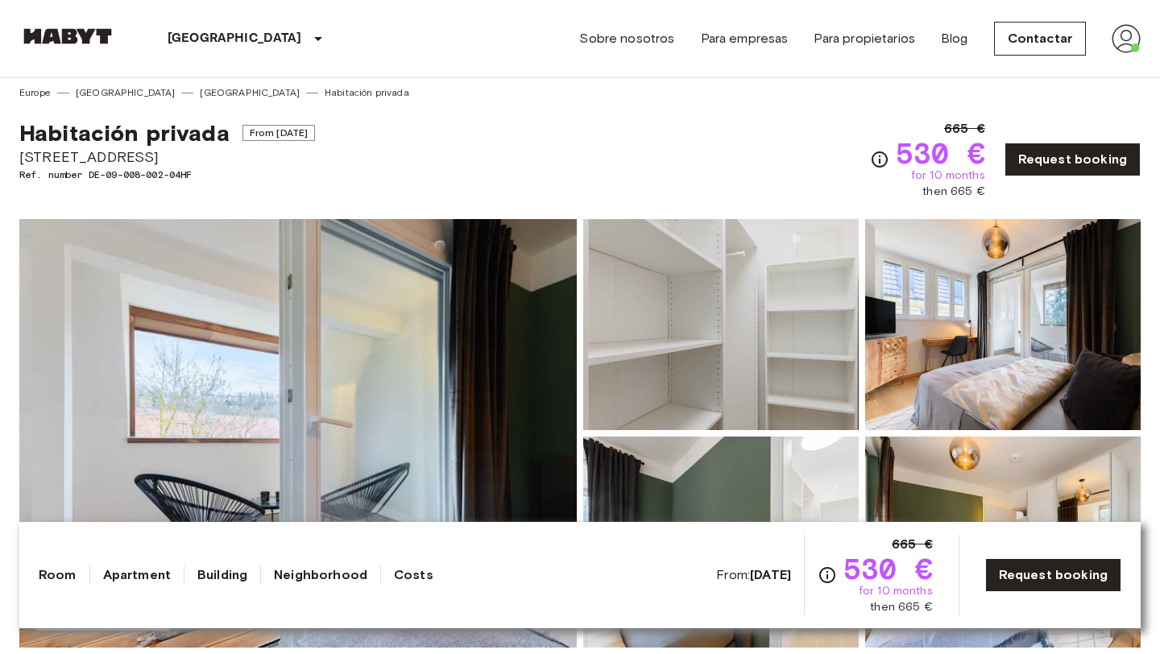
scroll to position [0, 0]
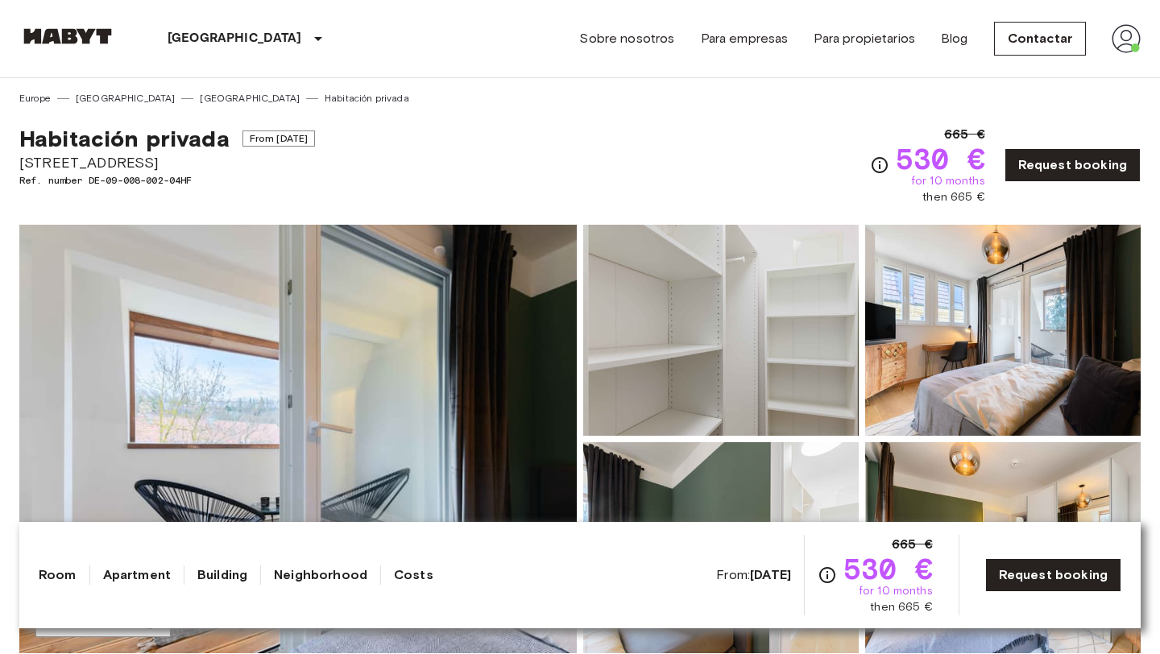
click at [288, 577] on link "Neighborhood" at bounding box center [320, 574] width 93 height 19
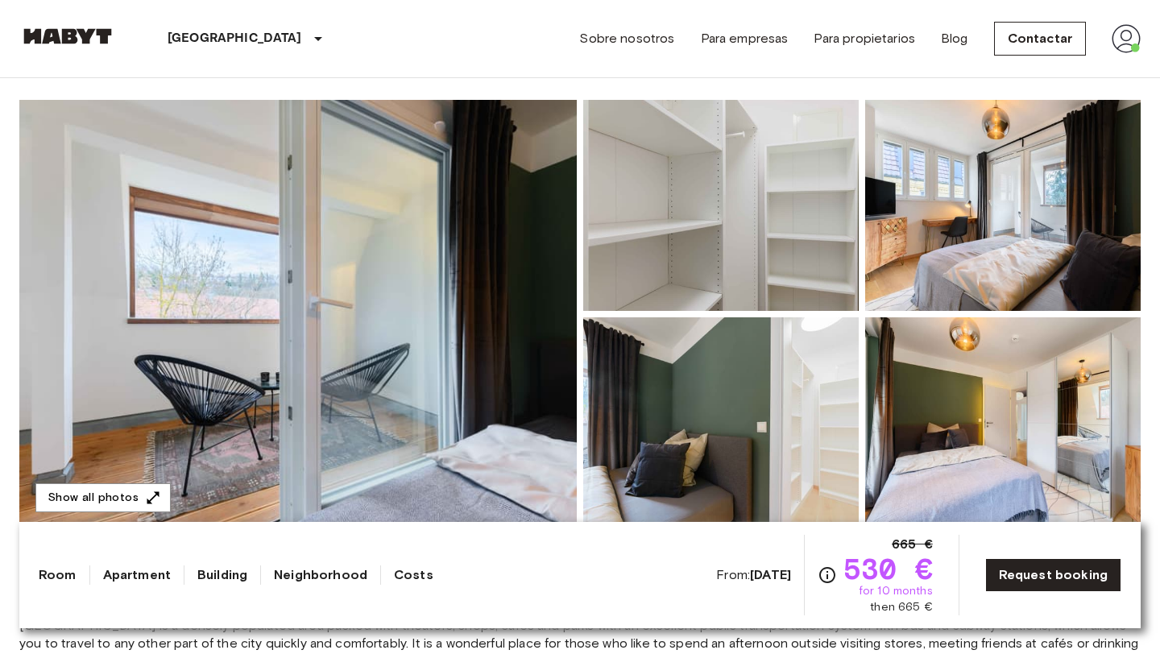
scroll to position [328, 0]
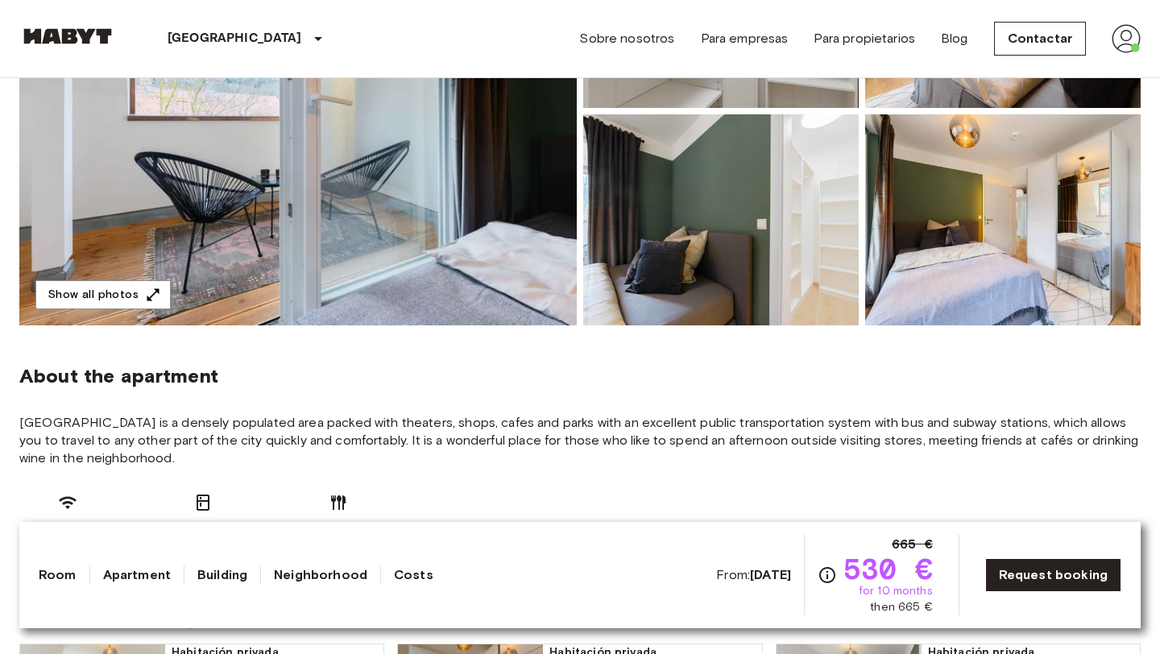
click at [404, 576] on link "Costs" at bounding box center [413, 574] width 39 height 19
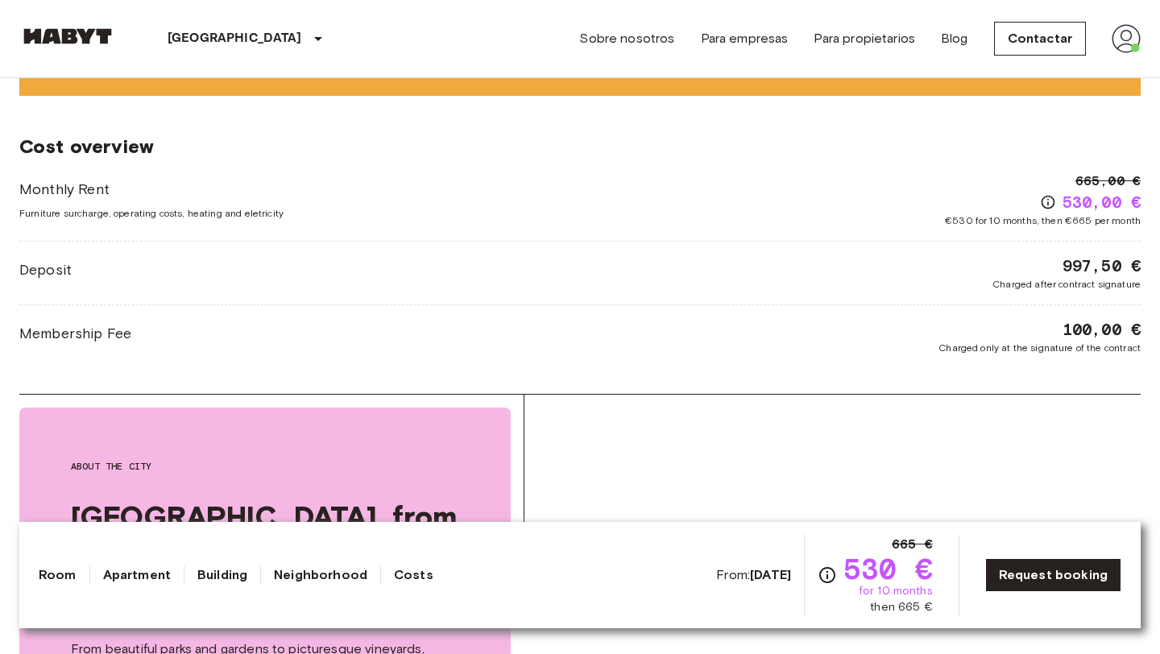
scroll to position [1340, 0]
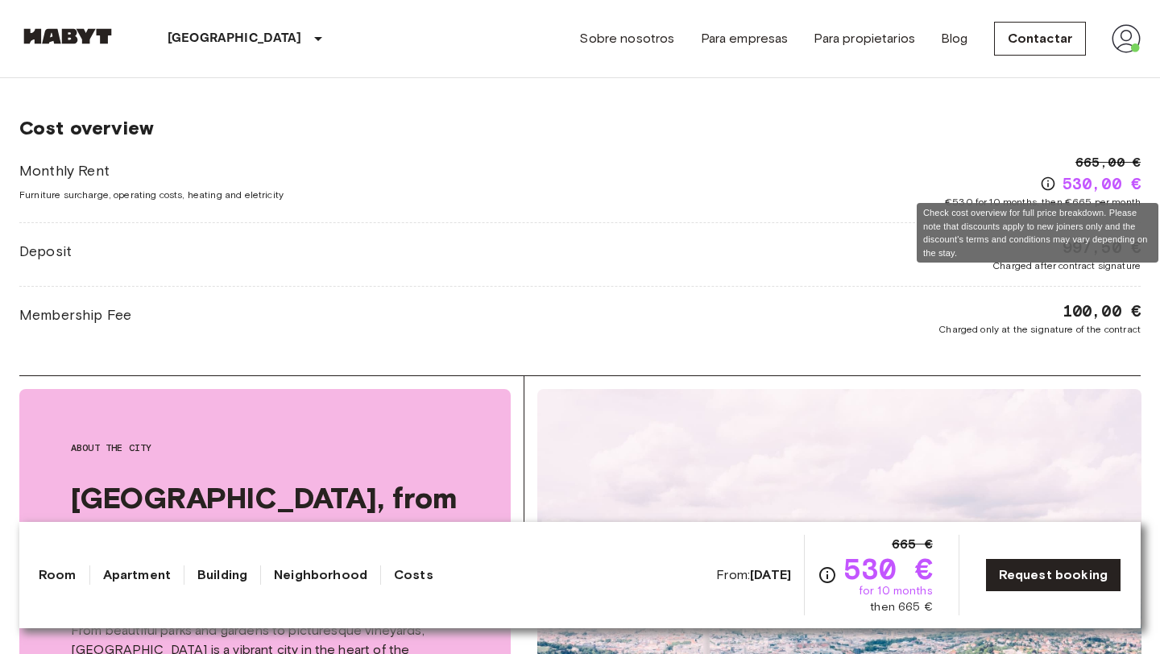
click at [1046, 184] on icon "Check cost overview for full price breakdown. Please note that discounts apply …" at bounding box center [1048, 184] width 16 height 16
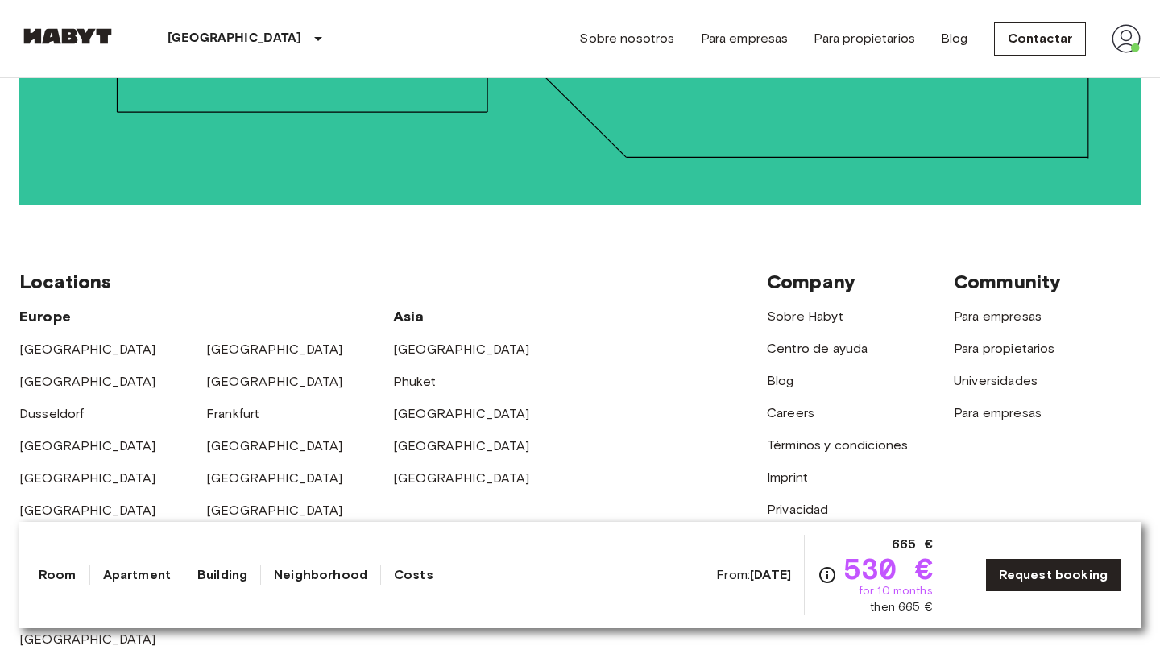
scroll to position [3019, 0]
